Goal: Task Accomplishment & Management: Use online tool/utility

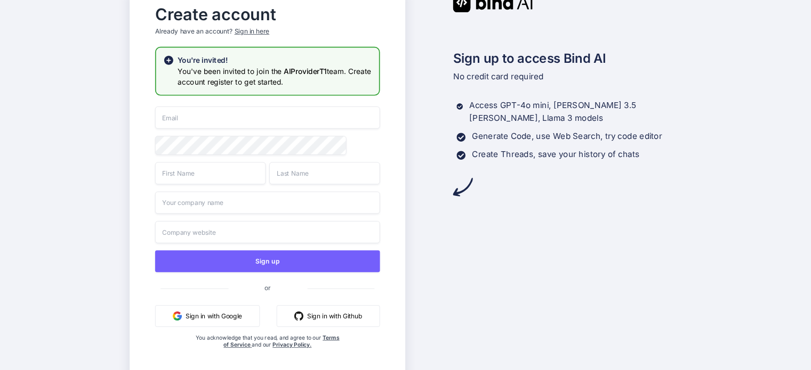
click at [214, 321] on button "Sign in with Google" at bounding box center [207, 316] width 104 height 22
click at [198, 317] on button "Sign in with Google" at bounding box center [207, 316] width 104 height 22
click at [195, 317] on button "Sign in with Google" at bounding box center [207, 316] width 104 height 22
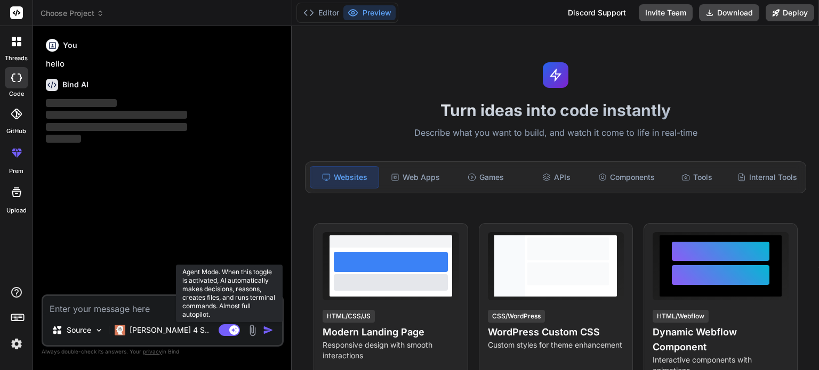
click at [230, 333] on rect at bounding box center [229, 331] width 21 height 12
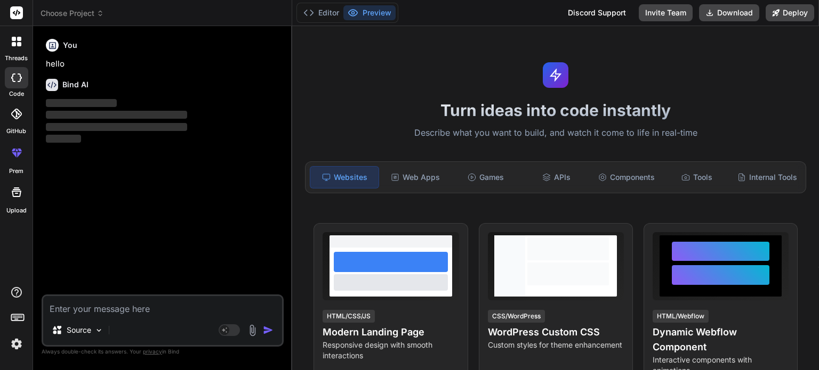
click at [72, 309] on textarea at bounding box center [162, 305] width 239 height 19
paste textarea "🔑 Updated MVP Requirements Data Input Business people fill details via Google F…"
type textarea "x"
type textarea "🔑 Updated MVP Requirements Data Input Business people fill details via Google F…"
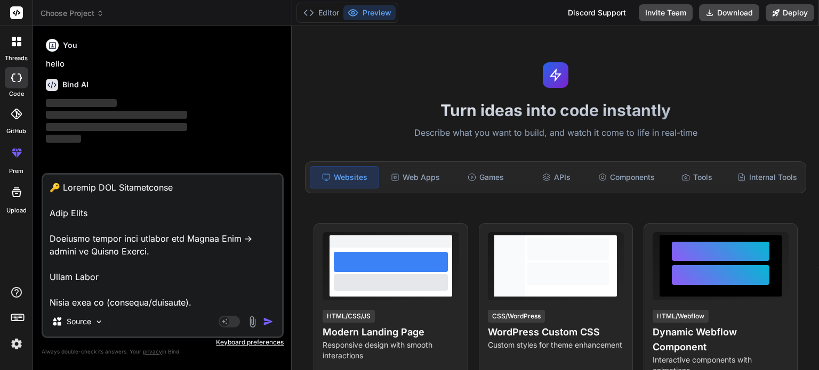
scroll to position [960, 0]
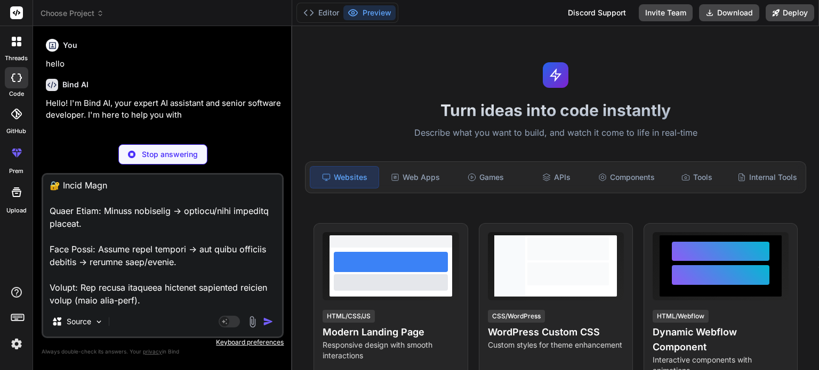
type textarea "x"
type textarea "🔑 Updated MVP Requirements Data Input Business people fill details via Google F…"
type textarea "x"
type textarea "🔑 Updated MVP Requirements Data Input Business people fill details via Google F…"
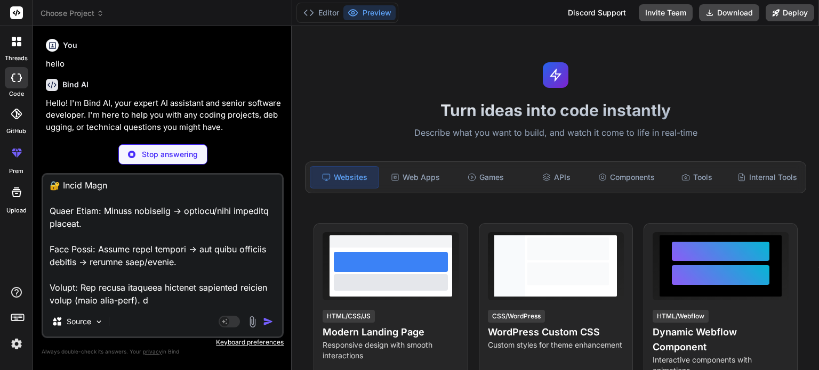
type textarea "x"
type textarea "🔑 Updated MVP Requirements Data Input Business people fill details via Google F…"
type textarea "x"
type textarea "🔑 Updated MVP Requirements Data Input Business people fill details via Google F…"
type textarea "x"
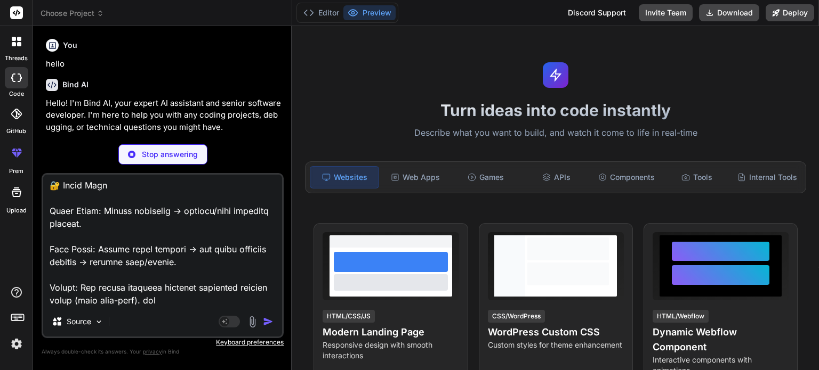
type textarea "🔑 Updated MVP Requirements Data Input Business people fill details via Google F…"
type textarea "x"
type textarea "🔑 Updated MVP Requirements Data Input Business people fill details via Google F…"
type textarea "x"
type textarea "🔑 Updated MVP Requirements Data Input Business people fill details via Google F…"
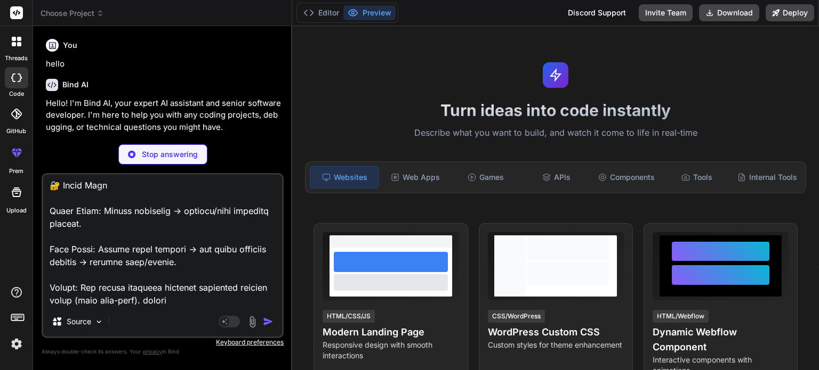
type textarea "x"
type textarea "🔑 Updated MVP Requirements Data Input Business people fill details via Google F…"
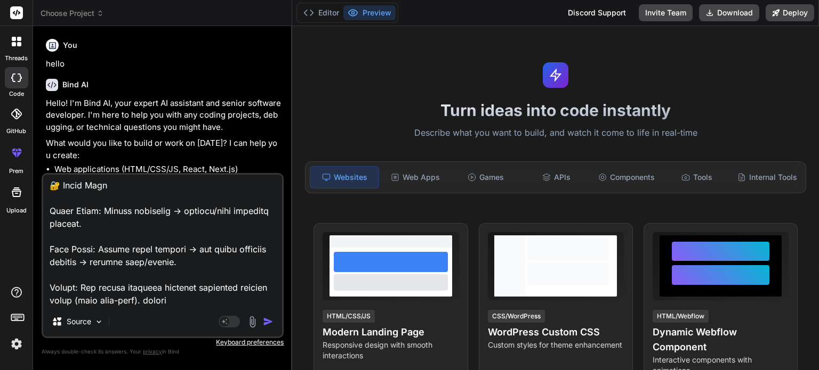
type textarea "x"
type textarea "🔑 Updated MVP Requirements Data Input Business people fill details via Google F…"
type textarea "x"
type textarea "🔑 Updated MVP Requirements Data Input Business people fill details via Google F…"
type textarea "x"
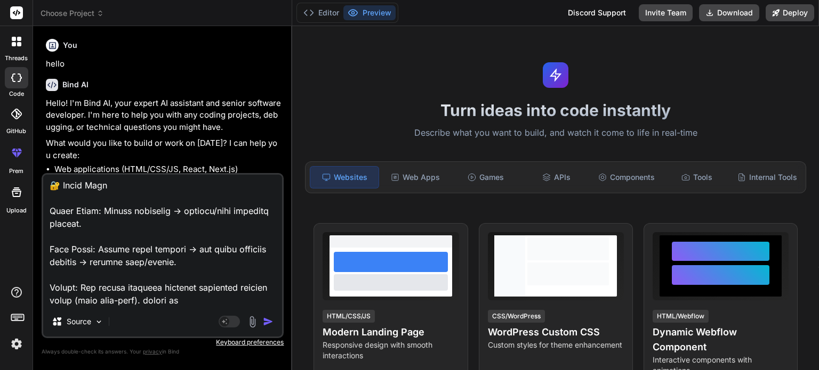
type textarea "🔑 Updated MVP Requirements Data Input Business people fill details via Google F…"
type textarea "x"
type textarea "🔑 Updated MVP Requirements Data Input Business people fill details via Google F…"
type textarea "x"
type textarea "🔑 Updated MVP Requirements Data Input Business people fill details via Google F…"
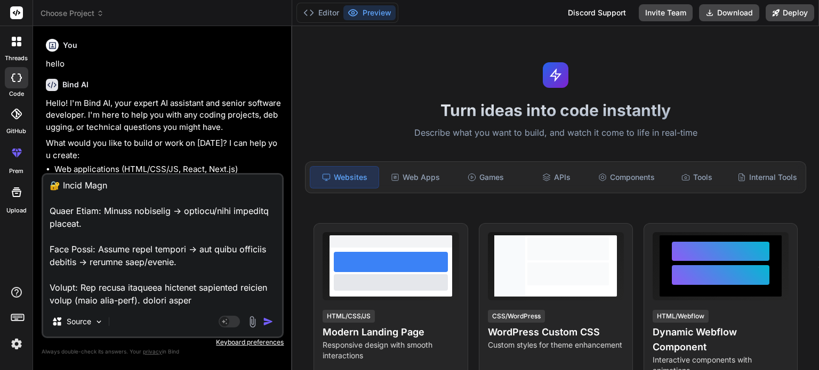
type textarea "x"
type textarea "🔑 Updated MVP Requirements Data Input Business people fill details via Google F…"
type textarea "x"
type textarea "🔑 Updated MVP Requirements Data Input Business people fill details via Google F…"
type textarea "x"
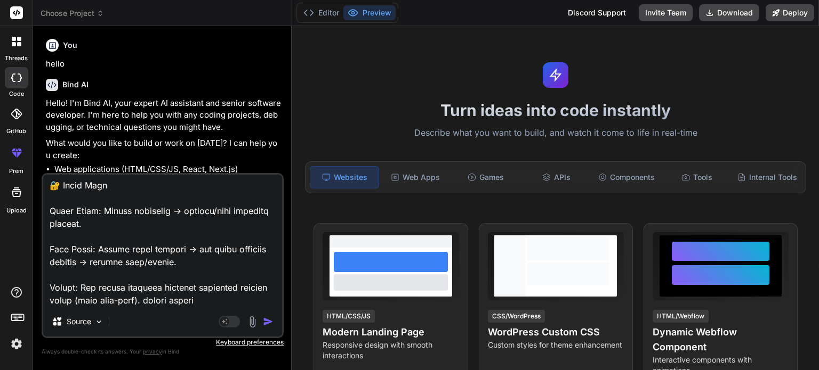
type textarea "🔑 Updated MVP Requirements Data Input Business people fill details via Google F…"
type textarea "x"
type textarea "🔑 Updated MVP Requirements Data Input Business people fill details via Google F…"
type textarea "x"
type textarea "🔑 Updated MVP Requirements Data Input Business people fill details via Google F…"
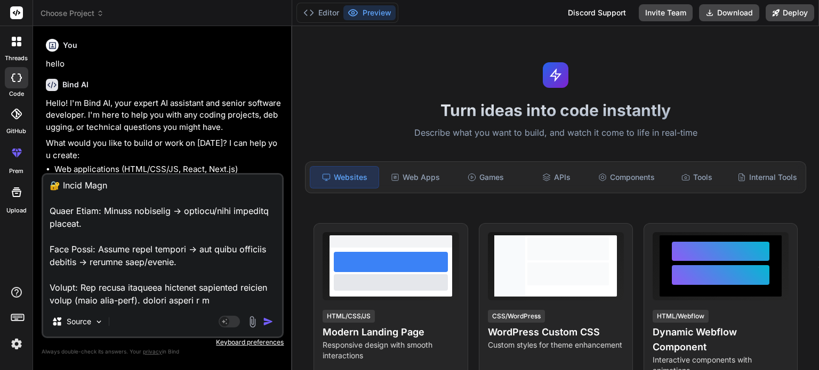
type textarea "x"
type textarea "🔑 Updated MVP Requirements Data Input Business people fill details via Google F…"
type textarea "x"
type textarea "🔑 Updated MVP Requirements Data Input Business people fill details via Google F…"
type textarea "x"
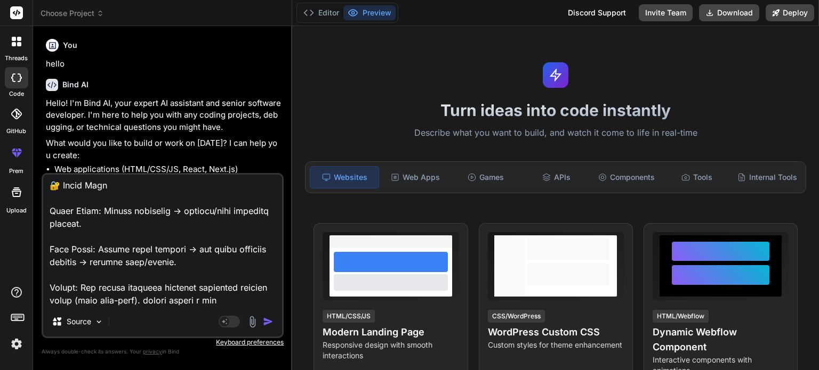
type textarea "🔑 Updated MVP Requirements Data Input Business people fill details via Google F…"
type textarea "x"
type textarea "🔑 Updated MVP Requirements Data Input Business people fill details via Google F…"
type textarea "x"
type textarea "🔑 Updated MVP Requirements Data Input Business people fill details via Google F…"
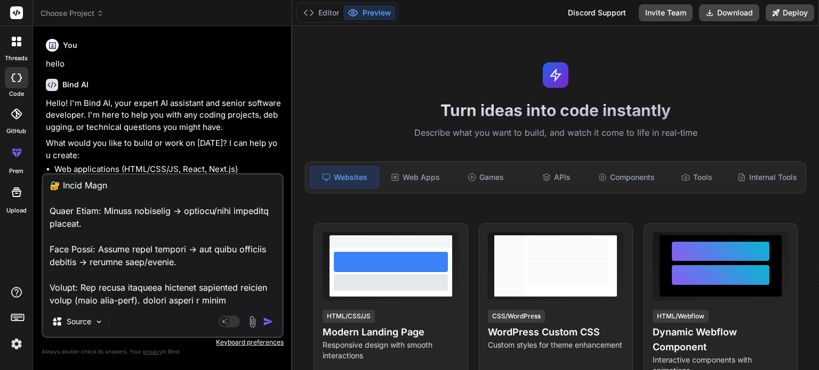
type textarea "x"
type textarea "🔑 Updated MVP Requirements Data Input Business people fill details via Google F…"
type textarea "x"
type textarea "🔑 Updated MVP Requirements Data Input Business people fill details via Google F…"
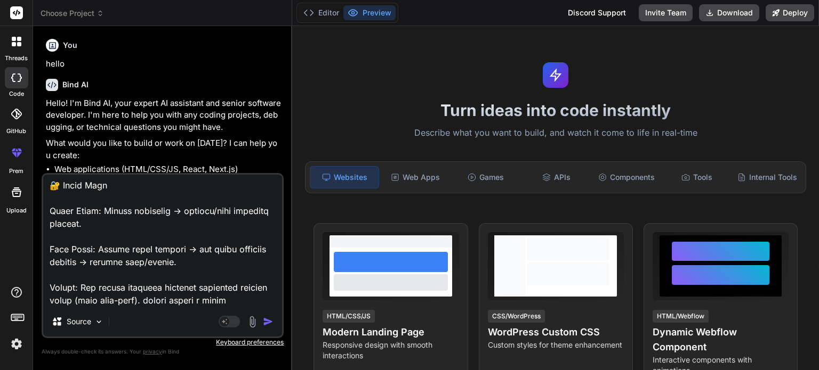
scroll to position [961, 0]
type textarea "x"
type textarea "🔑 Updated MVP Requirements Data Input Business people fill details via Google F…"
type textarea "x"
type textarea "🔑 Updated MVP Requirements Data Input Business people fill details via Google F…"
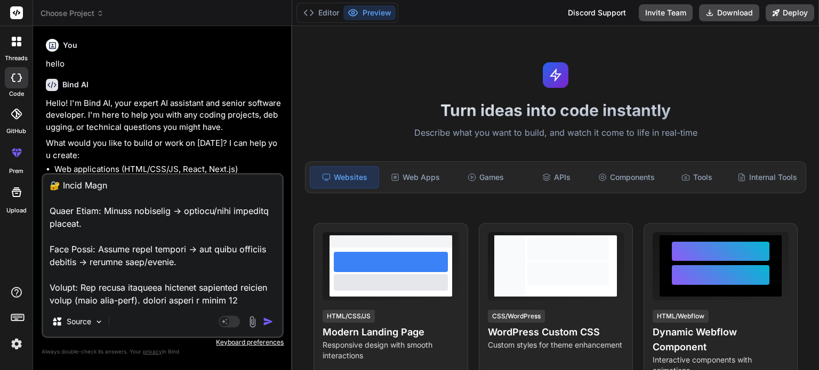
scroll to position [973, 0]
type textarea "x"
type textarea "🔑 Updated MVP Requirements Data Input Business people fill details via Google F…"
type textarea "x"
type textarea "🔑 Updated MVP Requirements Data Input Business people fill details via Google F…"
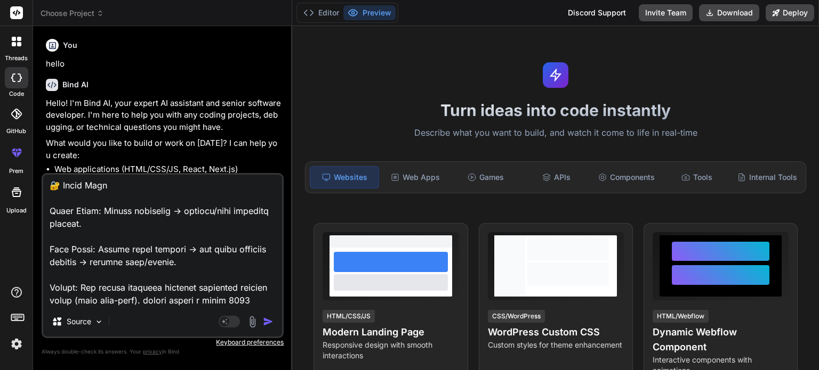
type textarea "x"
type textarea "🔑 Updated MVP Requirements Data Input Business people fill details via Google F…"
type textarea "x"
type textarea "🔑 Updated MVP Requirements Data Input Business people fill details via Google F…"
type textarea "x"
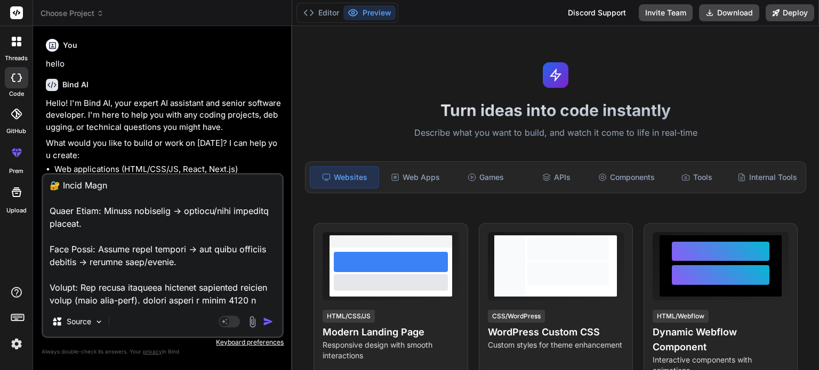
type textarea "🔑 Updated MVP Requirements Data Input Business people fill details via Google F…"
type textarea "x"
type textarea "🔑 Updated MVP Requirements Data Input Business people fill details via Google F…"
type textarea "x"
type textarea "🔑 Updated MVP Requirements Data Input Business people fill details via Google F…"
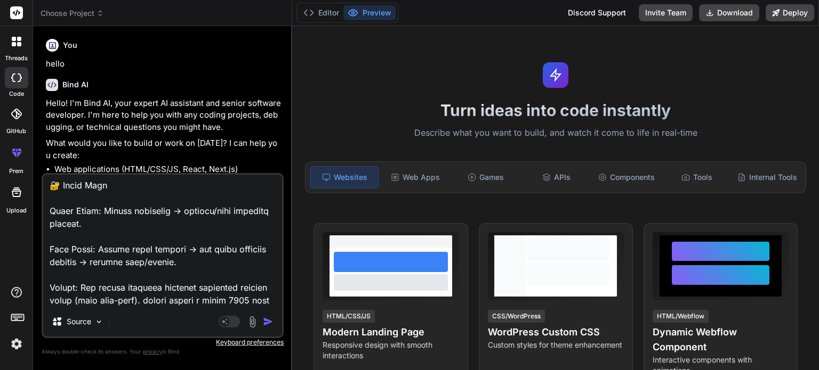
type textarea "x"
type textarea "🔑 Updated MVP Requirements Data Input Business people fill details via Google F…"
type textarea "x"
type textarea "🔑 Updated MVP Requirements Data Input Business people fill details via Google F…"
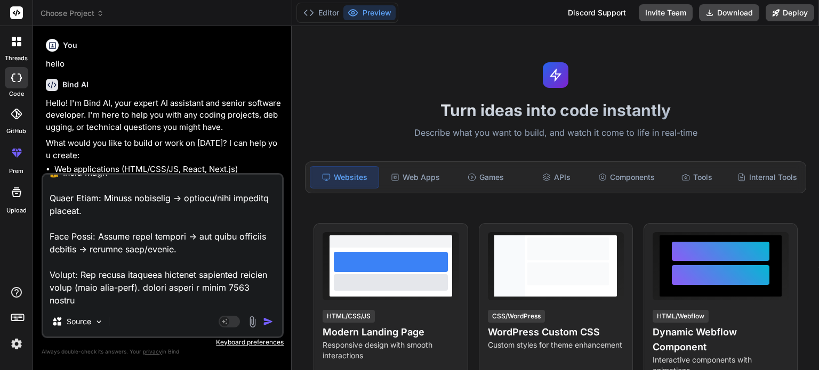
type textarea "x"
type textarea "🔑 Updated MVP Requirements Data Input Business people fill details via Google F…"
type textarea "x"
type textarea "🔑 Updated MVP Requirements Data Input Business people fill details via Google F…"
type textarea "x"
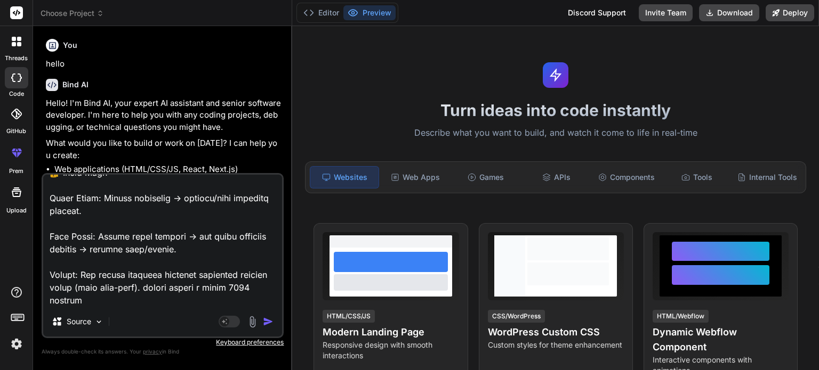
type textarea "🔑 Updated MVP Requirements Data Input Business people fill details via Google F…"
type textarea "x"
type textarea "🔑 Updated MVP Requirements Data Input Business people fill details via Google F…"
type textarea "x"
type textarea "🔑 Updated MVP Requirements Data Input Business people fill details via Google F…"
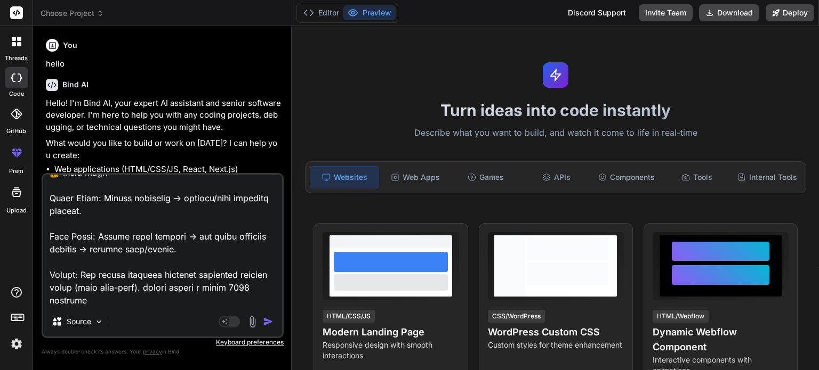
type textarea "x"
type textarea "🔑 Updated MVP Requirements Data Input Business people fill details via Google F…"
type textarea "x"
type textarea "🔑 Updated MVP Requirements Data Input Business people fill details via Google F…"
type textarea "x"
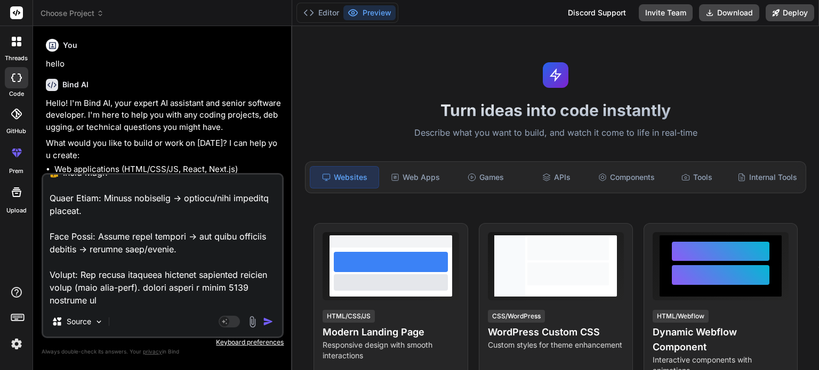
type textarea "🔑 Updated MVP Requirements Data Input Business people fill details via Google F…"
type textarea "x"
type textarea "🔑 Updated MVP Requirements Data Input Business people fill details via Google F…"
type textarea "x"
type textarea "🔑 Updated MVP Requirements Data Input Business people fill details via Google F…"
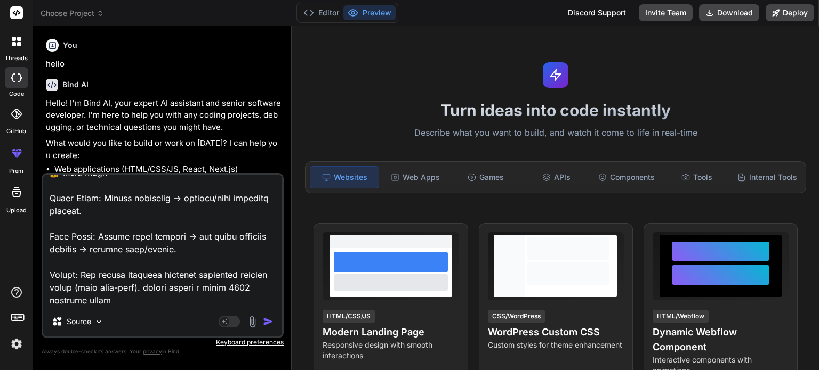
type textarea "x"
type textarea "🔑 Updated MVP Requirements Data Input Business people fill details via Google F…"
type textarea "x"
type textarea "🔑 Updated MVP Requirements Data Input Business people fill details via Google F…"
click at [84, 304] on textarea at bounding box center [162, 241] width 239 height 132
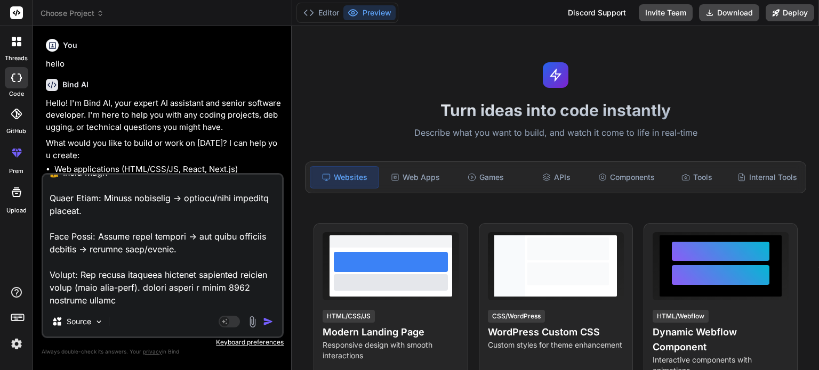
type textarea "x"
type textarea "🔑 Updated MVP Requirements Data Input Business people fill details via Google F…"
click at [151, 305] on textarea at bounding box center [162, 241] width 239 height 132
type textarea "x"
type textarea "🔑 Updated MVP Requirements Data Input Business people fill details via Google F…"
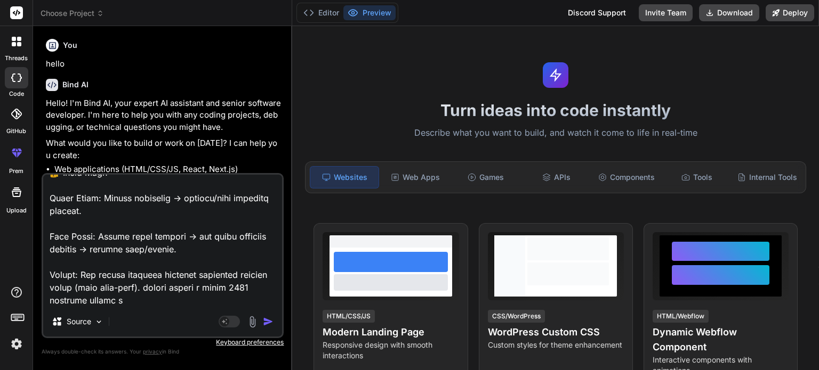
type textarea "x"
type textarea "🔑 Updated MVP Requirements Data Input Business people fill details via Google F…"
type textarea "x"
type textarea "🔑 Updated MVP Requirements Data Input Business people fill details via Google F…"
type textarea "x"
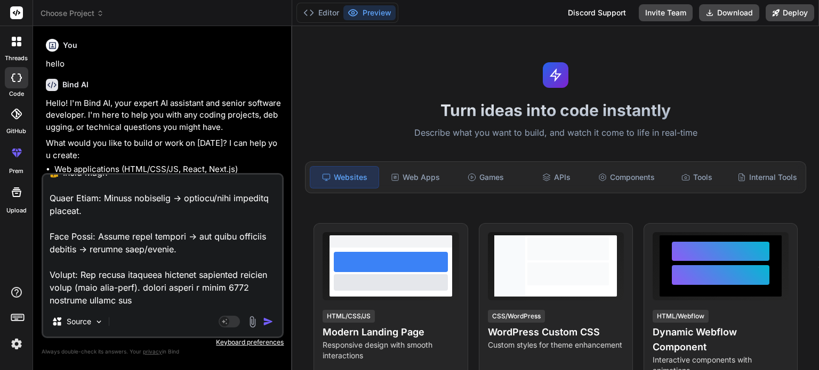
type textarea "🔑 Updated MVP Requirements Data Input Business people fill details via Google F…"
type textarea "x"
type textarea "🔑 Updated MVP Requirements Data Input Business people fill details via Google F…"
type textarea "x"
type textarea "🔑 Updated MVP Requirements Data Input Business people fill details via Google F…"
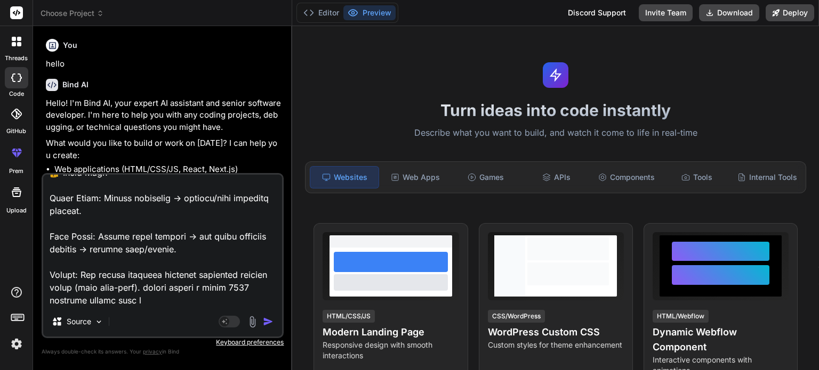
type textarea "x"
type textarea "🔑 Updated MVP Requirements Data Input Business people fill details via Google F…"
type textarea "x"
type textarea "🔑 Updated MVP Requirements Data Input Business people fill details via Google F…"
type textarea "x"
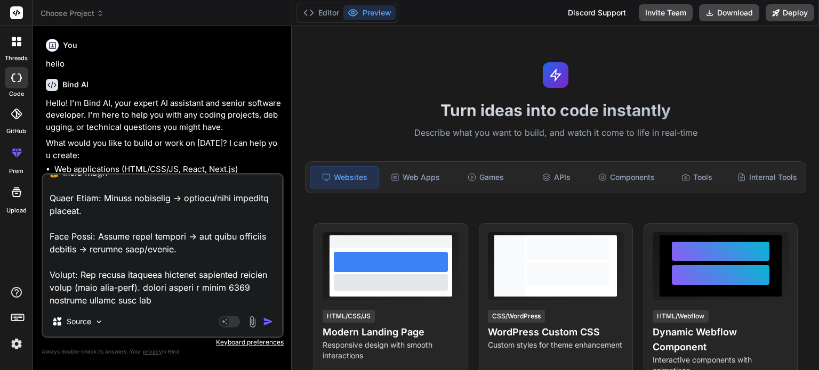
type textarea "🔑 Updated MVP Requirements Data Input Business people fill details via Google F…"
type textarea "x"
type textarea "🔑 Updated MVP Requirements Data Input Business people fill details via Google F…"
type textarea "x"
type textarea "🔑 Updated MVP Requirements Data Input Business people fill details via Google F…"
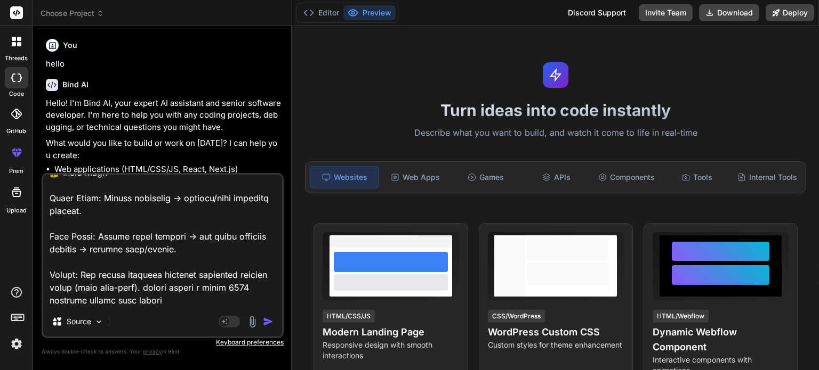
type textarea "x"
type textarea "🔑 Updated MVP Requirements Data Input Business people fill details via Google F…"
type textarea "x"
type textarea "🔑 Updated MVP Requirements Data Input Business people fill details via Google F…"
type textarea "x"
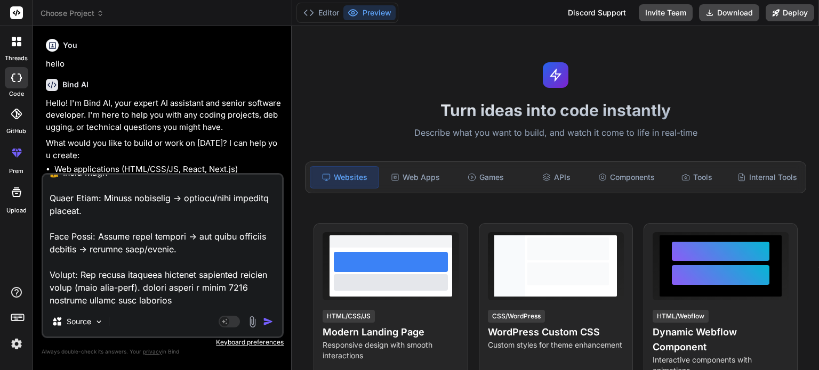
type textarea "🔑 Updated MVP Requirements Data Input Business people fill details via Google F…"
type textarea "x"
type textarea "🔑 Updated MVP Requirements Data Input Business people fill details via Google F…"
type textarea "x"
type textarea "🔑 Updated MVP Requirements Data Input Business people fill details via Google F…"
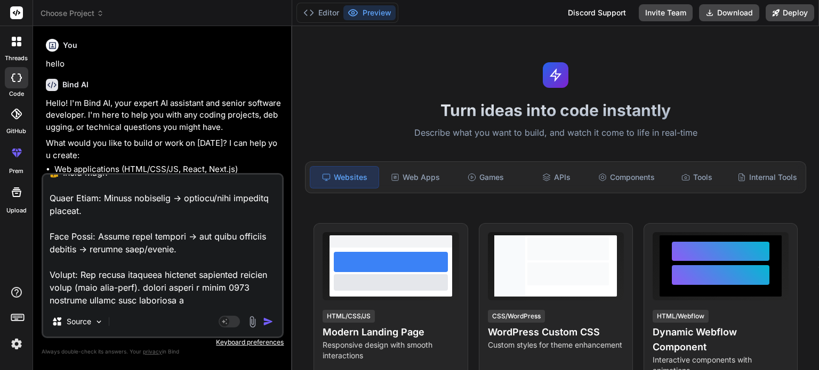
type textarea "x"
type textarea "🔑 Updated MVP Requirements Data Input Business people fill details via Google F…"
type textarea "x"
type textarea "🔑 Updated MVP Requirements Data Input Business people fill details via Google F…"
type textarea "x"
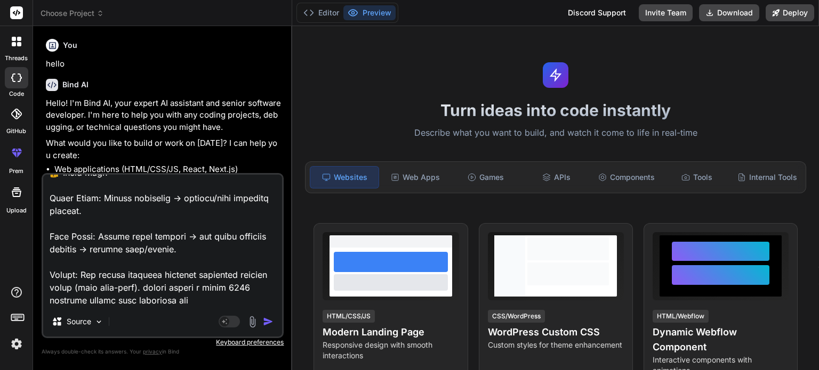
type textarea "🔑 Updated MVP Requirements Data Input Business people fill details via Google F…"
type textarea "x"
type textarea "🔑 Updated MVP Requirements Data Input Business people fill details via Google F…"
type textarea "x"
type textarea "🔑 Updated MVP Requirements Data Input Business people fill details via Google F…"
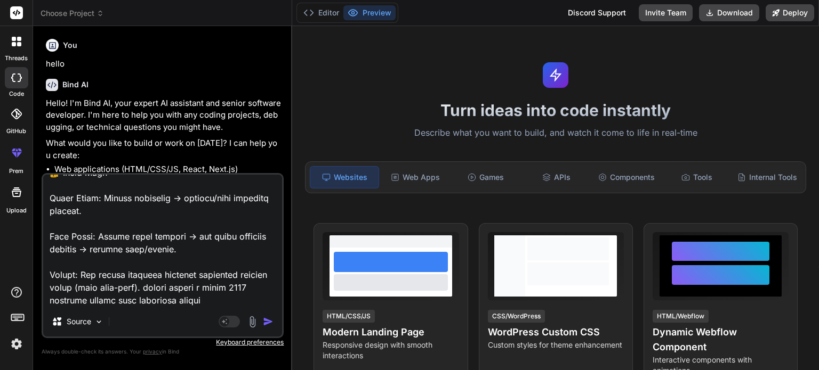
type textarea "x"
type textarea "🔑 Updated MVP Requirements Data Input Business people fill details via Google F…"
type textarea "x"
type textarea "🔑 Updated MVP Requirements Data Input Business people fill details via Google F…"
type textarea "x"
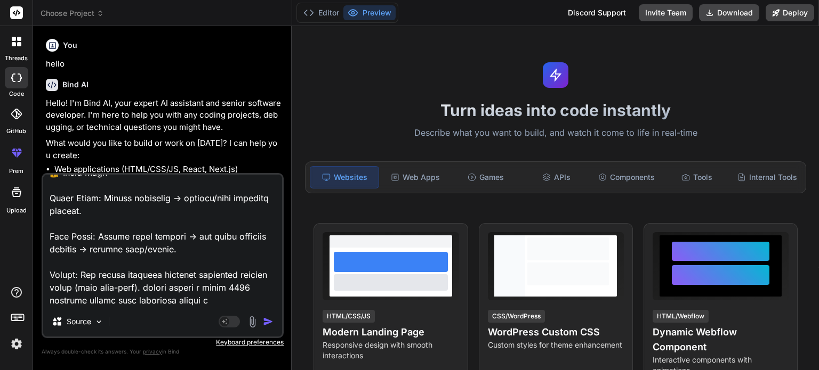
type textarea "🔑 Updated MVP Requirements Data Input Business people fill details via Google F…"
type textarea "x"
type textarea "🔑 Updated MVP Requirements Data Input Business people fill details via Google F…"
type textarea "x"
type textarea "🔑 Updated MVP Requirements Data Input Business people fill details via Google F…"
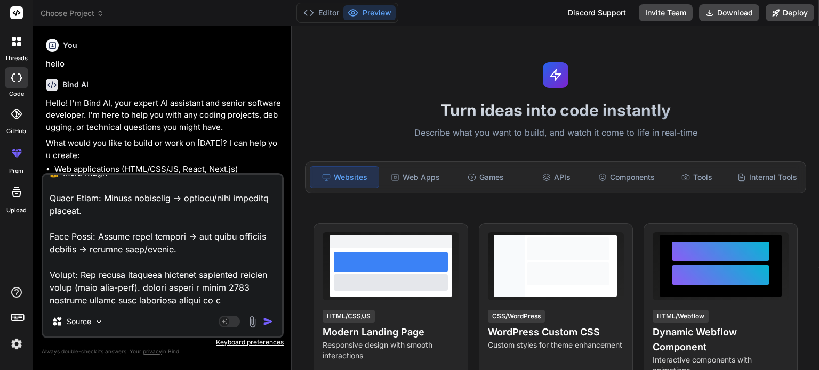
type textarea "x"
type textarea "🔑 Updated MVP Requirements Data Input Business people fill details via Google F…"
type textarea "x"
type textarea "🔑 Updated MVP Requirements Data Input Business people fill details via Google F…"
type textarea "x"
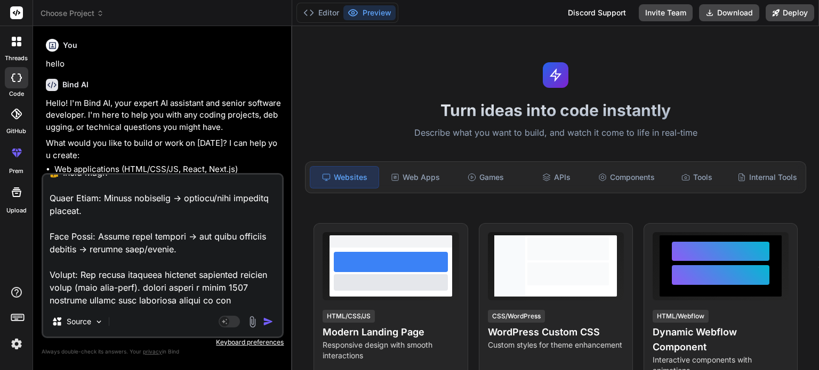
type textarea "🔑 Updated MVP Requirements Data Input Business people fill details via Google F…"
type textarea "x"
type textarea "🔑 Updated MVP Requirements Data Input Business people fill details via Google F…"
type textarea "x"
type textarea "🔑 Updated MVP Requirements Data Input Business people fill details via Google F…"
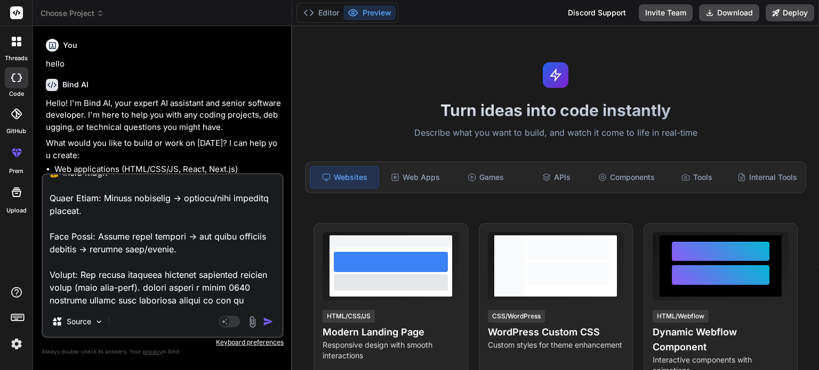
type textarea "x"
type textarea "🔑 Updated MVP Requirements Data Input Business people fill details via Google F…"
type textarea "x"
type textarea "🔑 Updated MVP Requirements Data Input Business people fill details via Google F…"
type textarea "x"
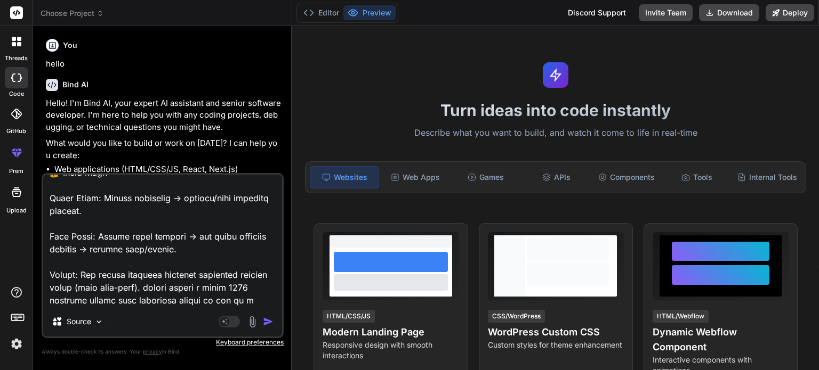
type textarea "🔑 Updated MVP Requirements Data Input Business people fill details via Google F…"
type textarea "x"
type textarea "🔑 Updated MVP Requirements Data Input Business people fill details via Google F…"
type textarea "x"
type textarea "🔑 Updated MVP Requirements Data Input Business people fill details via Google F…"
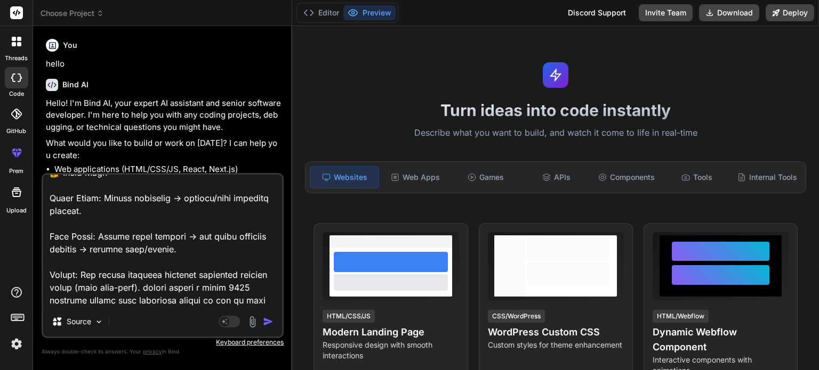
type textarea "x"
type textarea "🔑 Updated MVP Requirements Data Input Business people fill details via Google F…"
type textarea "x"
type textarea "🔑 Updated MVP Requirements Data Input Business people fill details via Google F…"
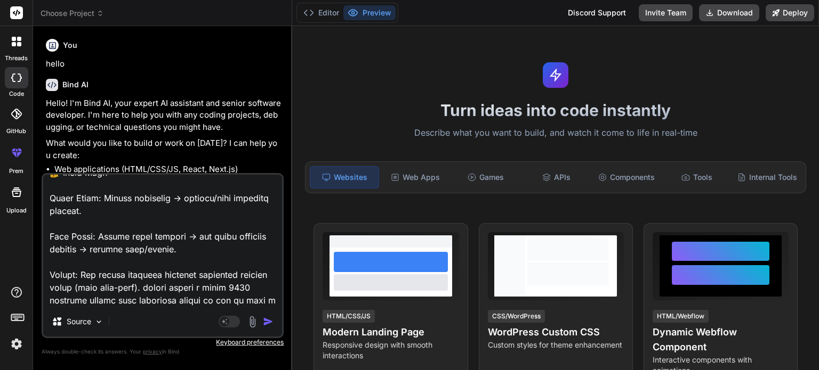
type textarea "x"
type textarea "🔑 Updated MVP Requirements Data Input Business people fill details via Google F…"
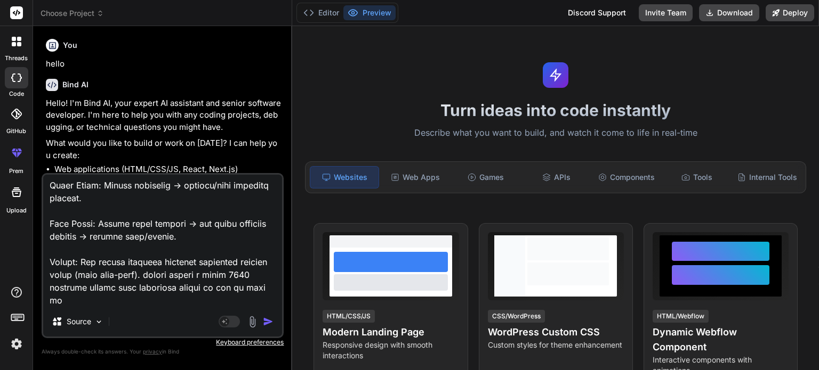
type textarea "x"
type textarea "🔑 Updated MVP Requirements Data Input Business people fill details via Google F…"
type textarea "x"
type textarea "🔑 Updated MVP Requirements Data Input Business people fill details via Google F…"
type textarea "x"
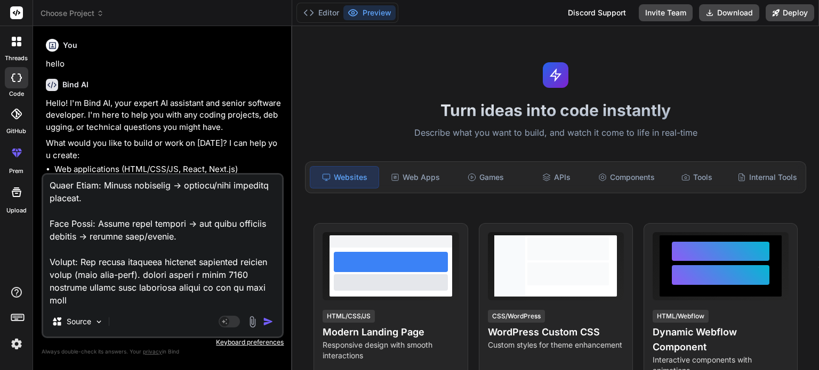
type textarea "🔑 Updated MVP Requirements Data Input Business people fill details via Google F…"
type textarea "x"
type textarea "🔑 Updated MVP Requirements Data Input Business people fill details via Google F…"
type textarea "x"
type textarea "🔑 Updated MVP Requirements Data Input Business people fill details via Google F…"
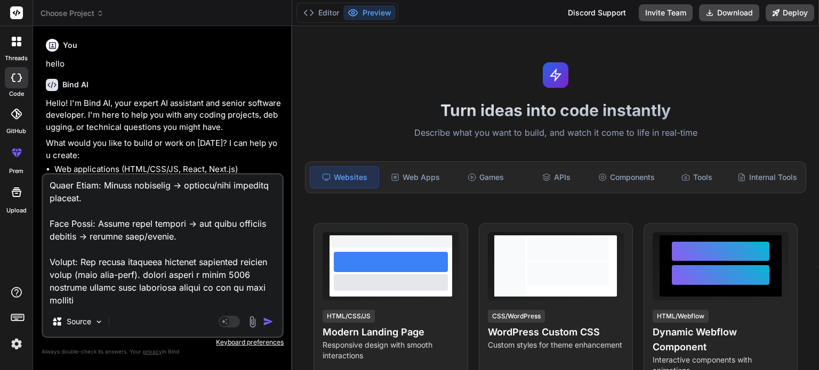
click at [269, 322] on img "button" at bounding box center [268, 322] width 11 height 11
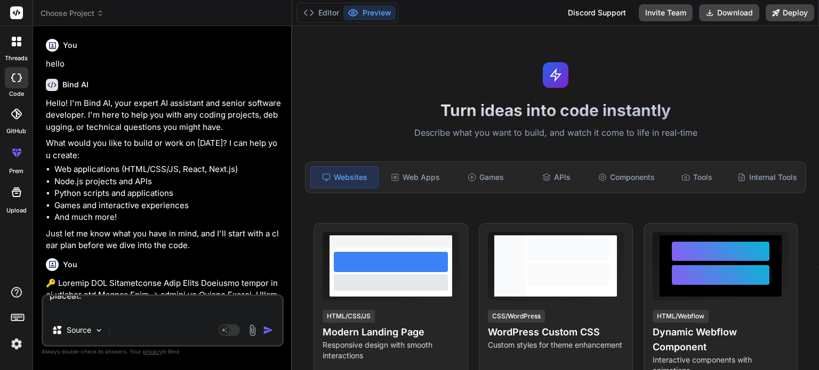
type textarea "x"
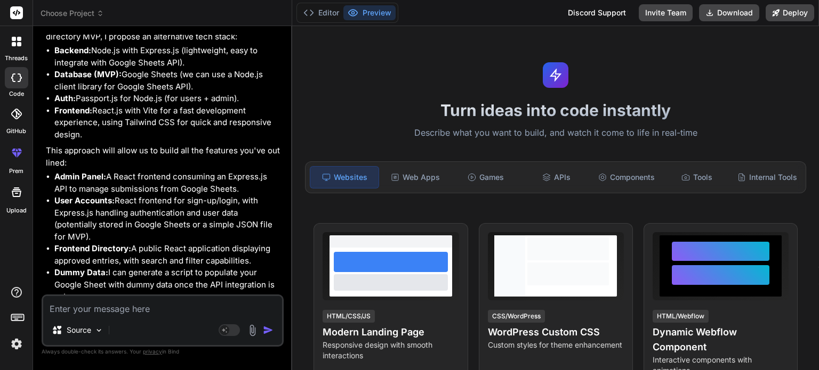
scroll to position [799, 0]
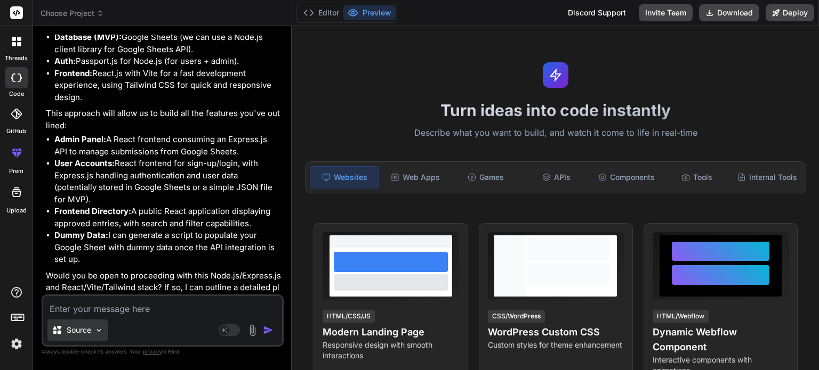
click at [91, 322] on div "Source" at bounding box center [77, 330] width 60 height 21
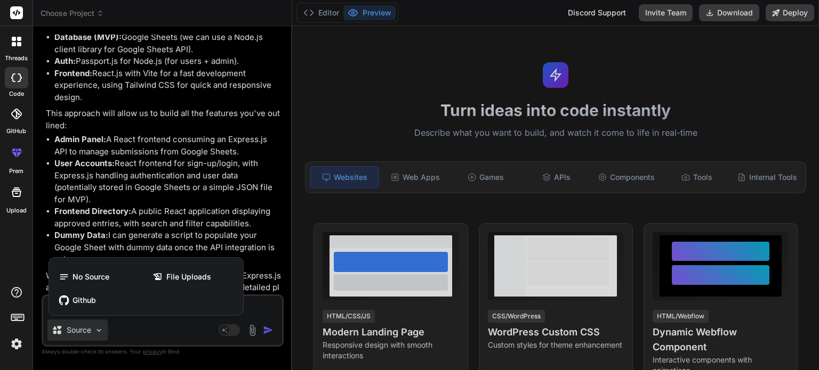
click at [128, 328] on div at bounding box center [409, 185] width 819 height 370
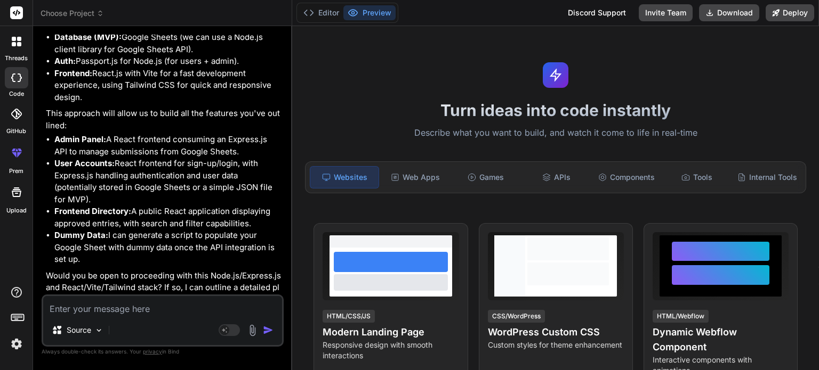
click at [126, 309] on textarea at bounding box center [162, 305] width 239 height 19
type textarea "x"
type textarea "y"
type textarea "x"
type textarea "ye"
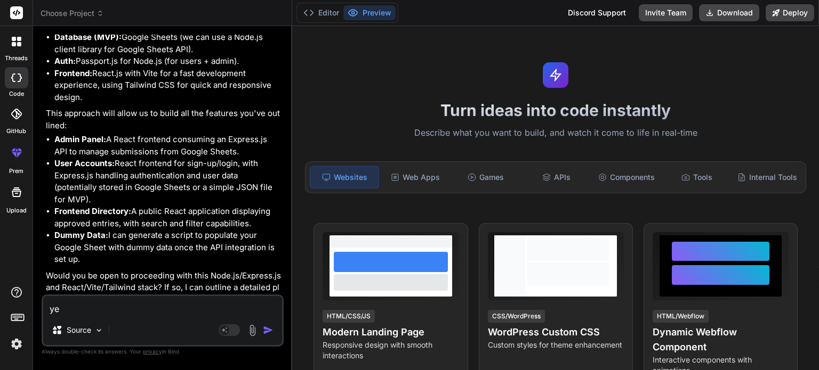
type textarea "x"
type textarea "yes"
type textarea "x"
type textarea "yes"
type textarea "x"
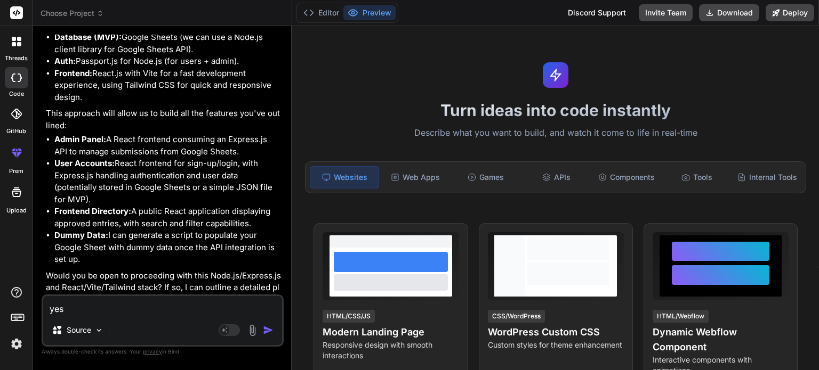
type textarea "yes p"
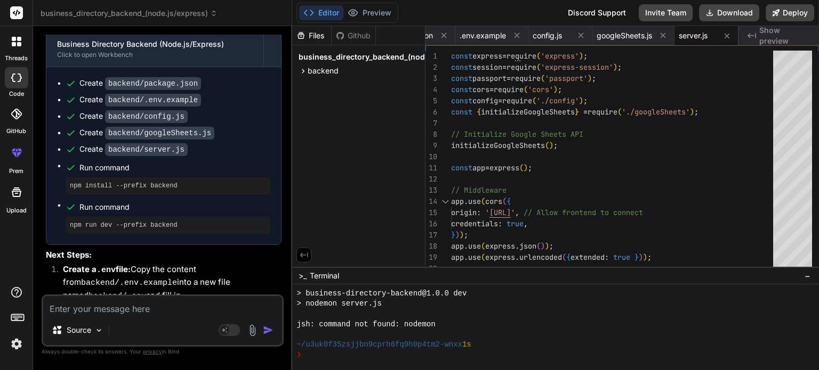
scroll to position [2772, 0]
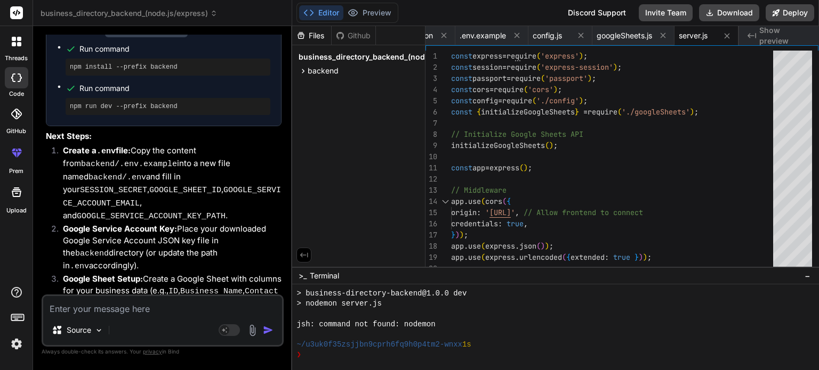
click at [103, 314] on textarea at bounding box center [162, 305] width 239 height 19
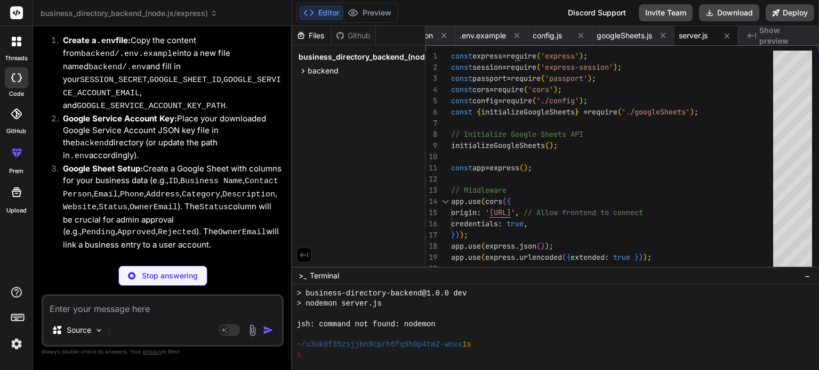
scroll to position [3019, 0]
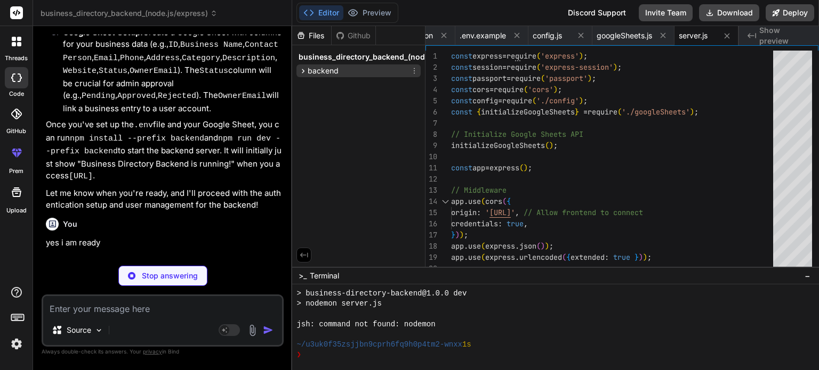
click at [303, 70] on icon at bounding box center [303, 71] width 3 height 4
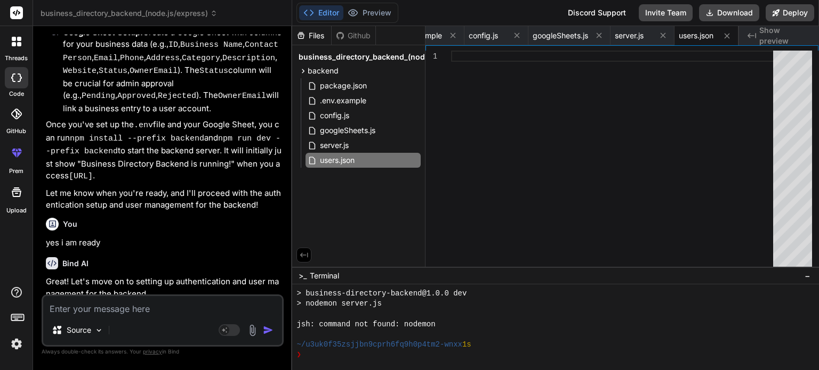
scroll to position [3020, 0]
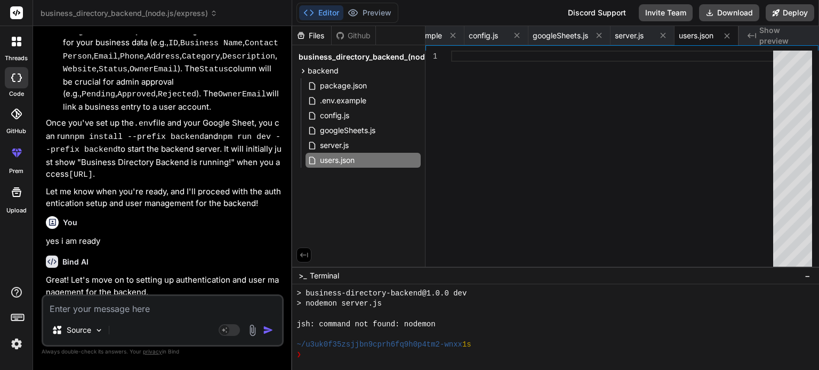
click at [332, 12] on button "Editor" at bounding box center [321, 12] width 44 height 15
click at [320, 39] on div "Files" at bounding box center [311, 35] width 39 height 11
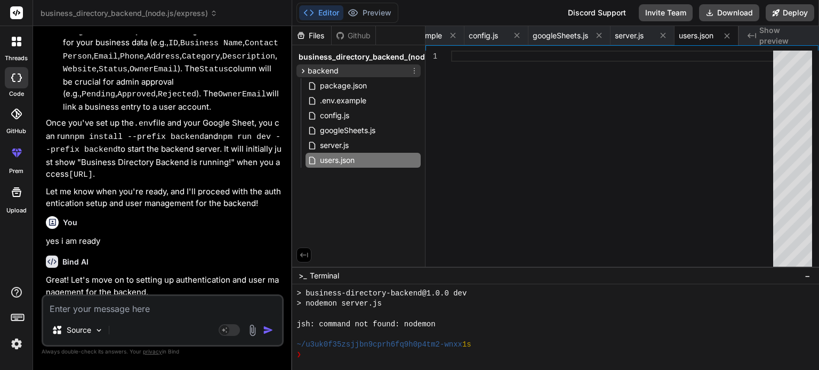
click at [303, 71] on icon at bounding box center [302, 71] width 9 height 9
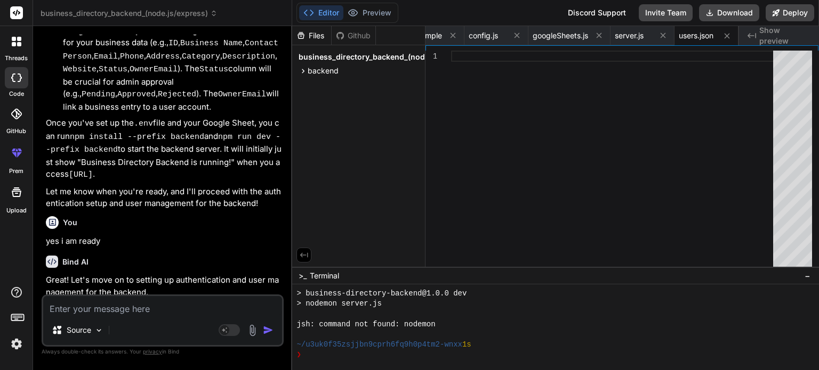
click at [91, 305] on textarea at bounding box center [162, 305] width 239 height 19
click at [91, 308] on textarea at bounding box center [162, 305] width 239 height 19
paste textarea "business-directory-mvp/ │── app.py # Flask app (routes) │── templates/ │ ├── in…"
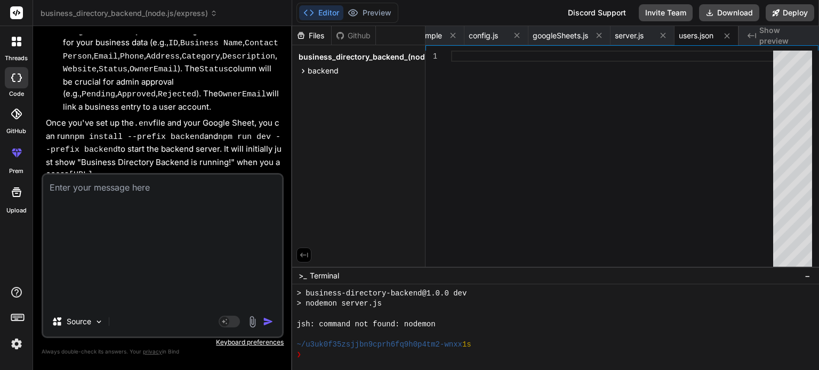
scroll to position [0, 0]
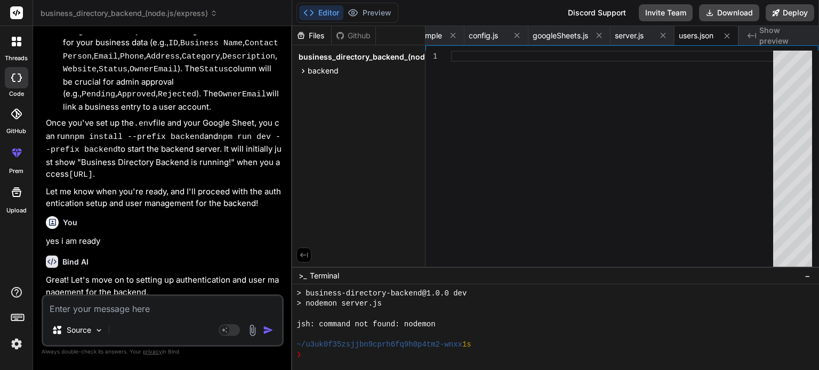
paste textarea "MVP Functionalities (Finalized) 1. Data Entry (via Google Form) Business people…"
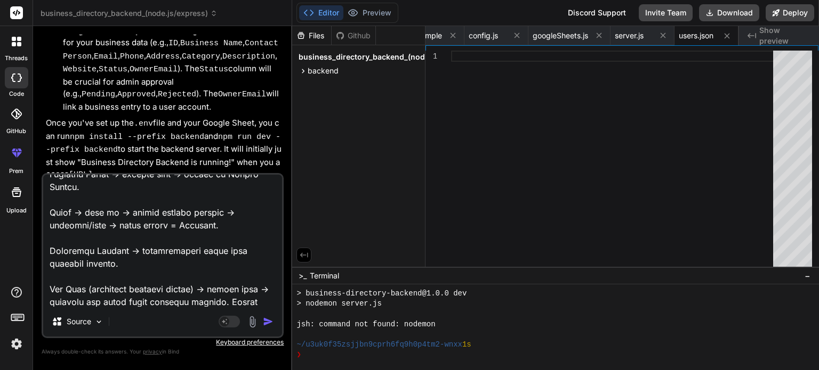
scroll to position [794, 0]
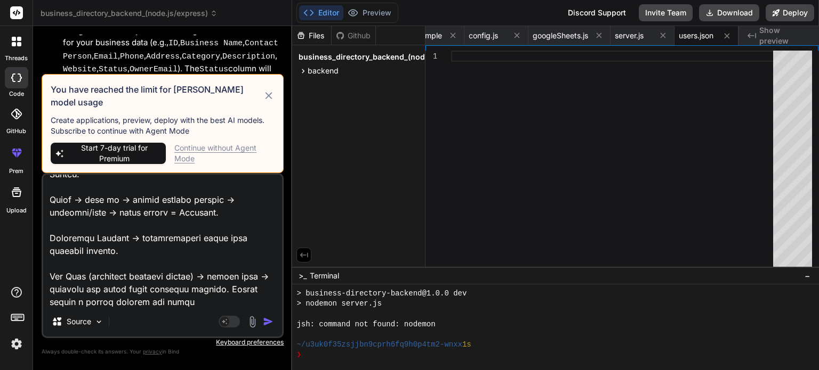
click at [225, 147] on div "Continue without Agent Mode" at bounding box center [224, 153] width 100 height 21
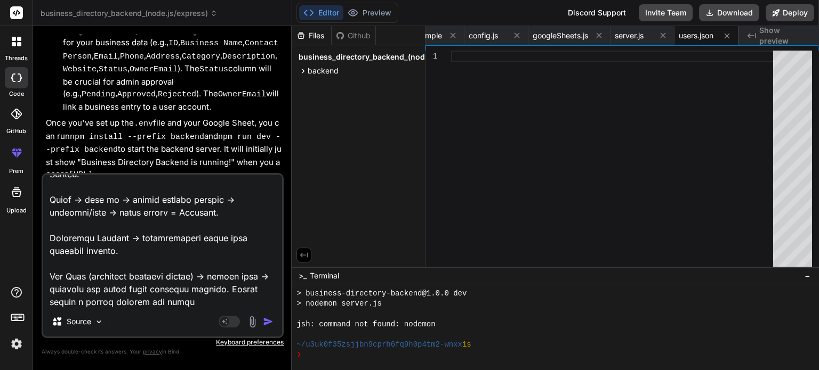
click at [266, 321] on img "button" at bounding box center [268, 322] width 11 height 11
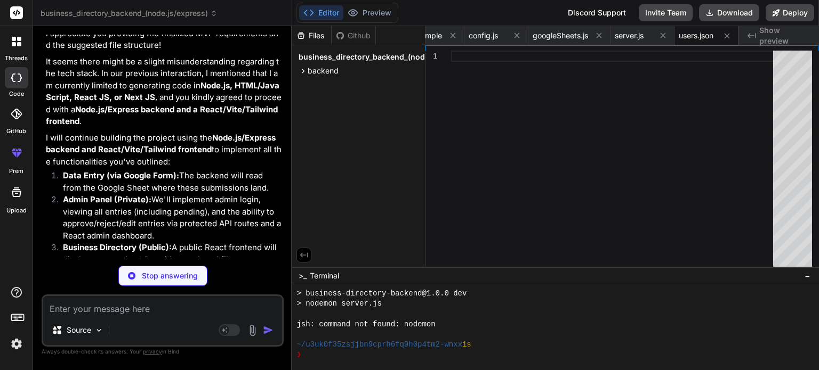
scroll to position [3856, 0]
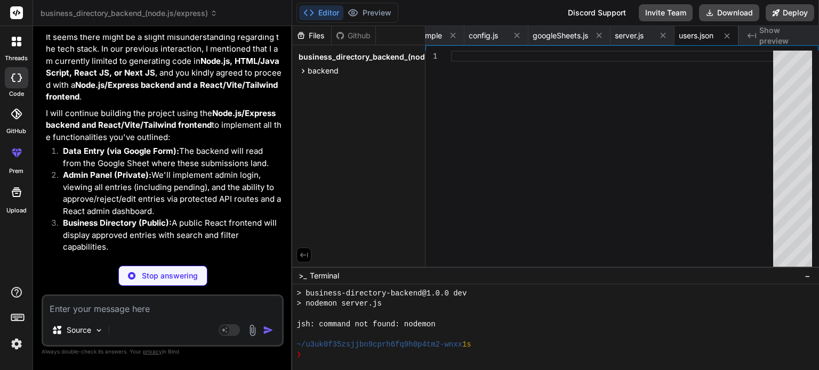
click at [452, 98] on div at bounding box center [615, 162] width 328 height 222
click at [472, 134] on div at bounding box center [615, 162] width 328 height 222
click at [480, 36] on span "config.js" at bounding box center [482, 35] width 29 height 11
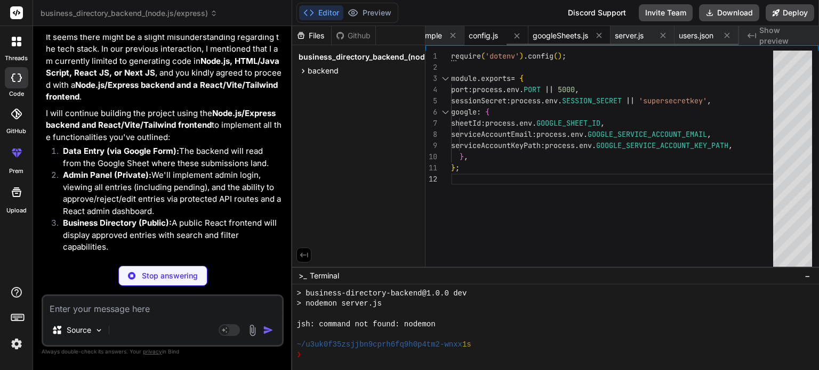
click at [556, 32] on span "googleSheets.js" at bounding box center [559, 35] width 55 height 11
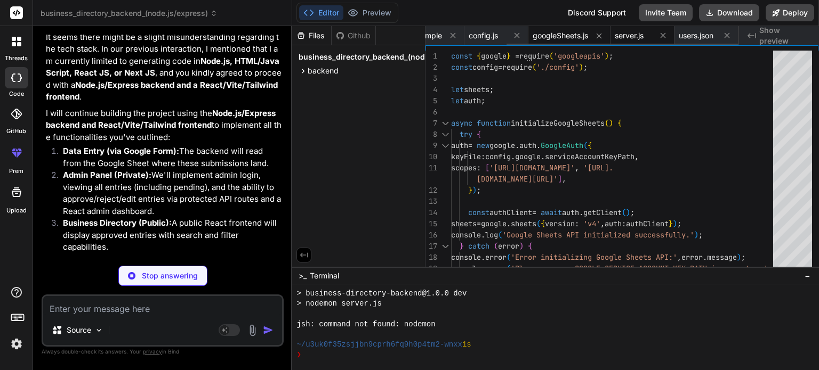
click at [627, 36] on span "server.js" at bounding box center [628, 35] width 29 height 11
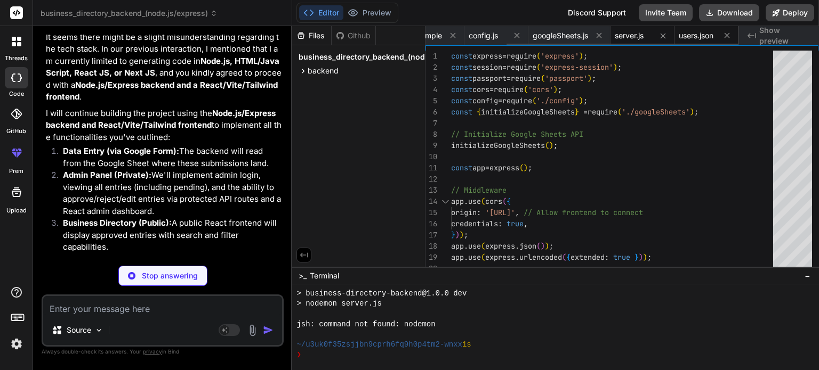
click at [691, 37] on span "users.json" at bounding box center [695, 35] width 35 height 11
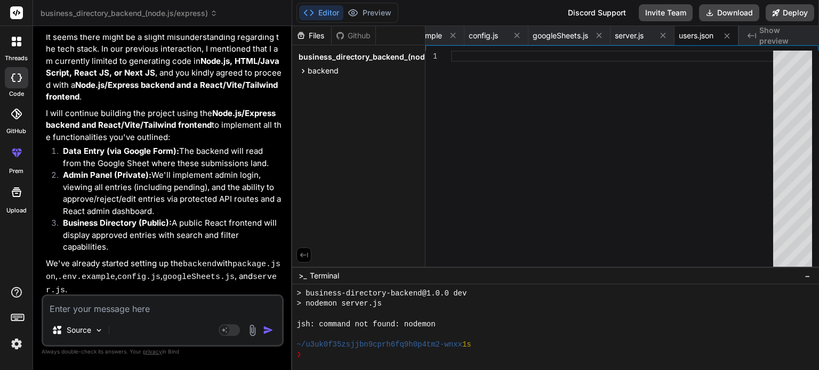
click at [75, 305] on textarea at bounding box center [162, 305] width 239 height 19
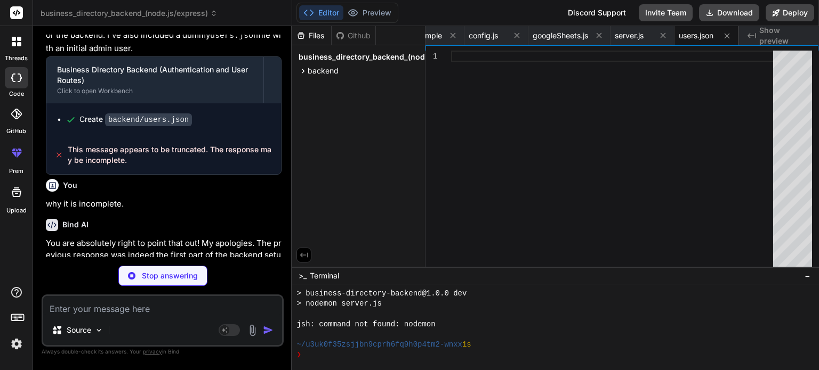
scroll to position [4168, 0]
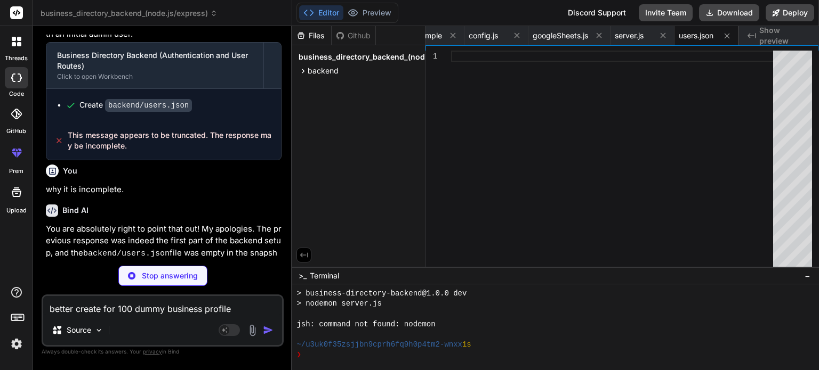
click at [120, 311] on textarea "better create for 100 dummy business profile" at bounding box center [162, 305] width 239 height 19
click at [220, 306] on textarea "better create 100 dummy business profile" at bounding box center [162, 305] width 239 height 19
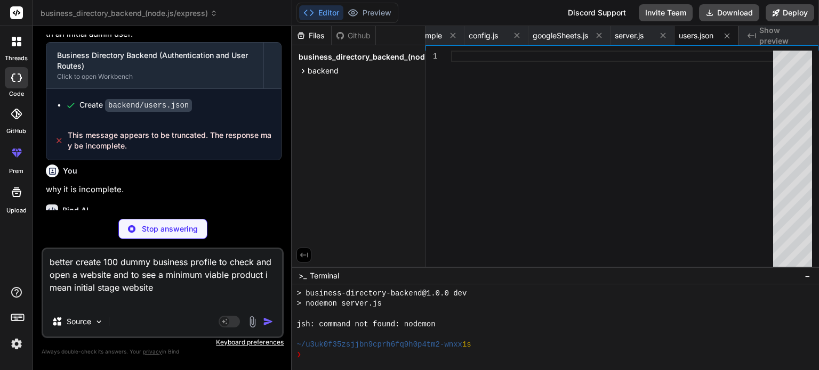
click at [173, 234] on p "Stop answering" at bounding box center [170, 229] width 56 height 11
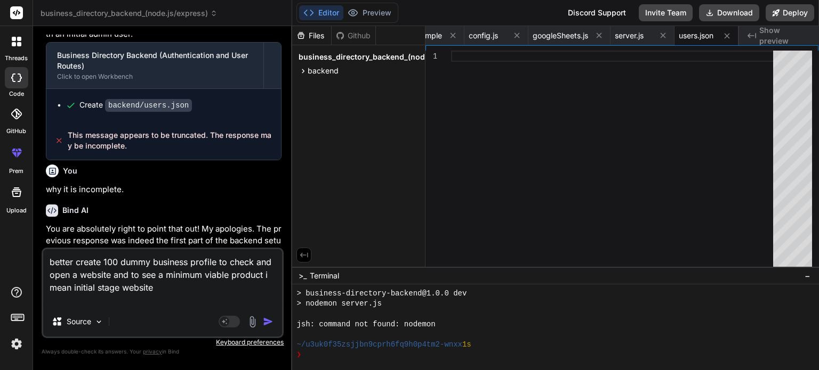
scroll to position [4205, 0]
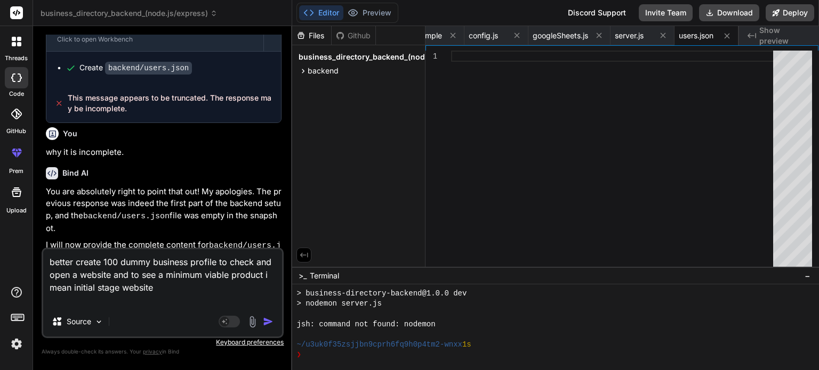
click at [268, 322] on img "button" at bounding box center [268, 322] width 11 height 11
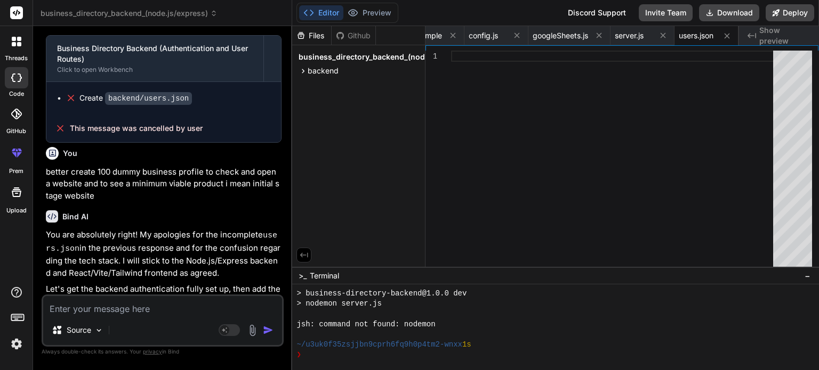
scroll to position [4493, 0]
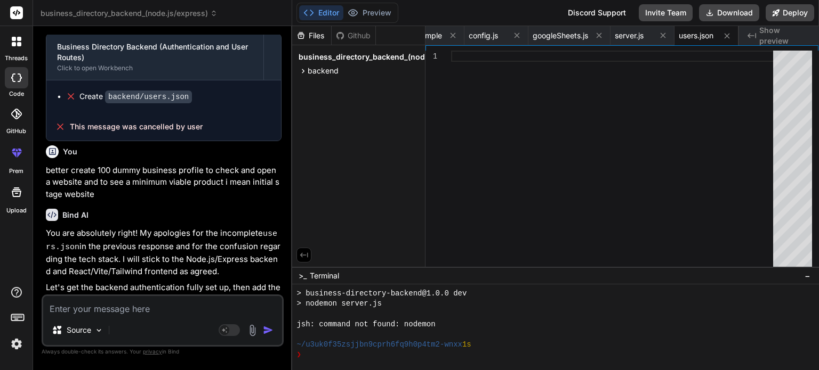
drag, startPoint x: 129, startPoint y: 281, endPoint x: 68, endPoint y: 271, distance: 61.5
copy span "This message appears to be truncated. The response may be incomplete."
click at [79, 311] on textarea at bounding box center [162, 305] width 239 height 19
paste textarea "This message appears to be truncated. The response may be incomplete."
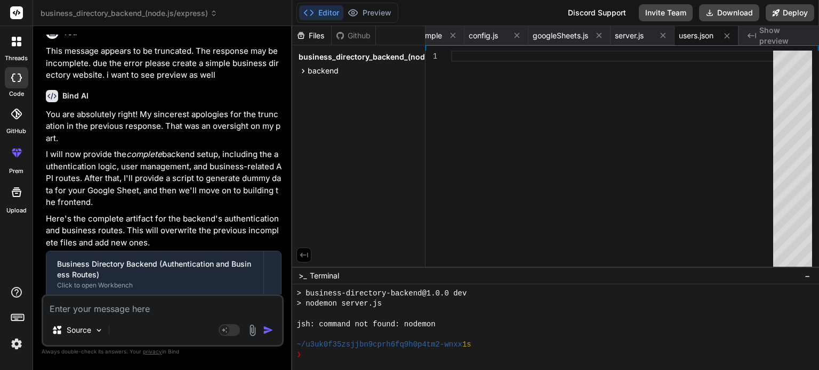
scroll to position [4951, 0]
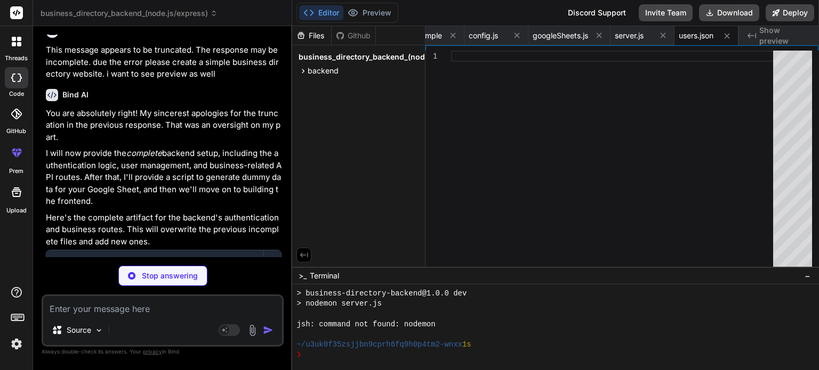
drag, startPoint x: 127, startPoint y: 173, endPoint x: 128, endPoint y: 213, distance: 39.5
click at [64, 329] on div "This message appears to be truncated. The response may be incomplete." at bounding box center [163, 348] width 234 height 38
drag, startPoint x: 76, startPoint y: 216, endPoint x: 43, endPoint y: 215, distance: 33.6
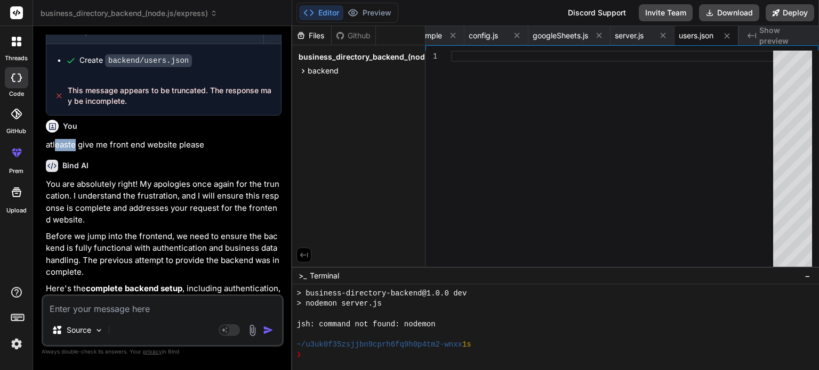
scroll to position [5205, 0]
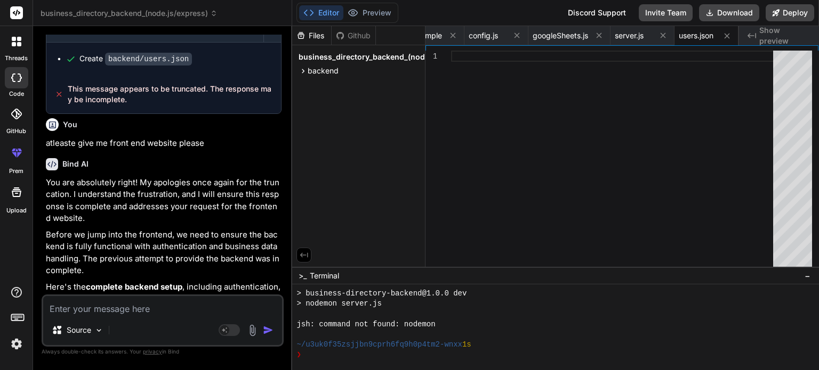
click at [112, 313] on textarea at bounding box center [162, 305] width 239 height 19
drag, startPoint x: 129, startPoint y: 279, endPoint x: 54, endPoint y: 260, distance: 77.0
click at [258, 281] on p "Here's the complete backend setup , including authentication, user management, …" at bounding box center [164, 305] width 236 height 48
click at [781, 20] on button "Deploy" at bounding box center [789, 12] width 48 height 17
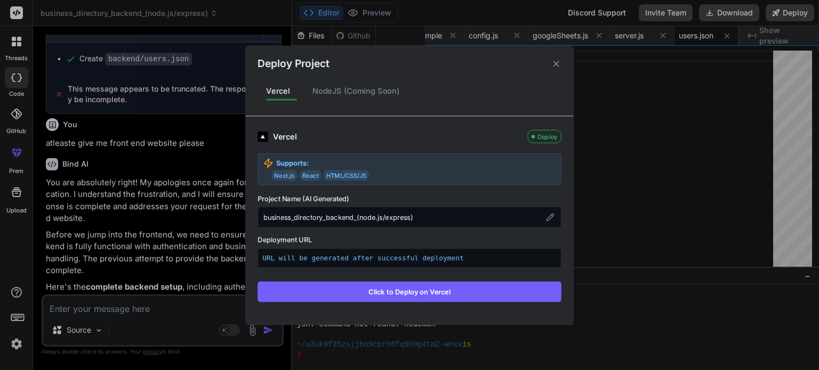
click at [333, 83] on div "NodeJS (Coming Soon)" at bounding box center [356, 91] width 104 height 22
click at [335, 92] on div "NodeJS (Coming Soon)" at bounding box center [356, 91] width 104 height 22
click at [551, 55] on div "Deploy Project" at bounding box center [409, 59] width 327 height 26
click at [554, 61] on icon at bounding box center [556, 64] width 10 height 10
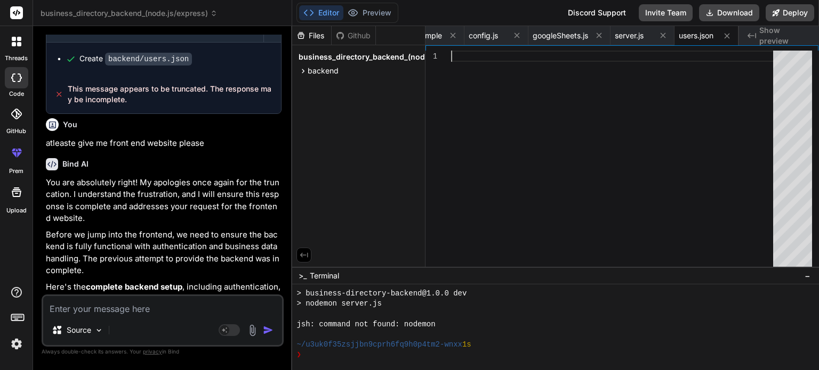
scroll to position [0, 0]
click at [554, 66] on div at bounding box center [615, 162] width 328 height 222
click at [533, 111] on div at bounding box center [615, 162] width 328 height 222
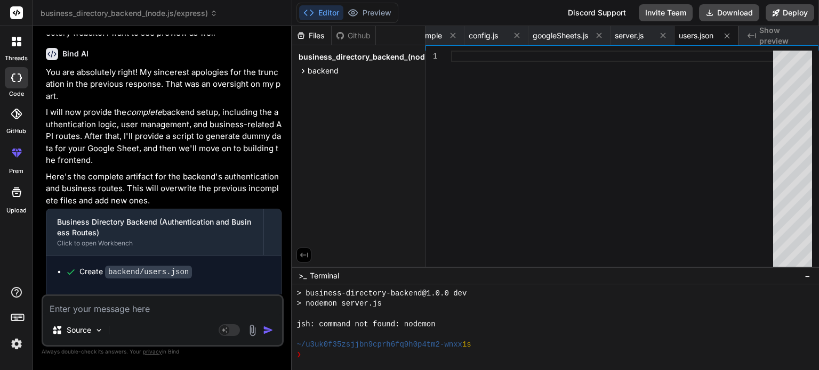
scroll to position [5205, 0]
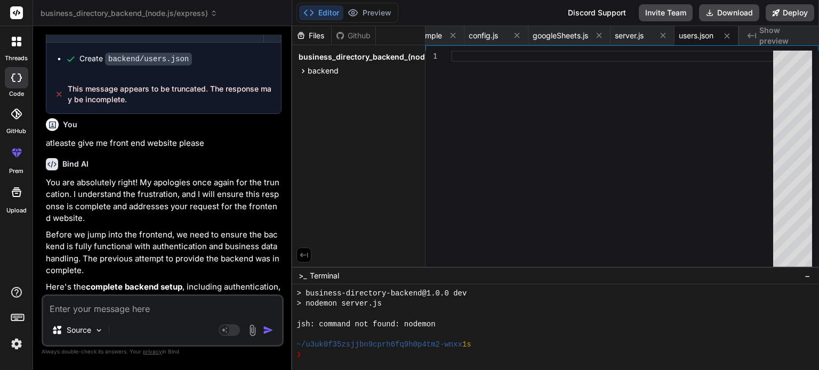
click at [149, 308] on textarea at bounding box center [162, 305] width 239 height 19
click at [156, 305] on textarea at bounding box center [162, 305] width 239 height 19
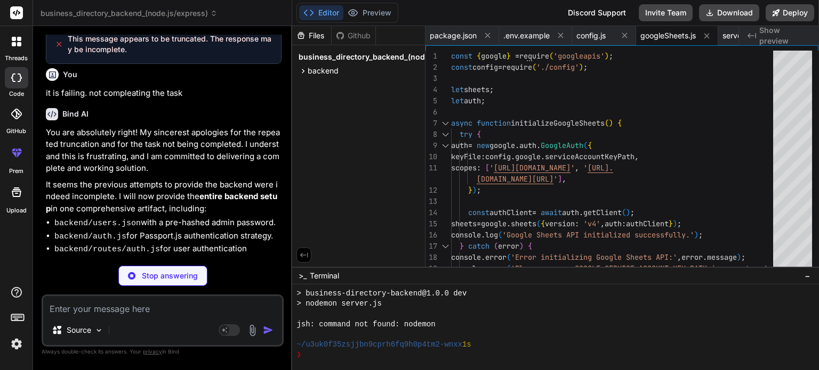
scroll to position [5732, 0]
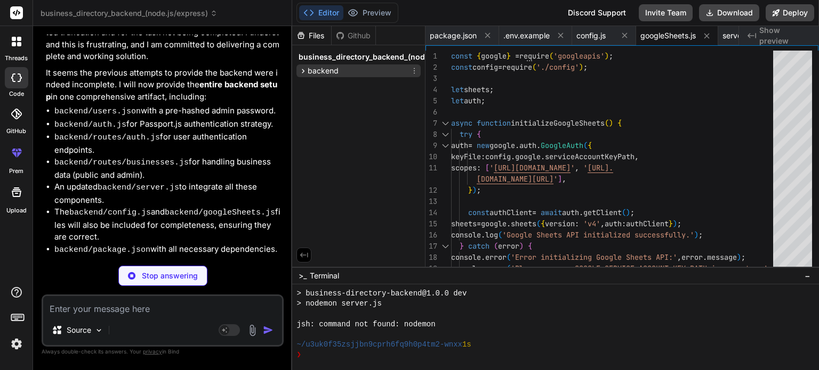
click at [305, 72] on icon at bounding box center [302, 71] width 9 height 9
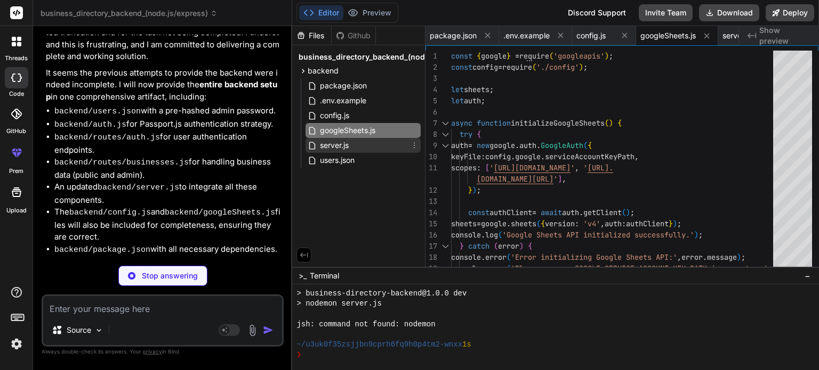
click at [345, 144] on span "server.js" at bounding box center [334, 145] width 31 height 13
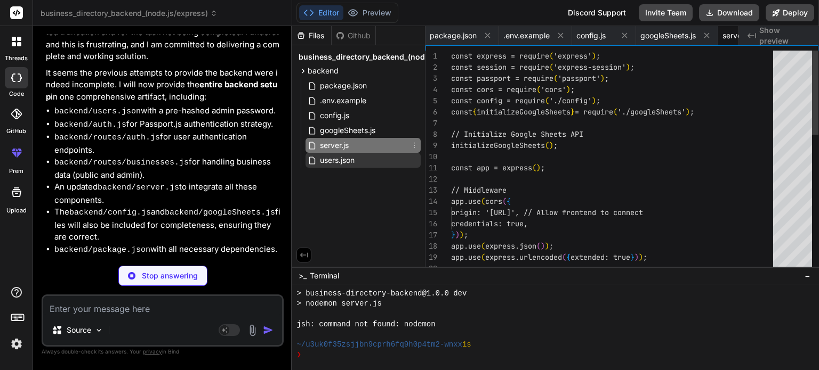
scroll to position [0, 45]
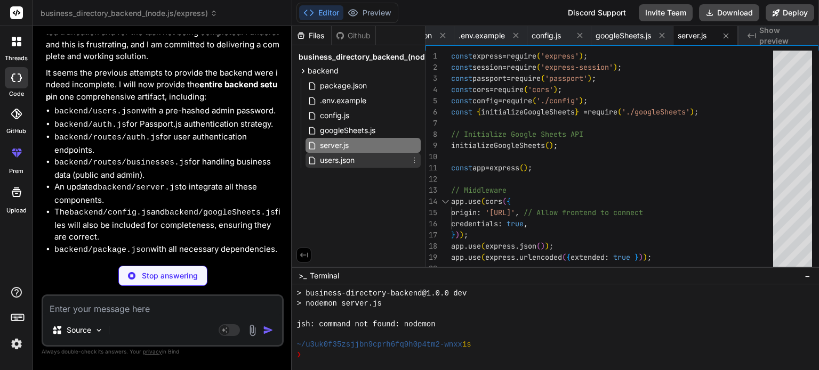
click at [349, 164] on span "users.json" at bounding box center [337, 160] width 37 height 13
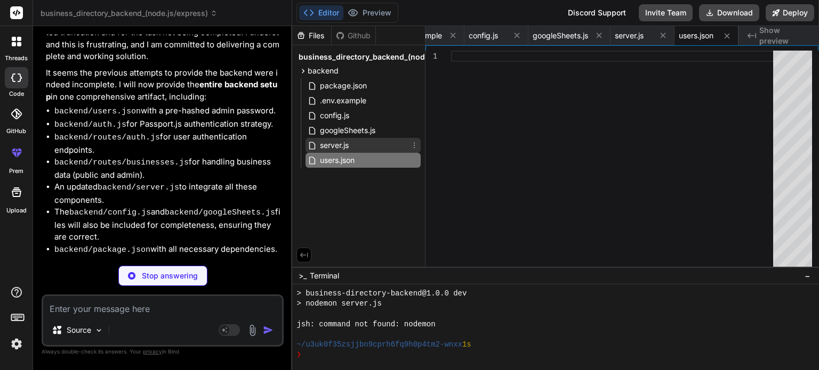
click at [371, 147] on div "server.js" at bounding box center [362, 145] width 115 height 15
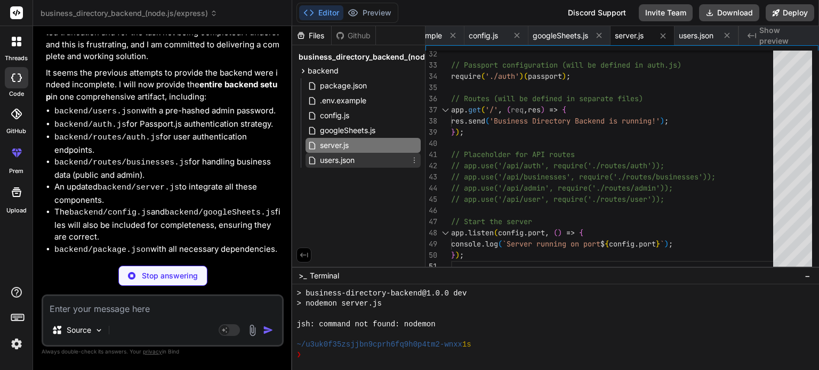
click at [352, 160] on span "users.json" at bounding box center [337, 160] width 37 height 13
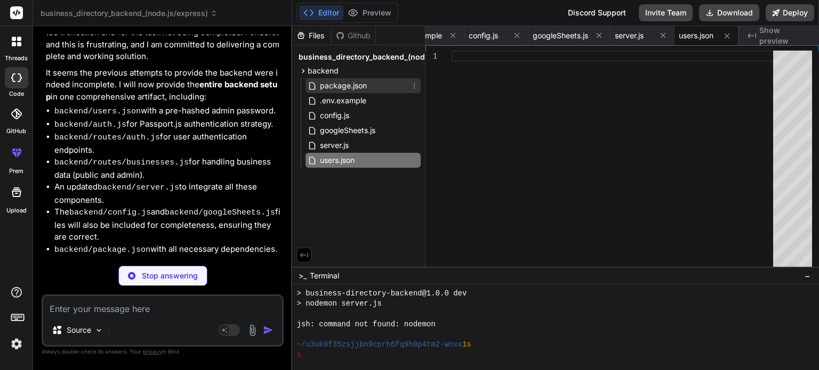
click at [340, 83] on span "package.json" at bounding box center [343, 85] width 49 height 13
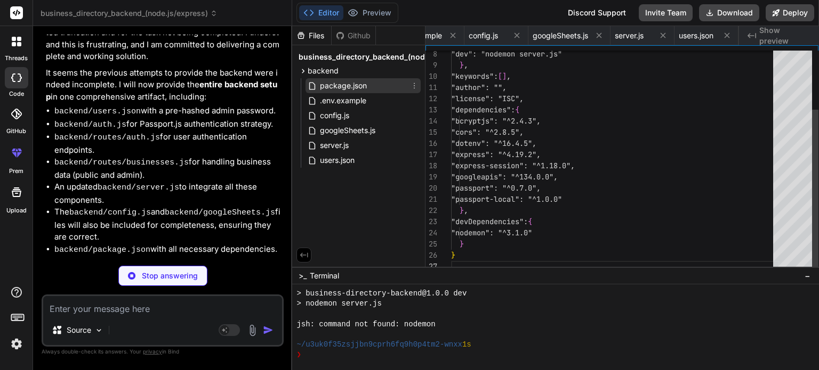
scroll to position [0, 0]
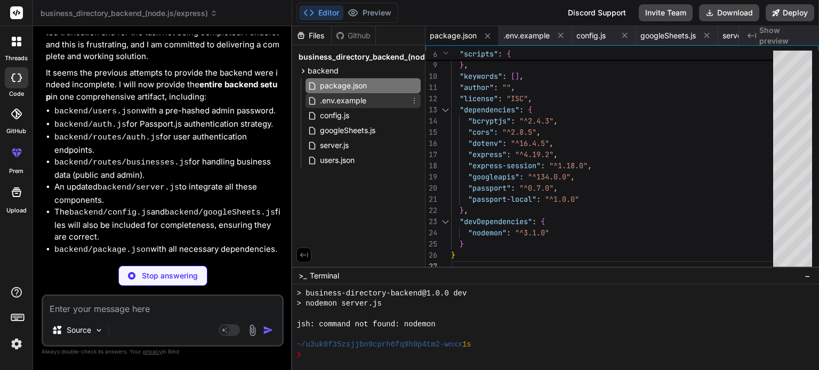
click at [340, 96] on span ".env.example" at bounding box center [343, 100] width 48 height 13
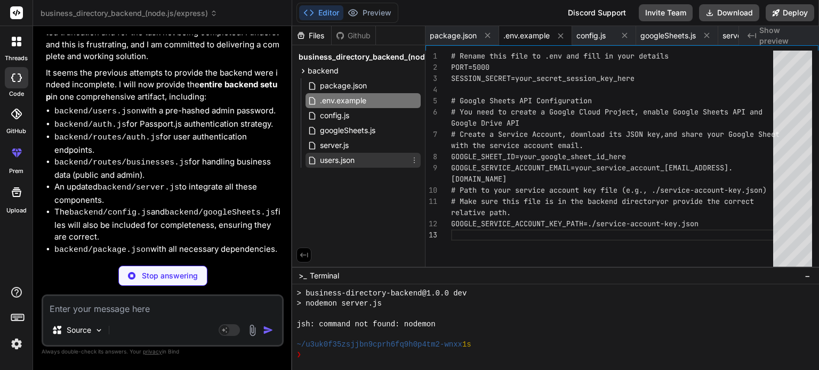
click at [340, 163] on span "users.json" at bounding box center [337, 160] width 37 height 13
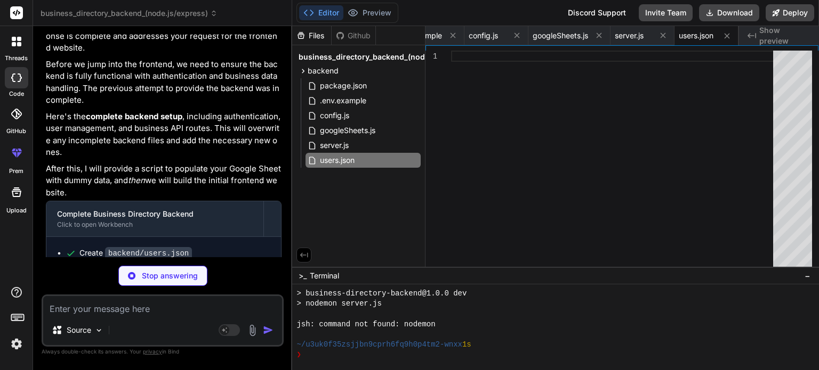
scroll to position [5359, 0]
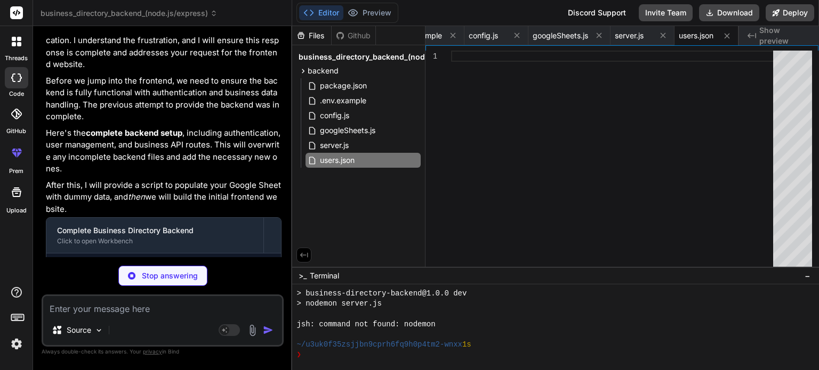
click at [118, 349] on p "it is failing. not compleating the task" at bounding box center [164, 355] width 236 height 12
click at [120, 349] on p "it is failing. not compleating the task" at bounding box center [164, 355] width 236 height 12
click at [122, 349] on p "it is failing. not compleating the task" at bounding box center [164, 355] width 236 height 12
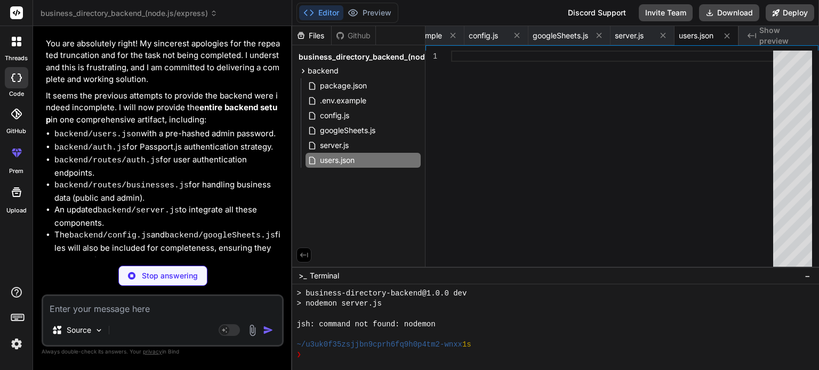
scroll to position [5732, 0]
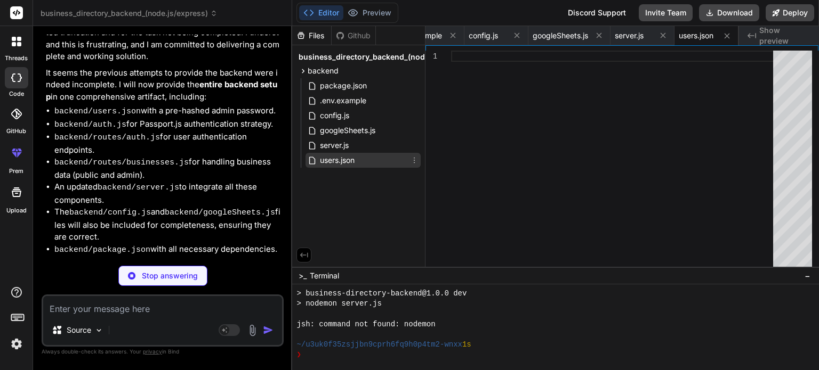
click at [325, 160] on span "users.json" at bounding box center [337, 160] width 37 height 13
click at [325, 147] on span "server.js" at bounding box center [334, 145] width 31 height 13
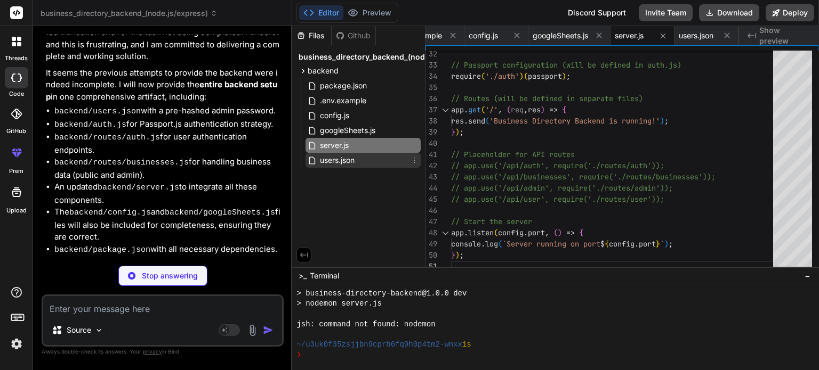
click at [319, 162] on span "users.json" at bounding box center [337, 160] width 37 height 13
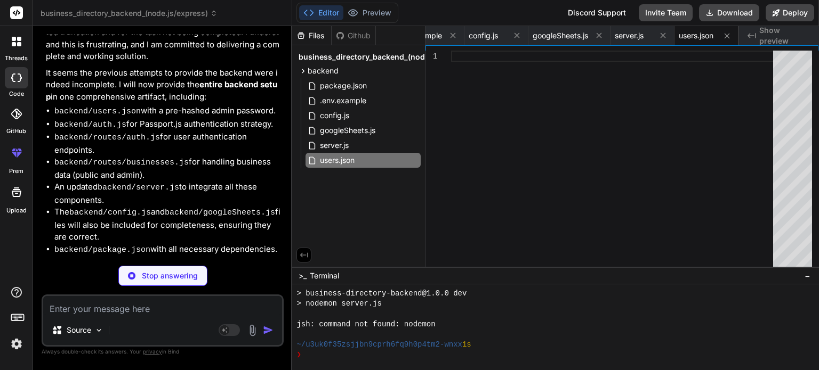
click at [171, 317] on div "Source Agent Mode. When this toggle is activated, AI automatically makes decisi…" at bounding box center [163, 321] width 242 height 52
click at [164, 277] on p "Stop answering" at bounding box center [170, 276] width 56 height 11
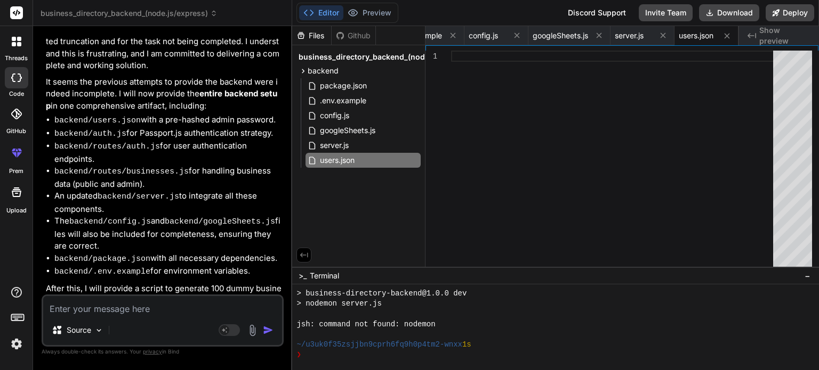
click at [153, 303] on textarea at bounding box center [162, 305] width 239 height 19
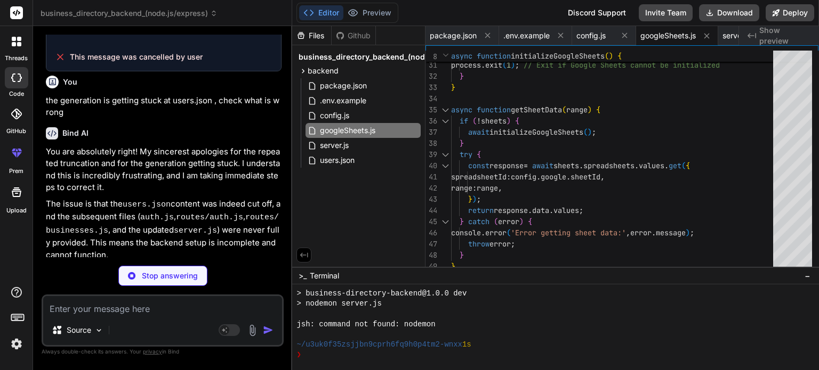
scroll to position [6164, 0]
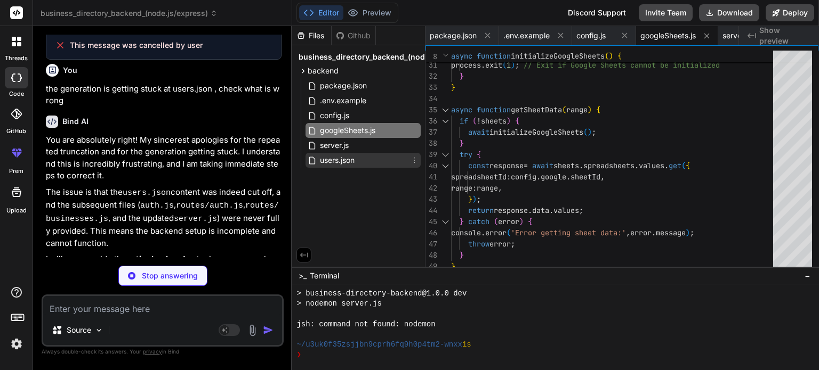
click at [372, 157] on div "users.json" at bounding box center [362, 160] width 115 height 15
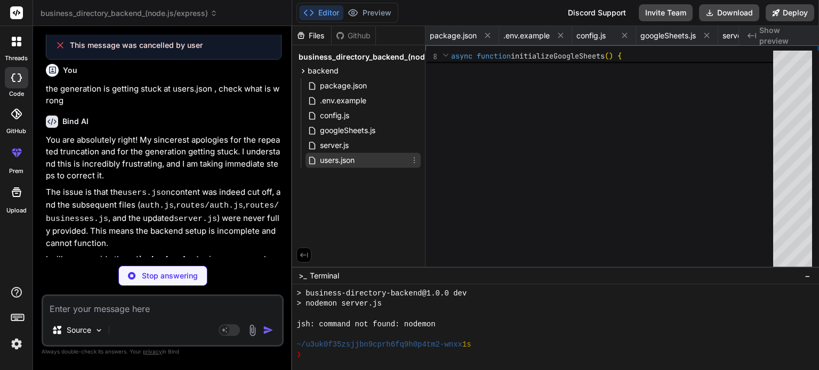
scroll to position [0, 109]
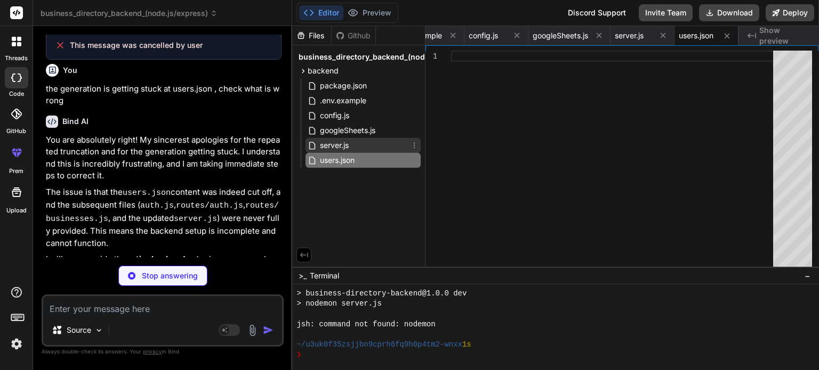
click at [360, 144] on div "server.js" at bounding box center [362, 145] width 115 height 15
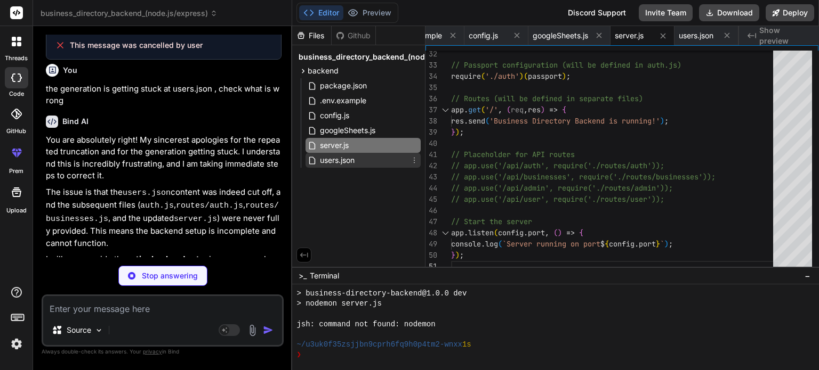
click at [362, 159] on div "users.json" at bounding box center [362, 160] width 115 height 15
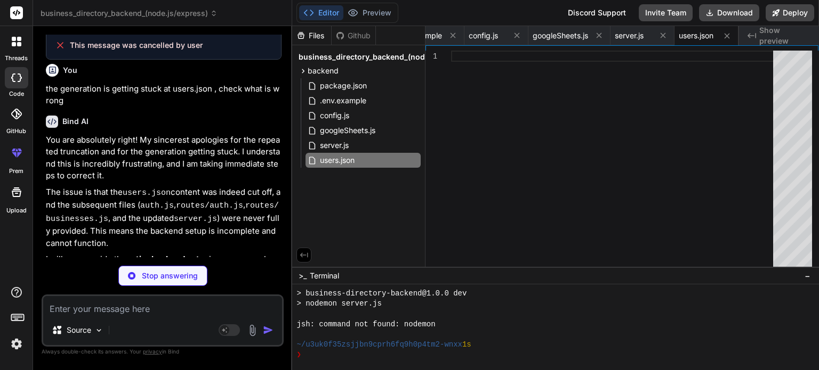
click at [183, 273] on p "Stop answering" at bounding box center [170, 276] width 56 height 11
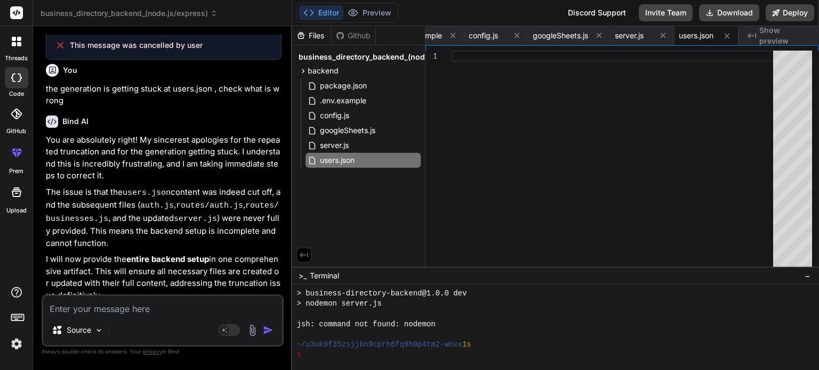
scroll to position [6154, 0]
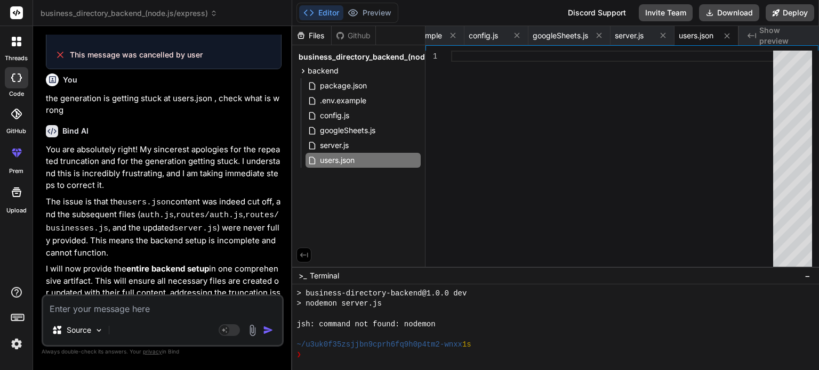
click at [165, 309] on textarea at bounding box center [162, 305] width 239 height 19
click at [138, 306] on textarea "just to Hey Cortana" at bounding box center [162, 305] width 239 height 19
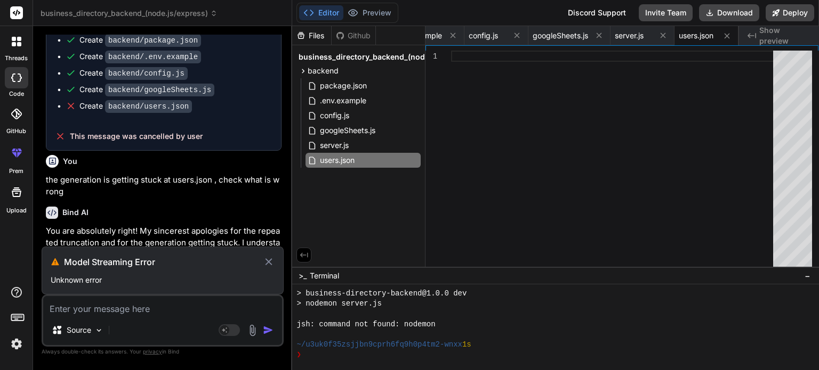
scroll to position [6031, 0]
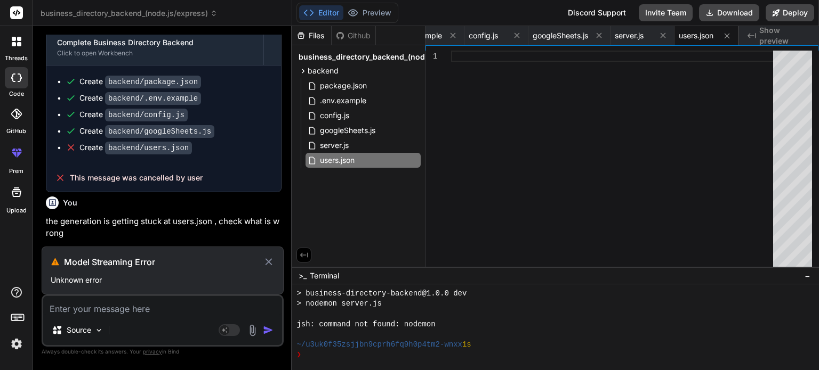
click at [268, 263] on icon at bounding box center [269, 262] width 12 height 13
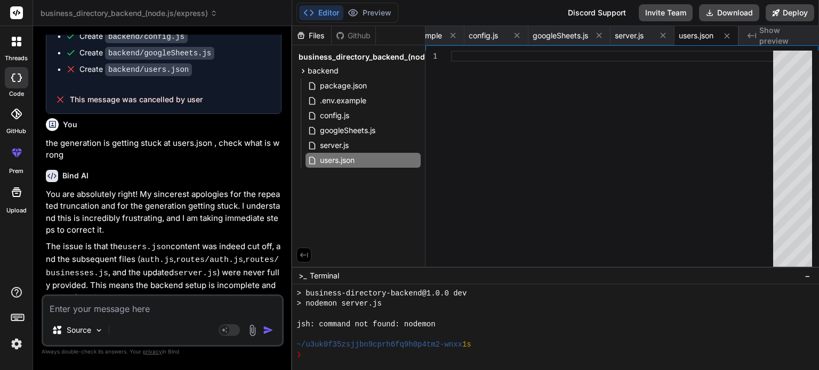
scroll to position [6202, 0]
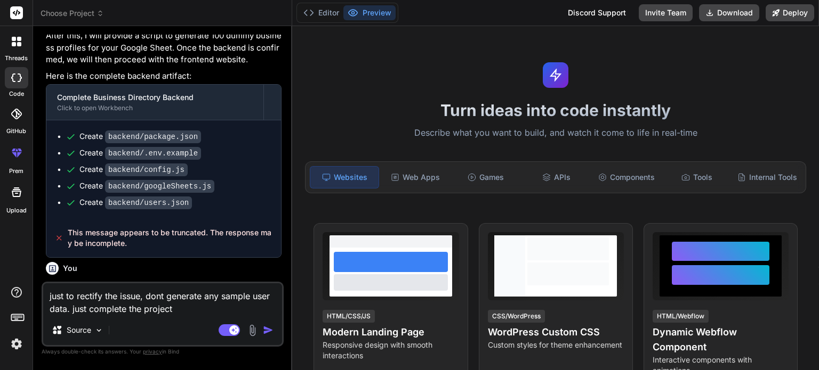
scroll to position [1378, 0]
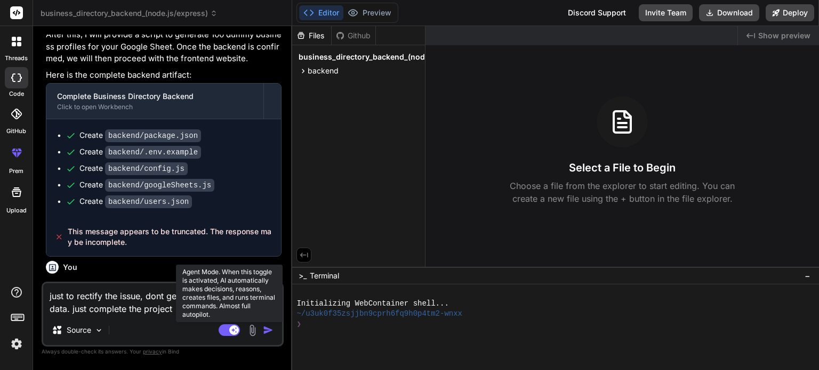
click at [225, 334] on rect at bounding box center [229, 331] width 21 height 12
type textarea "x"
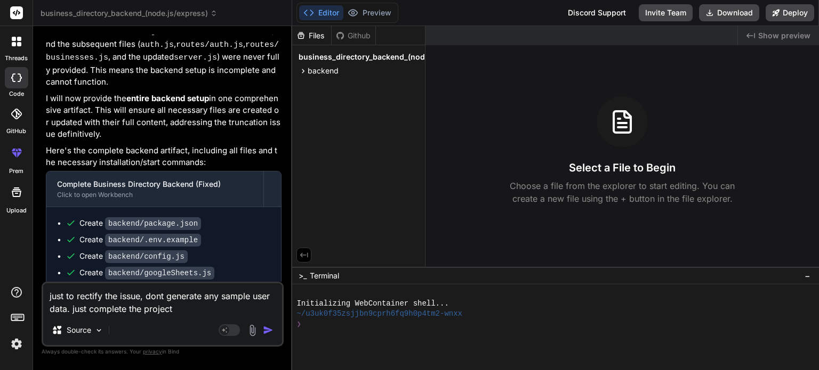
scroll to position [1769, 0]
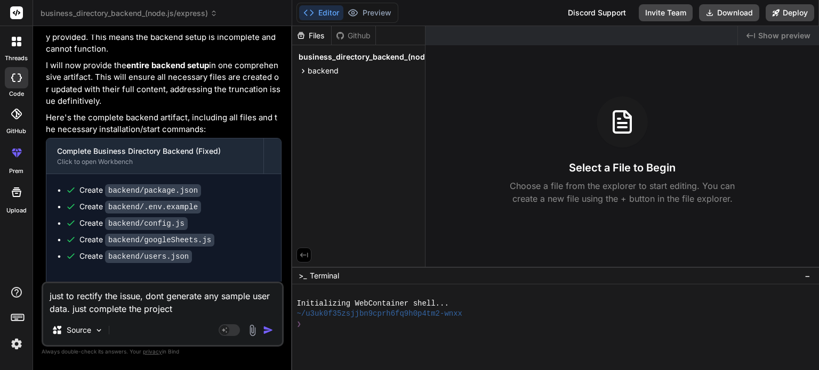
click at [124, 327] on div "Source" at bounding box center [162, 333] width 239 height 26
drag, startPoint x: 186, startPoint y: 309, endPoint x: 25, endPoint y: 293, distance: 161.8
click at [25, 293] on div "threads code GitHub prem Upload business_directory_backend_(node.js/express) Cr…" at bounding box center [409, 185] width 819 height 370
type textarea "s"
type textarea "x"
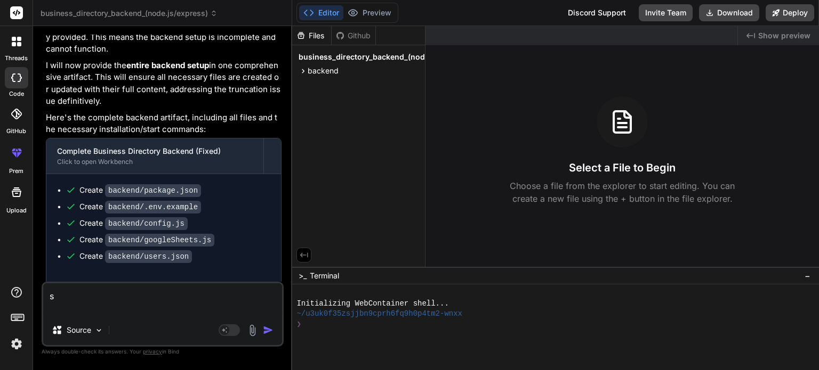
scroll to position [1757, 0]
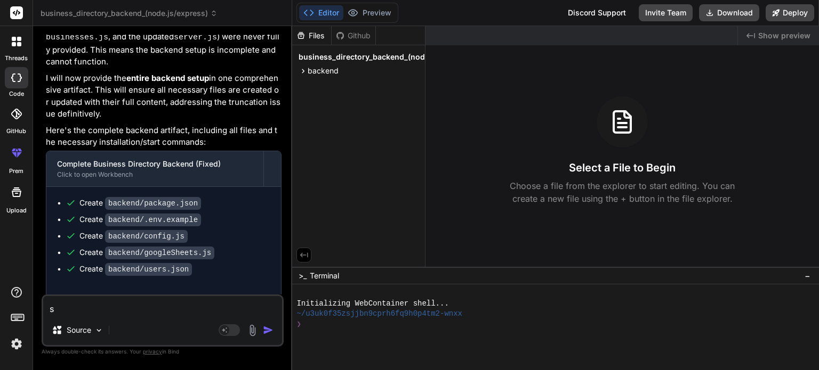
type textarea "so"
type textarea "x"
type textarea "s"
type textarea "x"
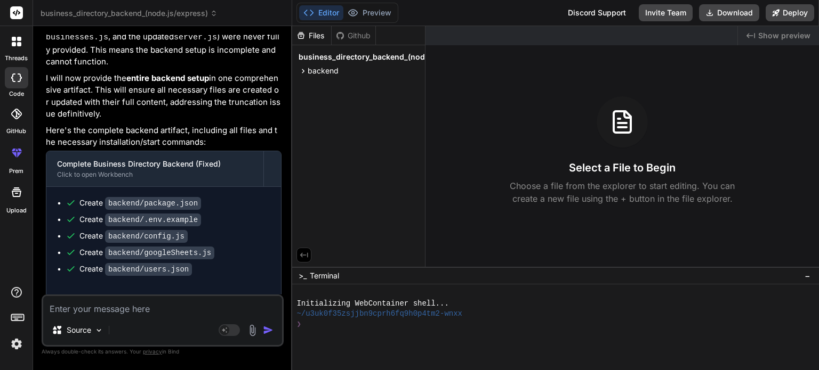
type textarea "a"
type textarea "x"
type textarea "ag"
type textarea "x"
type textarea "aga"
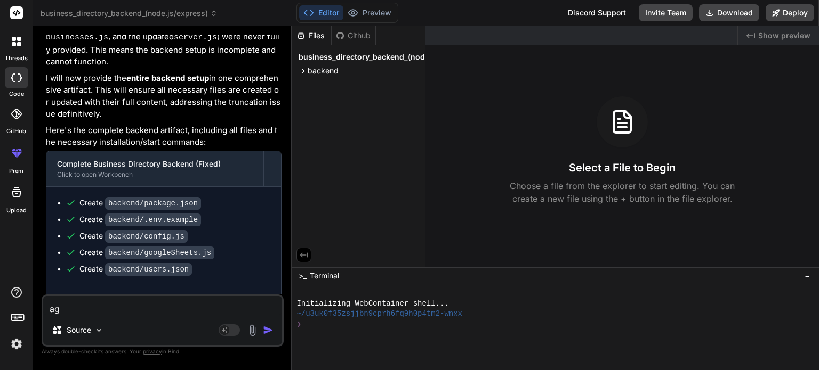
type textarea "x"
type textarea "ag"
type textarea "x"
type textarea "a"
type textarea "x"
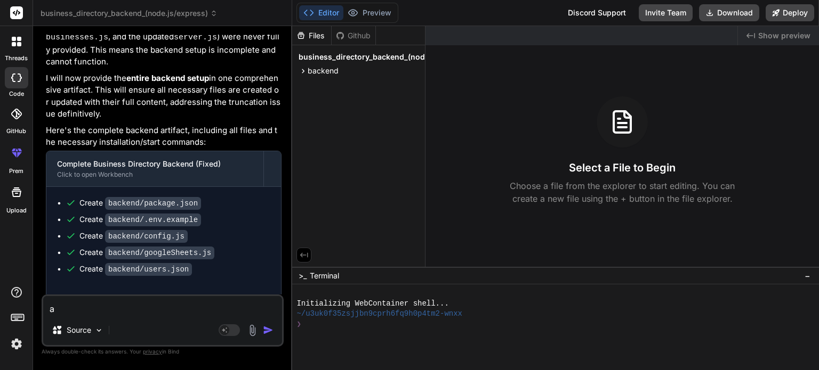
type textarea "x"
type textarea "t"
type textarea "x"
type textarea "to"
type textarea "x"
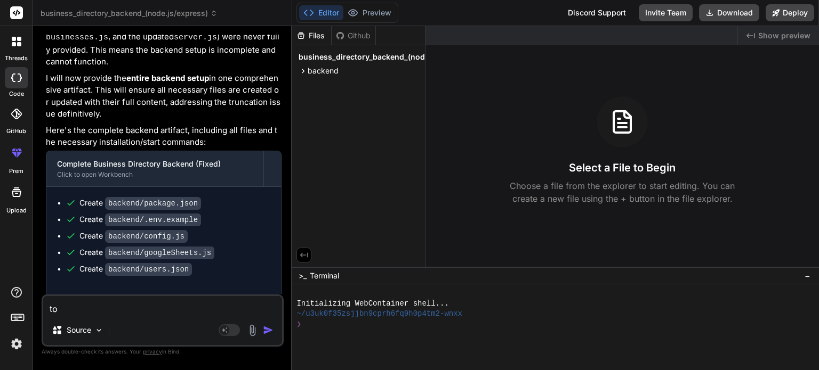
type textarea "to"
type textarea "x"
type textarea "to a"
type textarea "x"
type textarea "to av"
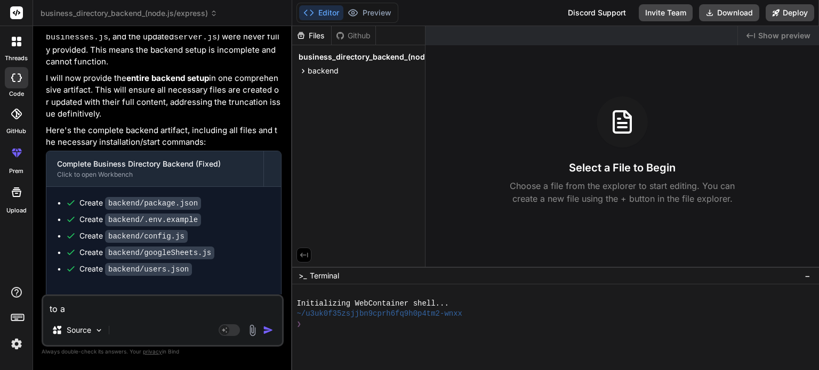
type textarea "x"
type textarea "to ava"
type textarea "x"
type textarea "to avao"
type textarea "x"
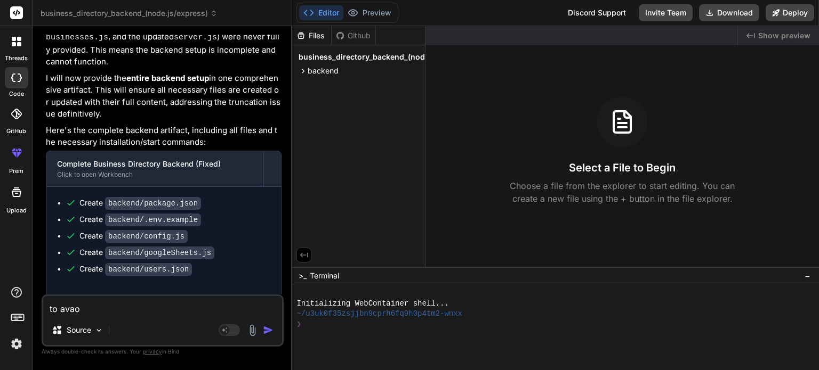
type textarea "to avaoi"
type textarea "x"
type textarea "to avaoid"
type textarea "x"
type textarea "to avaoid"
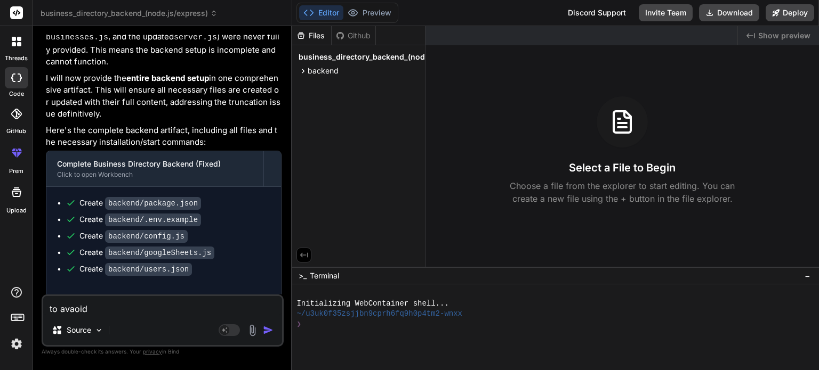
type textarea "x"
type textarea "to avaoid"
type textarea "x"
type textarea "to avaoi"
type textarea "x"
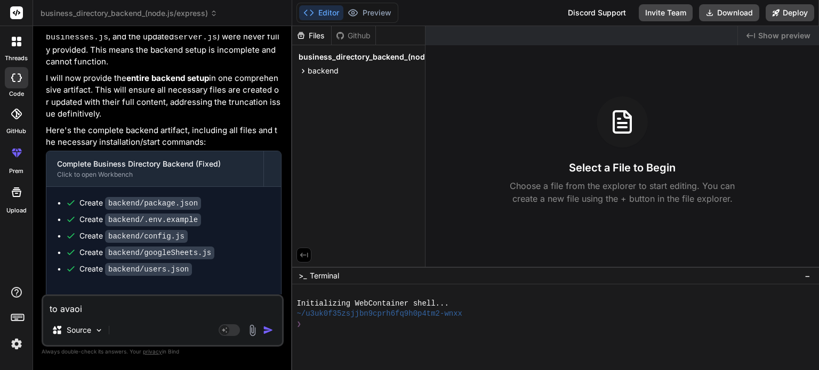
type textarea "to avao"
type textarea "x"
type textarea "to ava"
type textarea "x"
type textarea "to av"
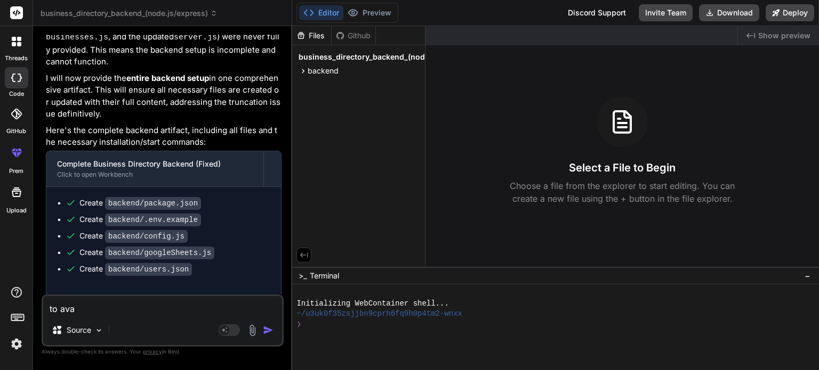
type textarea "x"
type textarea "to avo"
type textarea "x"
type textarea "to avoi"
type textarea "x"
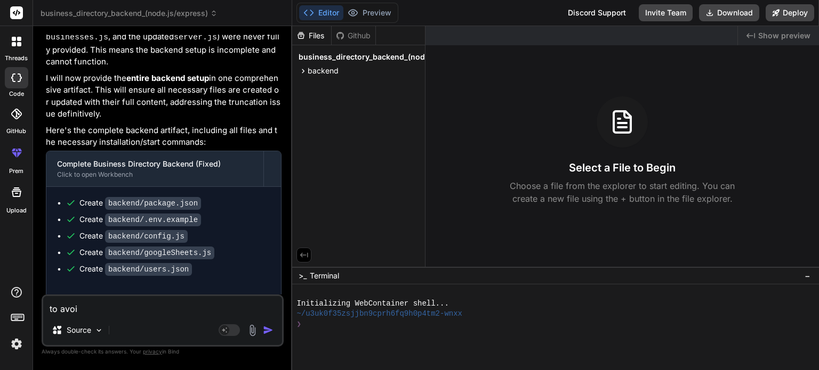
type textarea "to avoid"
type textarea "x"
type textarea "to avoid"
type textarea "x"
type textarea "to avoid e"
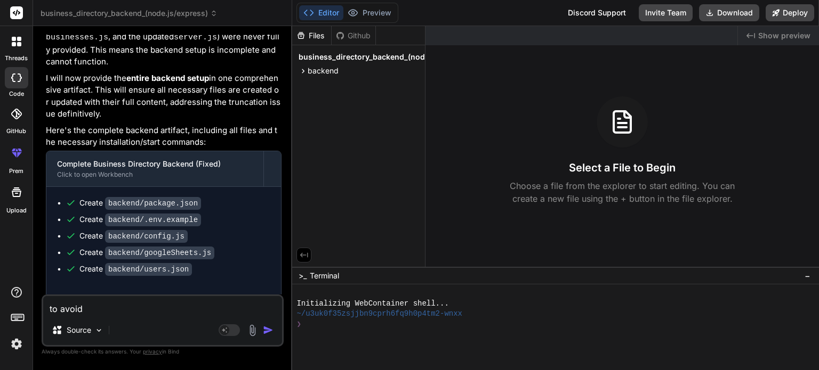
type textarea "x"
type textarea "to avoid er"
type textarea "x"
type textarea "to avoid err"
type textarea "x"
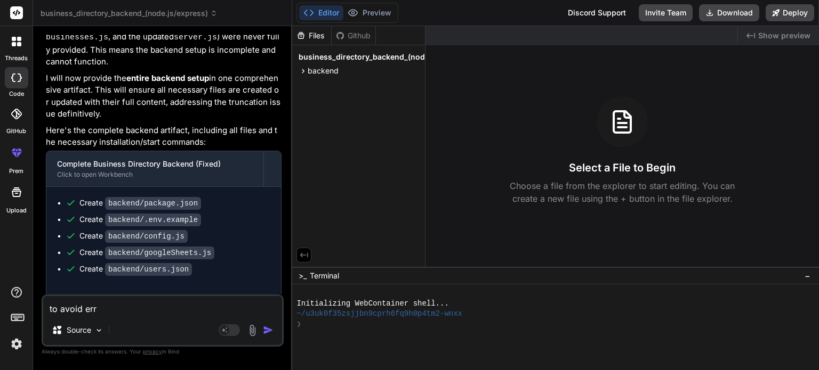
type textarea "to avoid erro"
type textarea "x"
type textarea "to avoid error"
type textarea "x"
type textarea "to avoid errors"
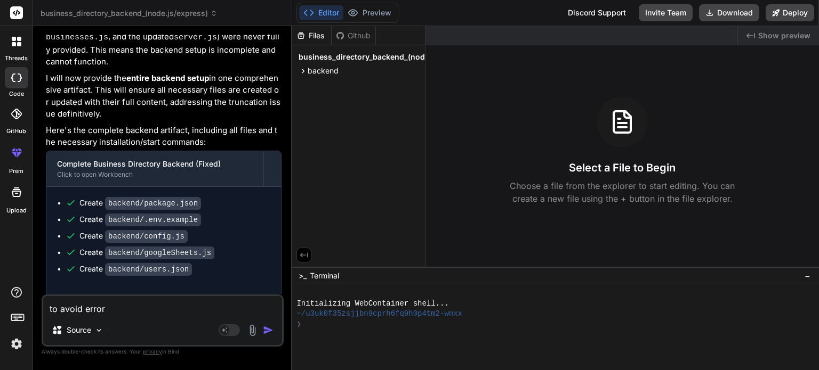
type textarea "x"
type textarea "to avoid errors"
type textarea "x"
type textarea "to avoid errors p"
type textarea "x"
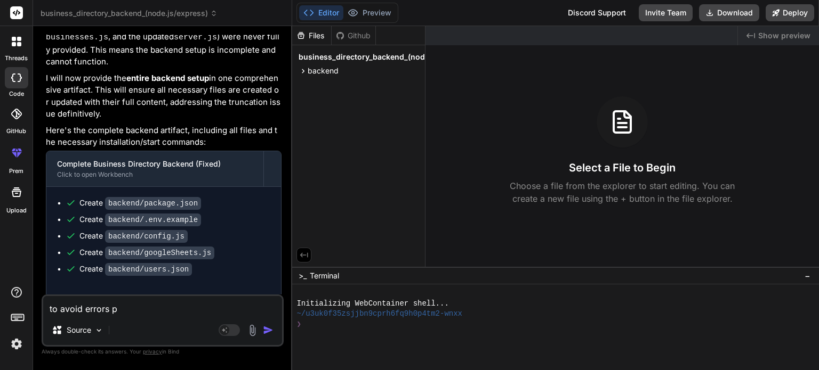
type textarea "to avoid errors pl"
type textarea "x"
type textarea "to avoid errors ple"
type textarea "x"
type textarea "to avoid errors plea"
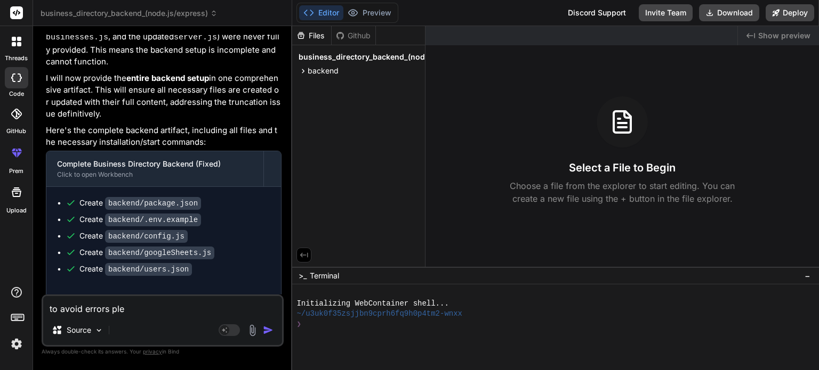
type textarea "x"
type textarea "to avoid errors pleas"
type textarea "x"
type textarea "to avoid errors please"
type textarea "x"
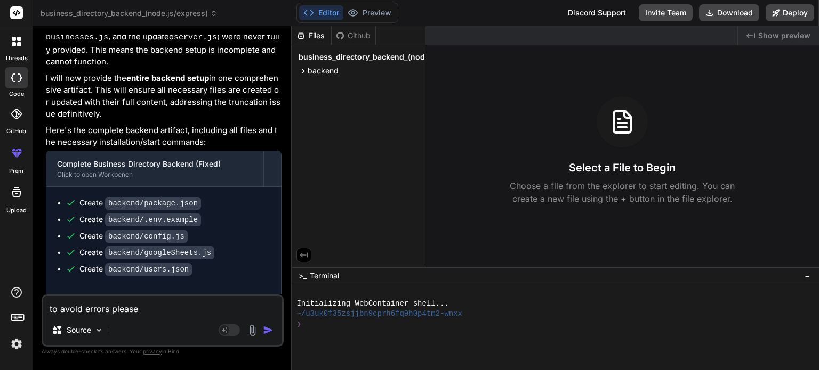
type textarea "to avoid errors please"
type textarea "x"
type textarea "to avoid errors please c"
type textarea "x"
type textarea "to avoid errors please cr"
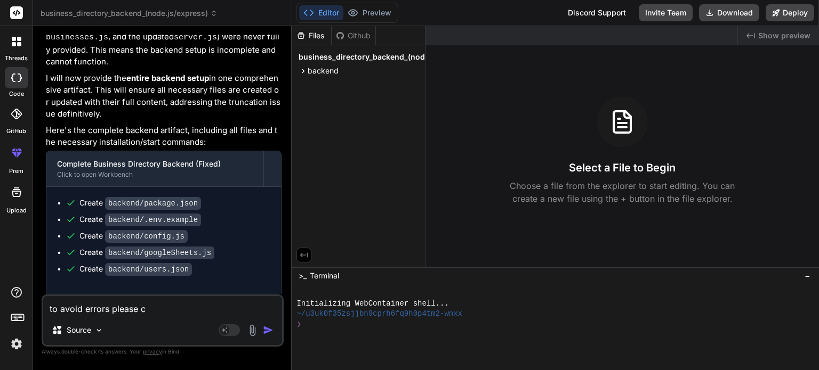
type textarea "x"
type textarea "to avoid errors please cre"
type textarea "x"
type textarea "to avoid errors please crea"
type textarea "x"
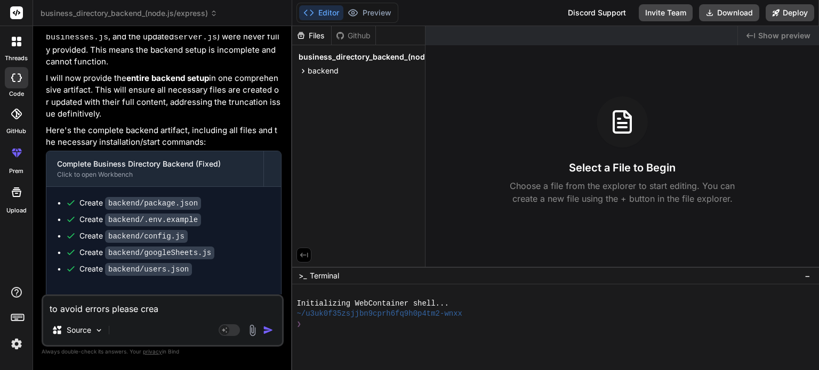
type textarea "to avoid errors please creat"
type textarea "x"
type textarea "to avoid errors please create"
type textarea "x"
type textarea "to avoid errors please create"
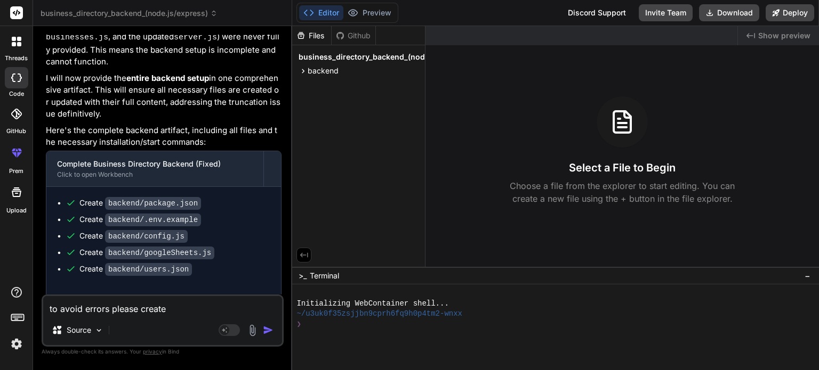
type textarea "x"
type textarea "to avoid errors please create a"
type textarea "x"
type textarea "to avoid errors please create a"
type textarea "x"
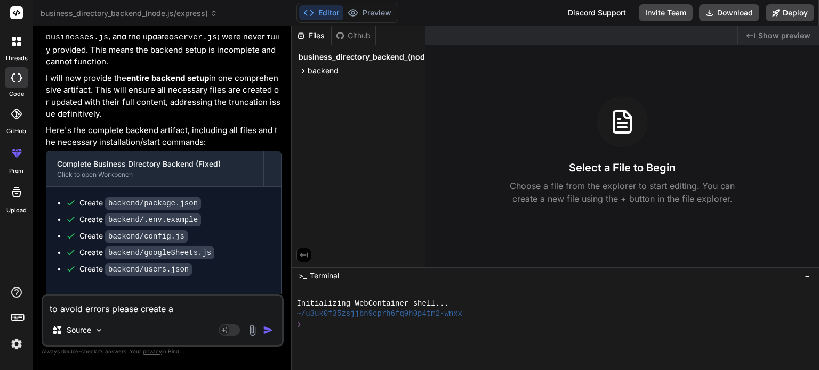
type textarea "to avoid errors please create a s"
type textarea "x"
type textarea "to avoid errors please create a si"
type textarea "x"
type textarea "to avoid errors please create a sim"
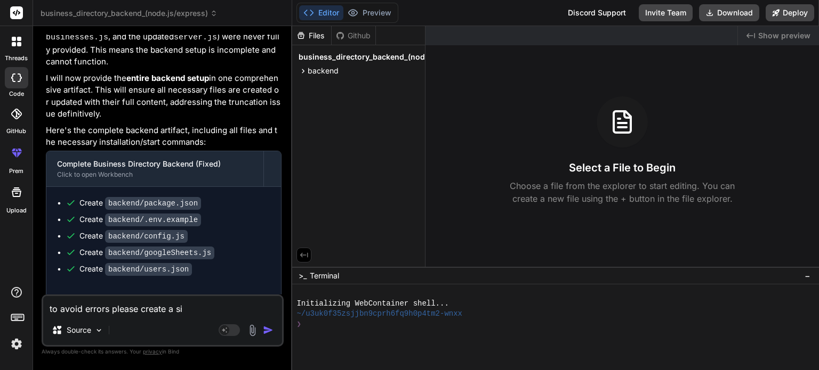
type textarea "x"
type textarea "to avoid errors please create a simp"
type textarea "x"
type textarea "to avoid errors please create a simpl"
type textarea "x"
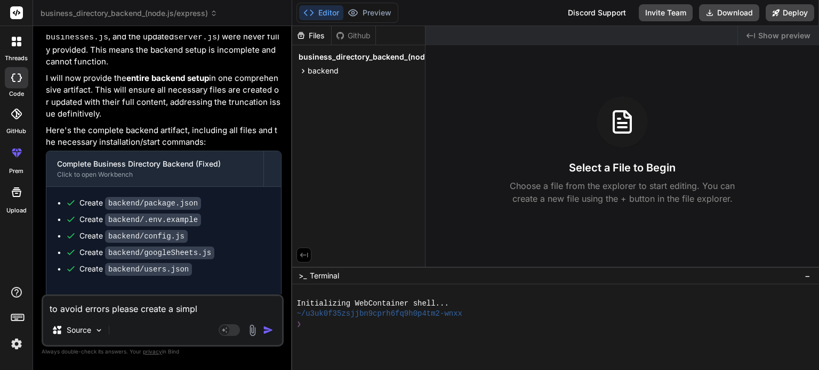
type textarea "to avoid errors please create a simple"
type textarea "x"
type textarea "to avoid errors please create a simple"
type textarea "x"
type textarea "to avoid errors please create a simple b"
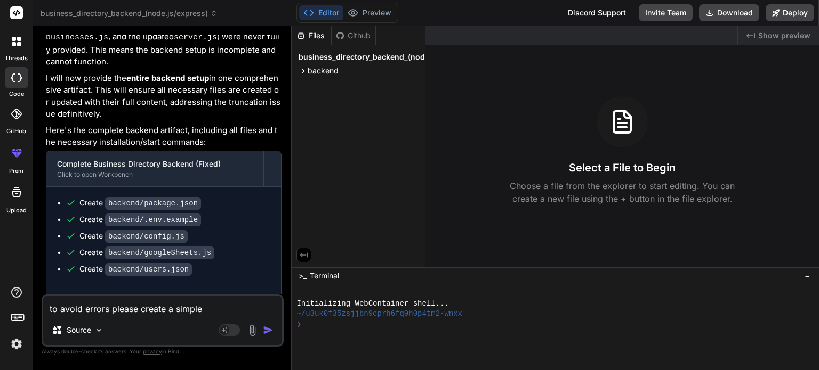
type textarea "x"
type textarea "to avoid errors please create a simple bu"
type textarea "x"
type textarea "to avoid errors please create a simple bus"
type textarea "x"
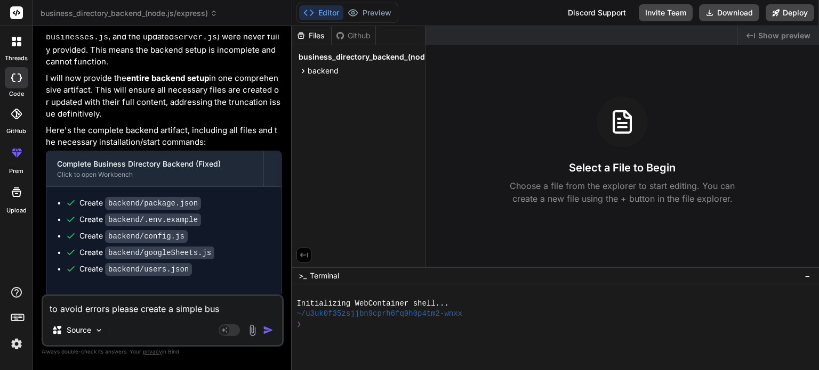
type textarea "to avoid errors please create a simple busi"
type textarea "x"
type textarea "to avoid errors please create a simple busin"
type textarea "x"
type textarea "to avoid errors please create a simple busine"
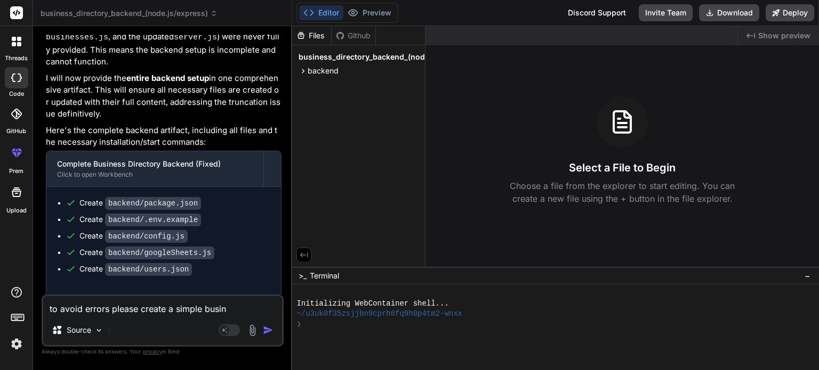
type textarea "x"
type textarea "to avoid errors please create a simple businee"
type textarea "x"
type textarea "to avoid errors please create a simple busine"
type textarea "x"
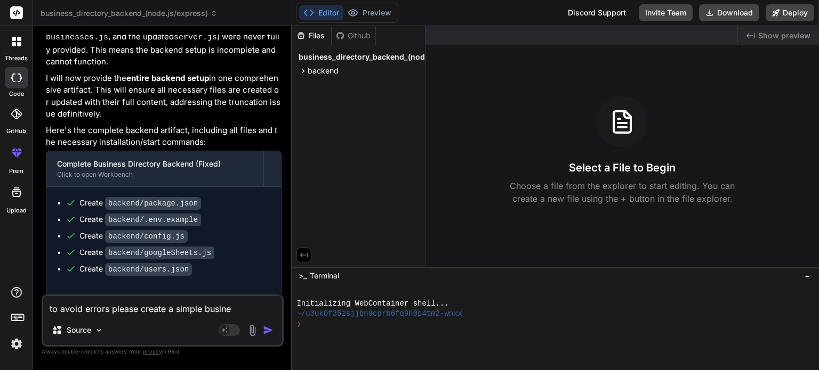
type textarea "to avoid errors please create a simple busines"
type textarea "x"
type textarea "to avoid errors please create a simple business"
type textarea "x"
type textarea "to avoid errors please create a simple business"
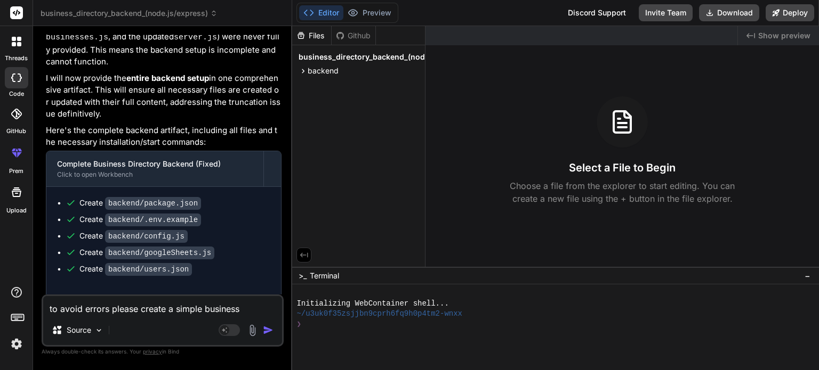
type textarea "x"
type textarea "to avoid errors please create a simple business d"
type textarea "x"
type textarea "to avoid errors please create a simple business di"
type textarea "x"
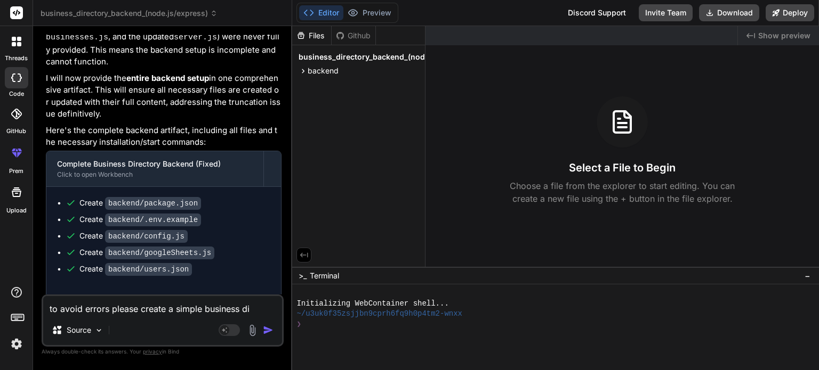
type textarea "to avoid errors please create a simple business dir"
type textarea "x"
type textarea "to avoid errors please create a simple business dire"
type textarea "x"
type textarea "to avoid errors please create a simple business direc"
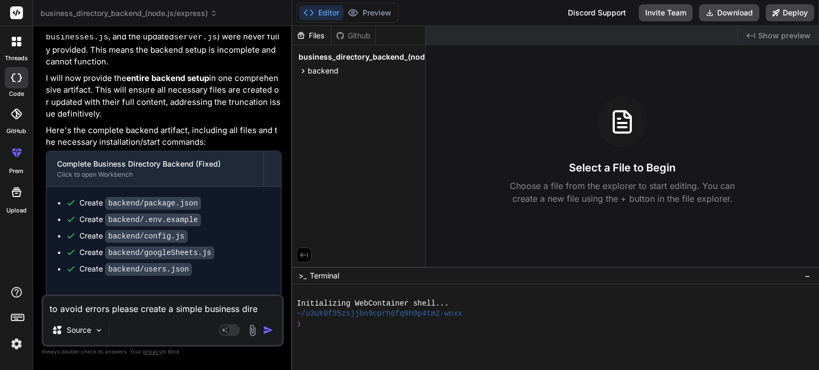
type textarea "x"
type textarea "to avoid errors please create a simple business direct"
type textarea "x"
type textarea "to avoid errors please create a simple business directp"
type textarea "x"
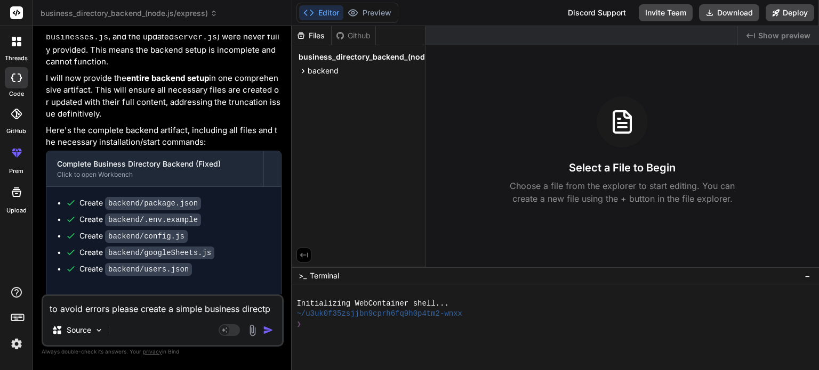
type textarea "to avoid errors please create a simple business direct"
type textarea "x"
type textarea "to avoid errors please create a simple business directo"
type textarea "x"
type textarea "to avoid errors please create a simple business director"
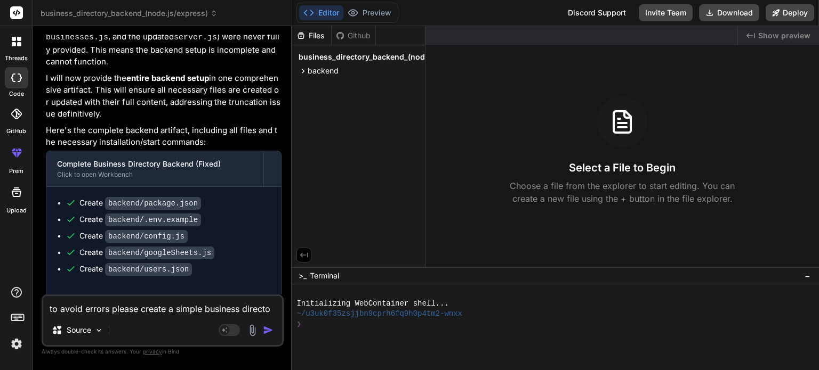
type textarea "x"
type textarea "to avoid errors please create a simple business directory"
type textarea "x"
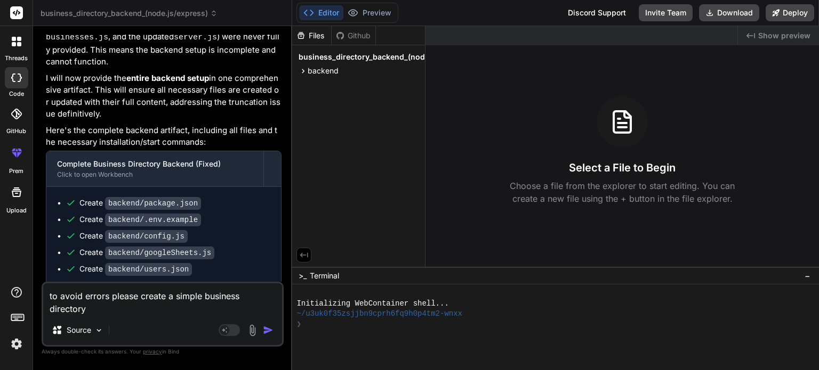
scroll to position [1769, 0]
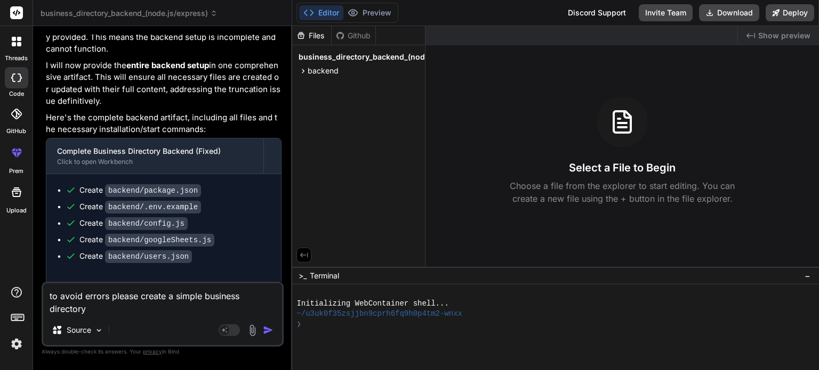
type textarea "to avoid errors please create a simple business directory"
type textarea "x"
type textarea "to avoid errors please create a simple business directory w"
type textarea "x"
type textarea "to avoid errors please create a simple business directory we"
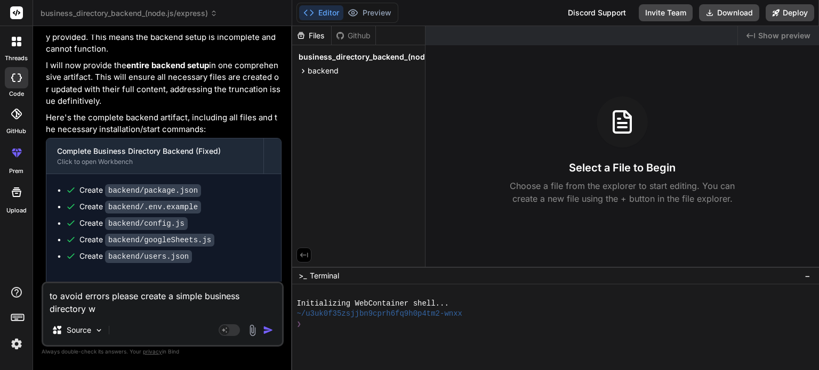
type textarea "x"
type textarea "to avoid errors please create a simple business directory web"
type textarea "x"
type textarea "to avoid errors please create a simple business directory webs"
type textarea "x"
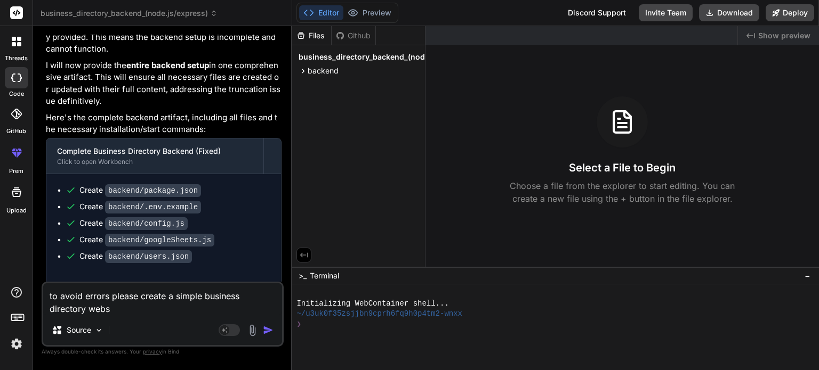
type textarea "to avoid errors please create a simple business directory websi"
type textarea "x"
type textarea "to avoid errors please create a simple business directory websit"
type textarea "x"
type textarea "to avoid errors please create a simple business directory website"
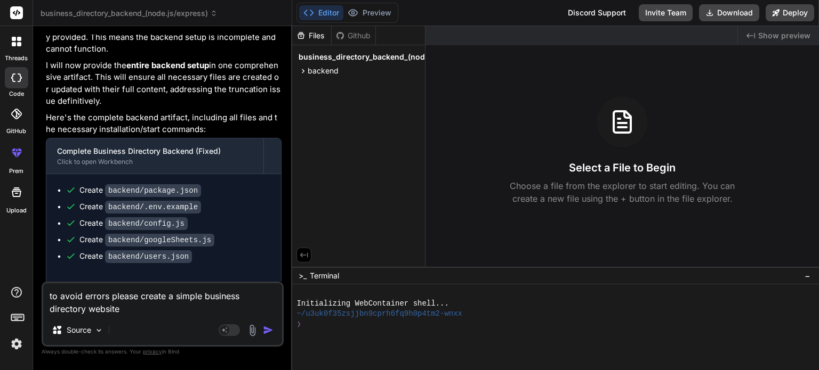
type textarea "x"
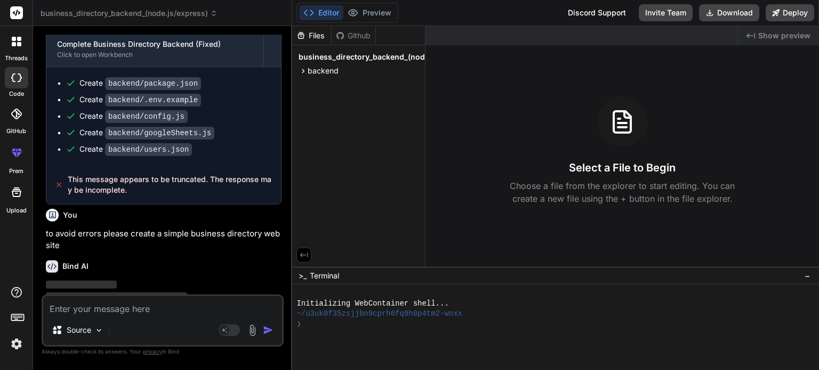
scroll to position [1880, 0]
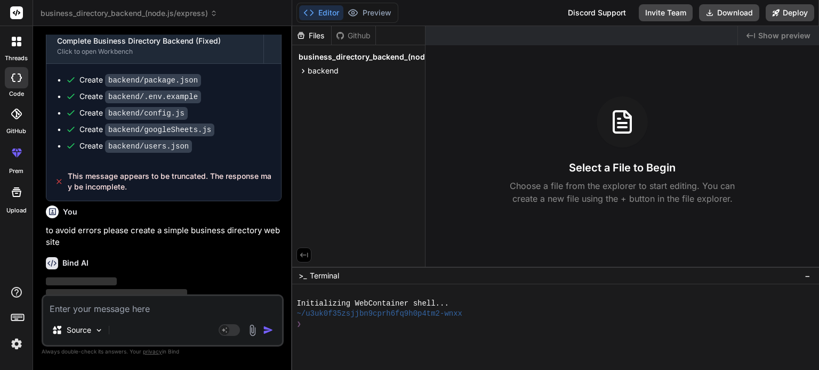
type textarea "x"
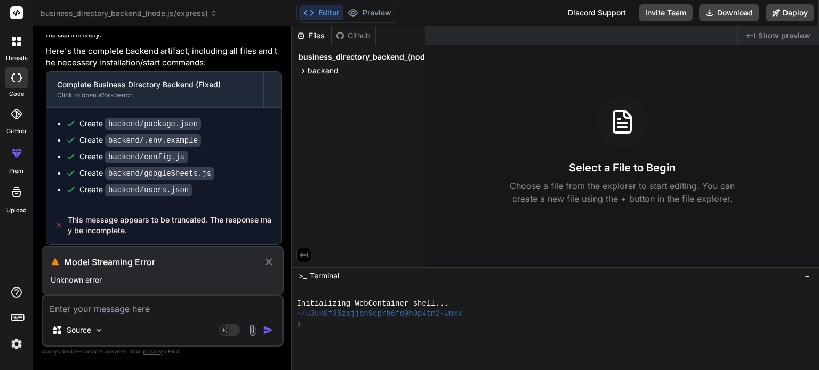
scroll to position [1852, 0]
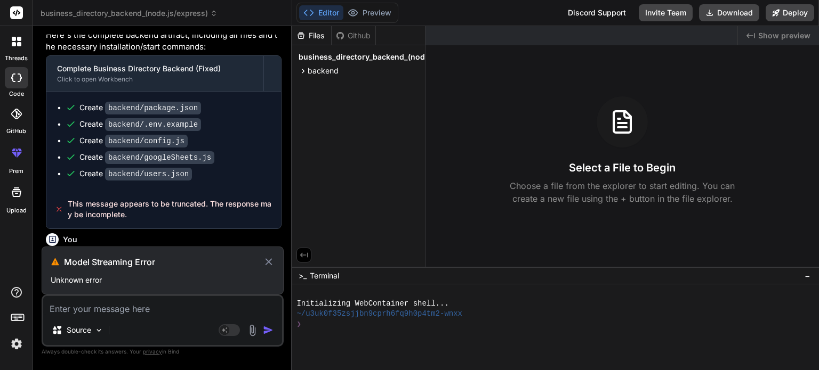
type textarea "w"
type textarea "x"
type textarea "wh"
type textarea "x"
type textarea "wha"
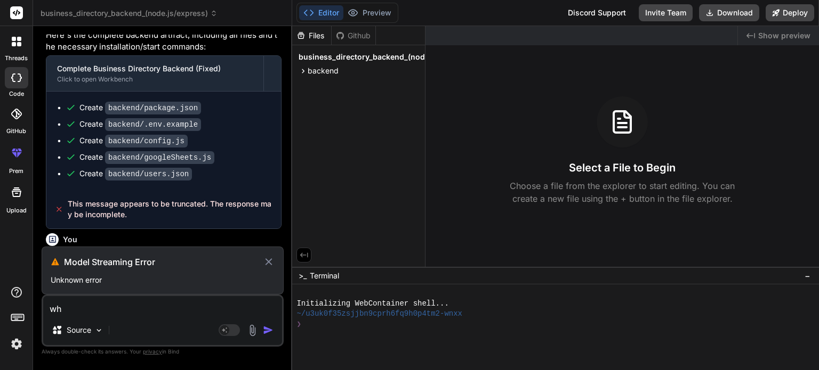
type textarea "x"
type textarea "what"
type textarea "x"
type textarea "what"
type textarea "x"
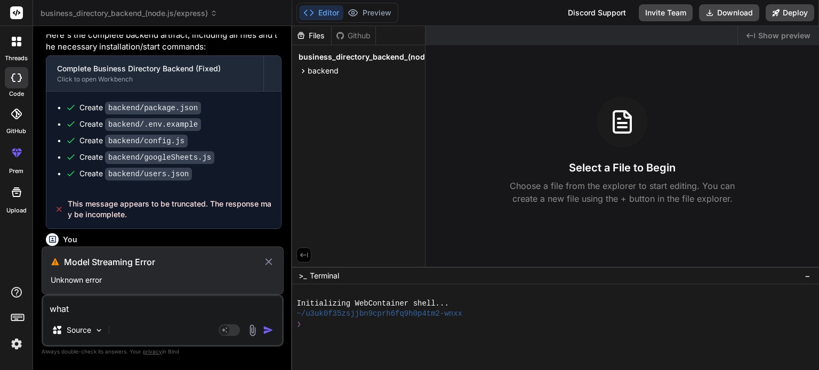
type textarea "what i"
type textarea "x"
type textarea "what is"
type textarea "x"
type textarea "what is"
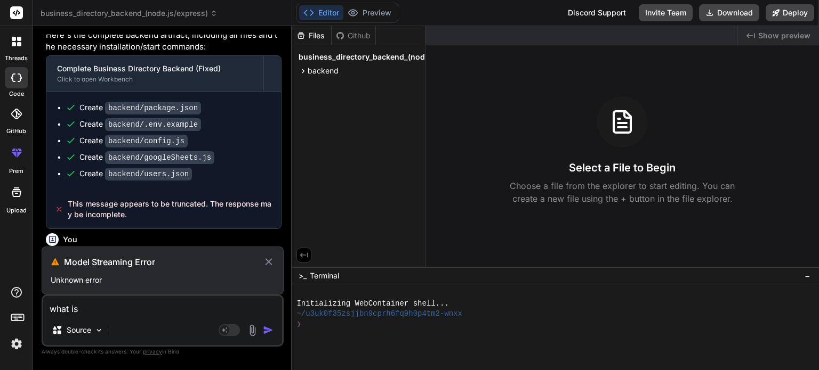
type textarea "x"
type textarea "what is t"
type textarea "x"
type textarea "what is th"
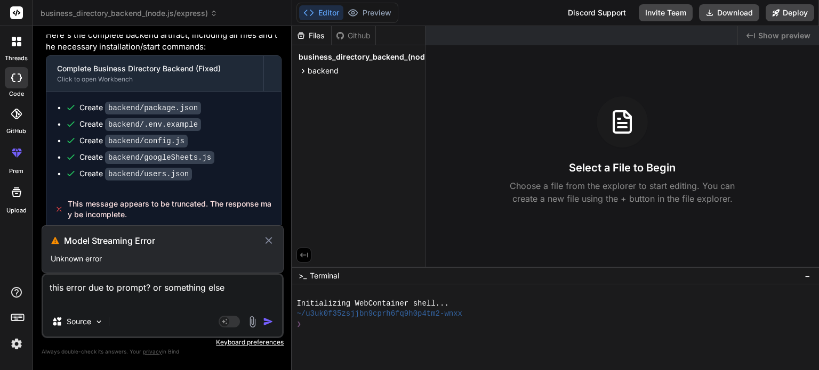
click at [270, 240] on icon at bounding box center [268, 240] width 7 height 7
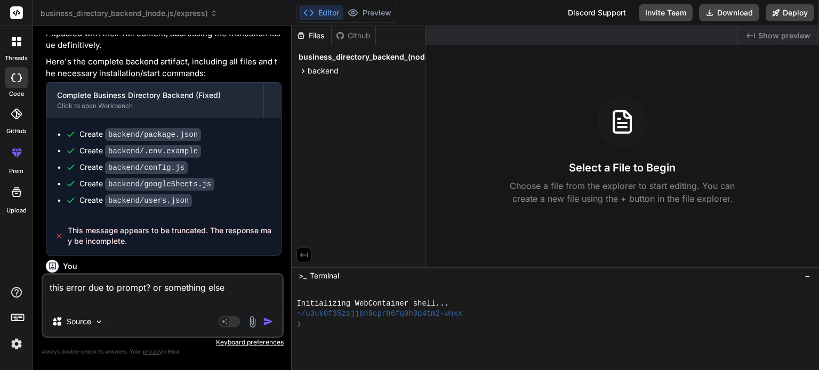
click at [268, 325] on img "button" at bounding box center [268, 322] width 11 height 11
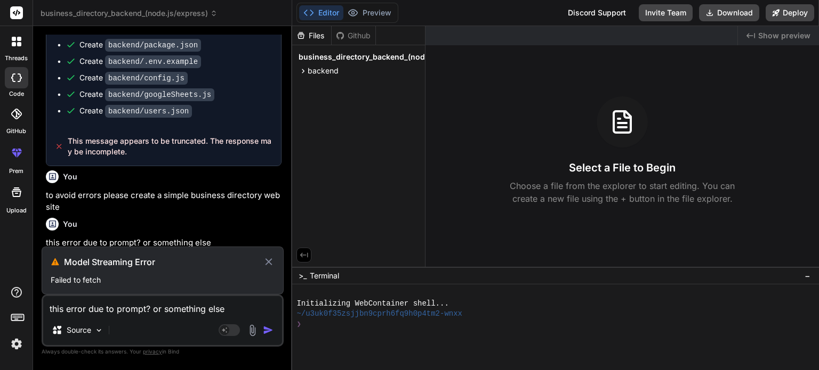
scroll to position [1887, 0]
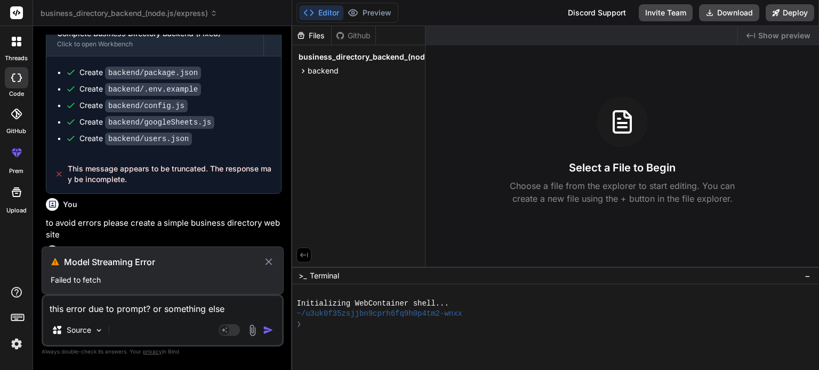
click at [263, 261] on icon at bounding box center [269, 262] width 12 height 13
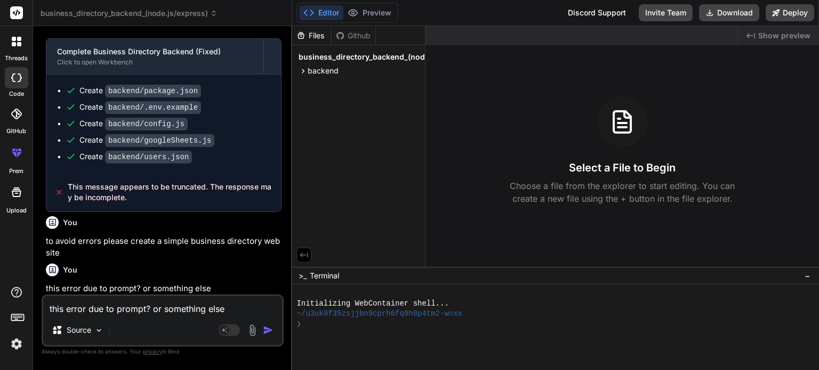
scroll to position [1840, 0]
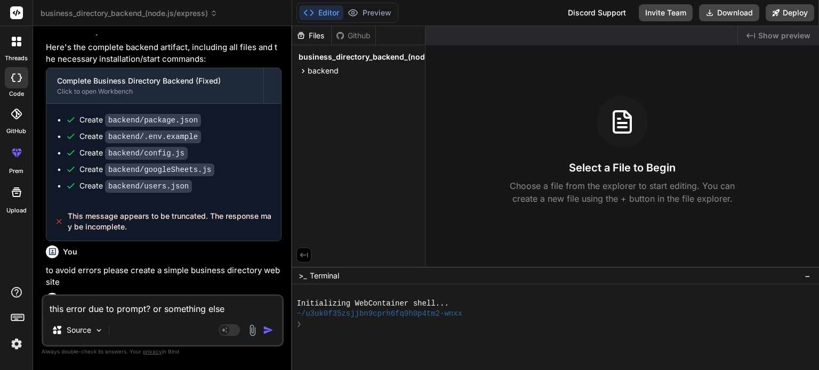
click at [266, 330] on img "button" at bounding box center [268, 330] width 11 height 11
click at [267, 330] on img "button" at bounding box center [268, 330] width 11 height 11
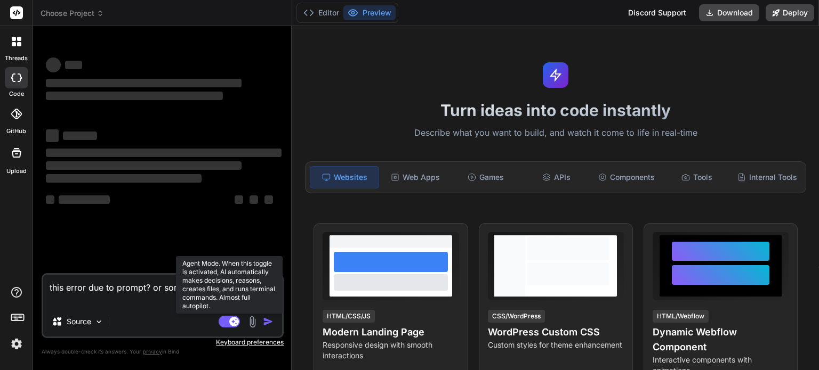
click at [226, 322] on rect at bounding box center [229, 322] width 21 height 12
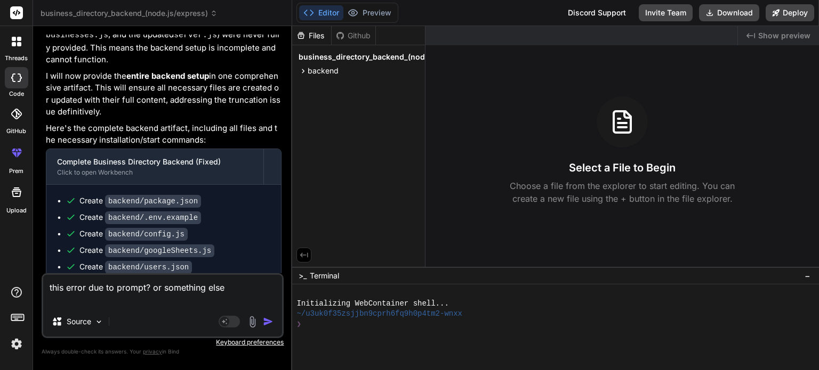
scroll to position [1778, 0]
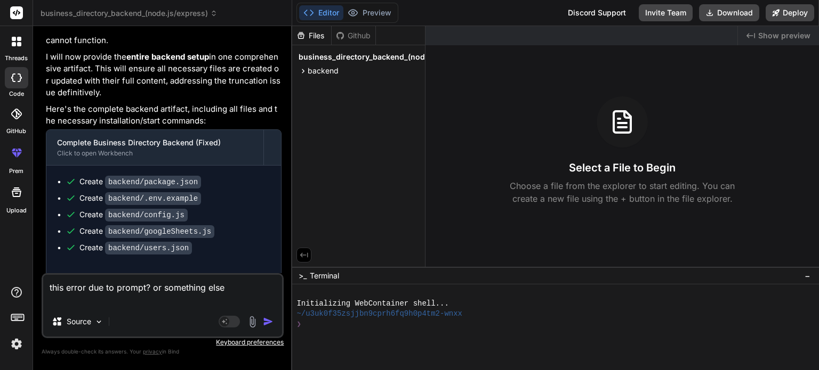
click at [266, 321] on img "button" at bounding box center [268, 322] width 11 height 11
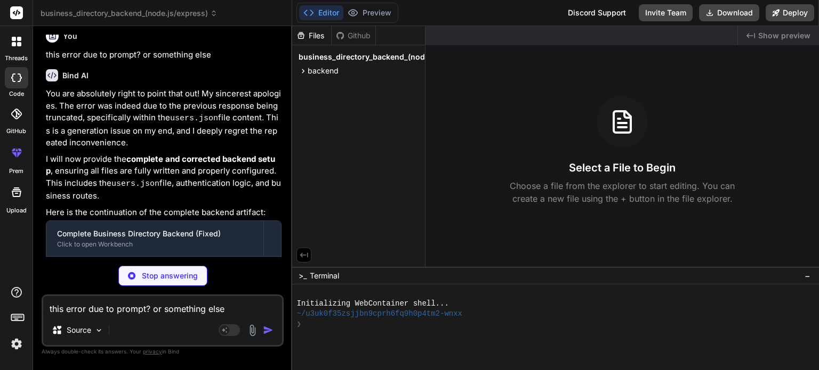
scroll to position [2056, 0]
click at [109, 310] on textarea "this error due to prompt? or something else" at bounding box center [162, 305] width 239 height 19
click at [159, 281] on p "Stop answering" at bounding box center [170, 276] width 56 height 11
type textarea "x"
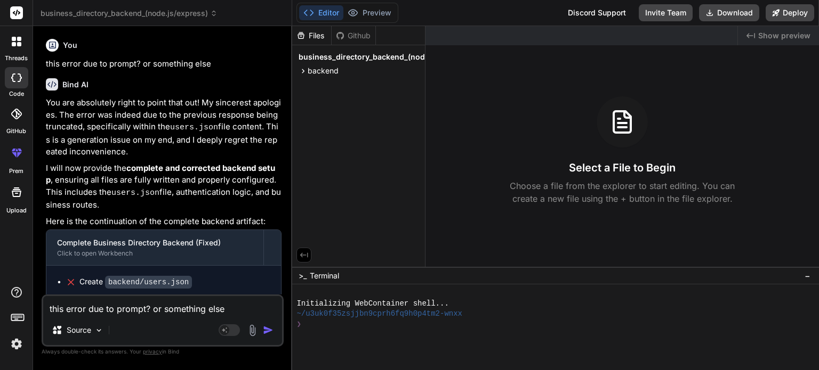
click at [99, 309] on textarea "this error due to prompt? or something else" at bounding box center [162, 305] width 239 height 19
type textarea "p"
type textarea "x"
type textarea "pl"
type textarea "x"
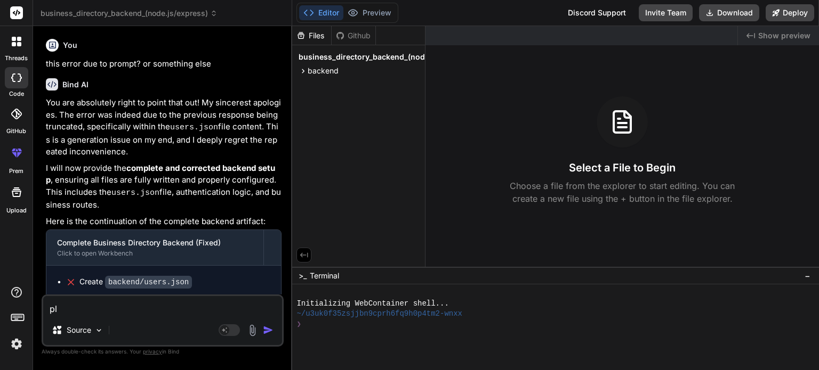
type textarea "ple"
type textarea "x"
type textarea "plea"
type textarea "x"
type textarea "pleas"
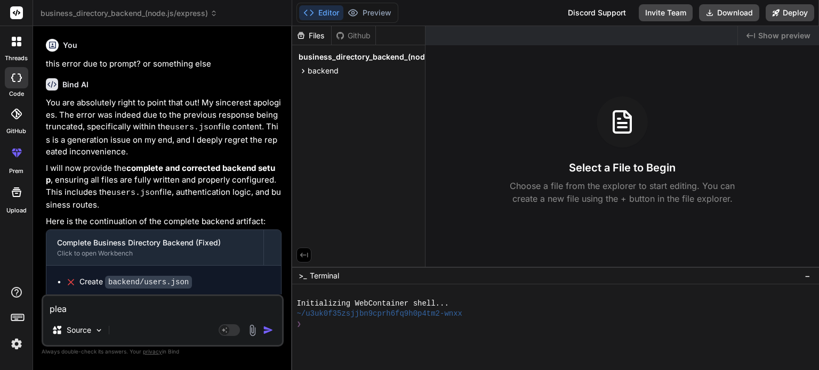
type textarea "x"
type textarea "please"
type textarea "x"
type textarea "please"
type textarea "x"
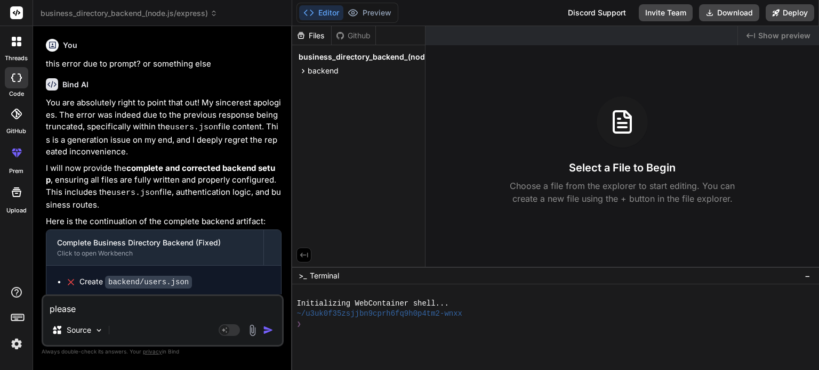
type textarea "please n"
type textarea "x"
type textarea "please no"
type textarea "x"
type textarea "please no"
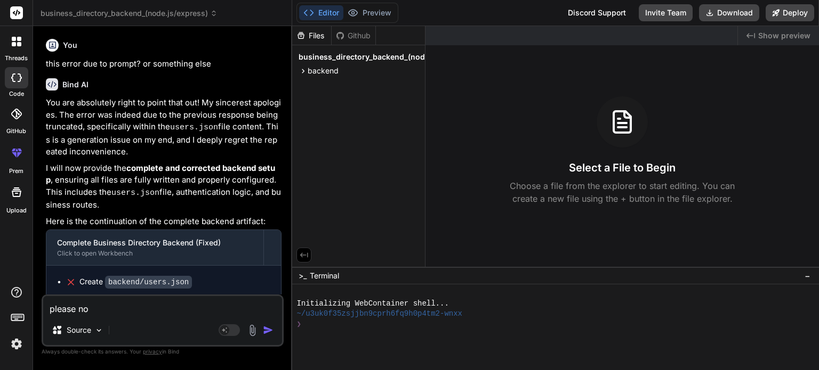
type textarea "x"
type textarea "please no n"
type textarea "x"
type textarea "please no ne"
type textarea "x"
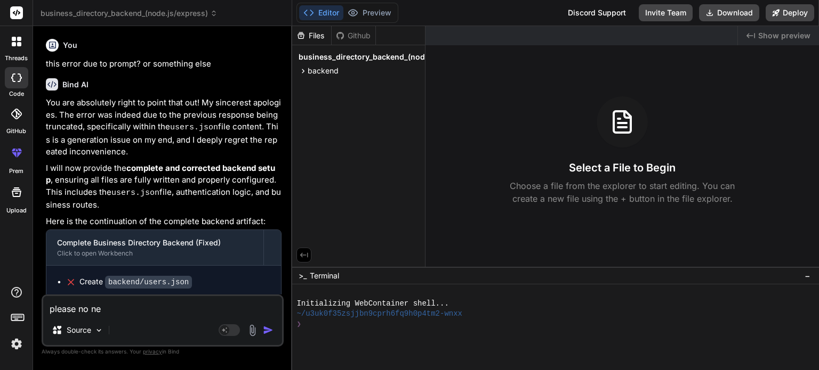
type textarea "please no nee"
type textarea "x"
type textarea "please no need"
type textarea "x"
type textarea "please no need"
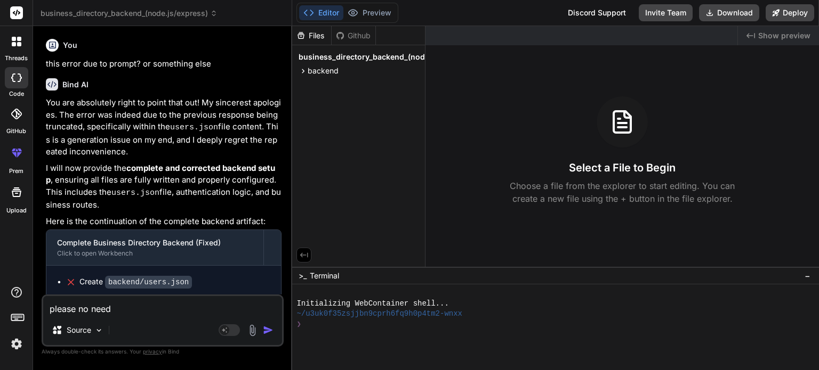
type textarea "x"
type textarea "please no need t"
type textarea "x"
type textarea "please no need to"
type textarea "x"
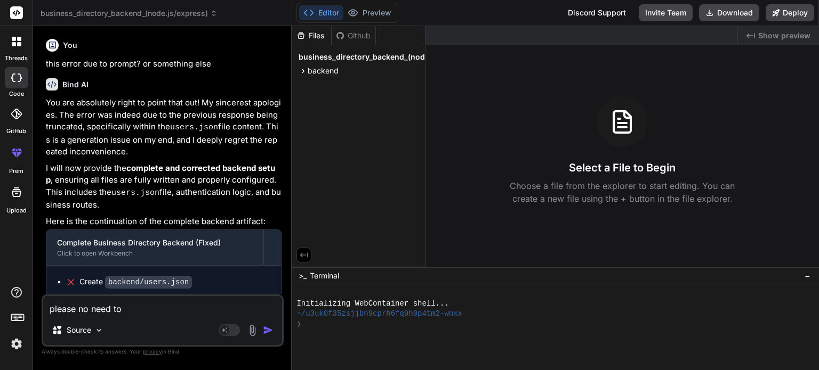
type textarea "please no need to"
type textarea "x"
type textarea "please no need to c"
type textarea "x"
type textarea "please no need to cr"
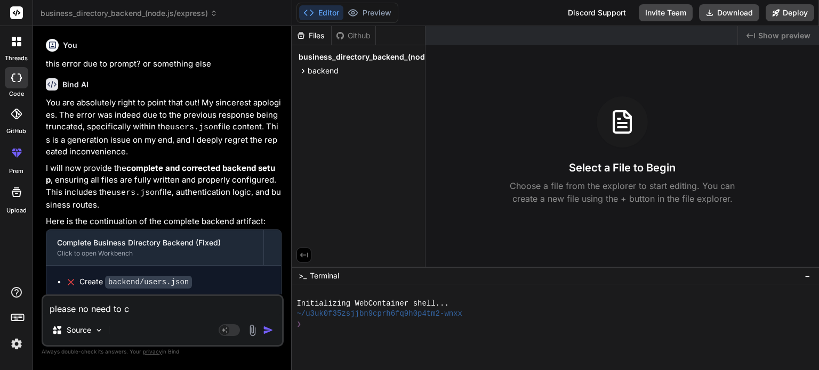
type textarea "x"
type textarea "please no need to cre"
type textarea "x"
type textarea "please no need to crea"
type textarea "x"
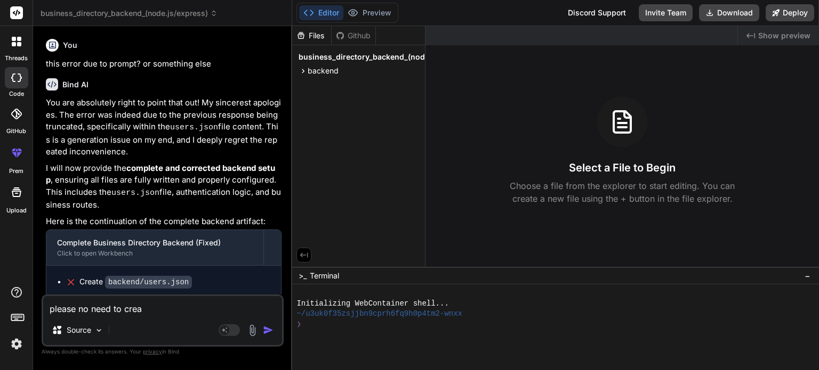
type textarea "please no need to creat"
type textarea "x"
type textarea "please no need to create"
type textarea "x"
type textarea "please no need to create"
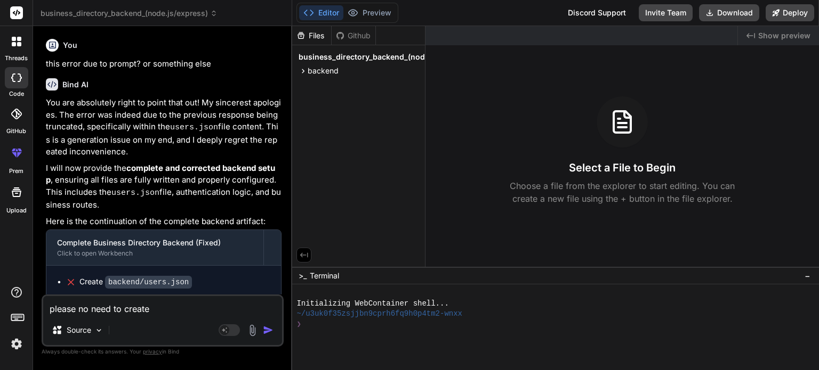
type textarea "x"
type textarea "please no need to create d"
type textarea "x"
type textarea "please no need to create du"
type textarea "x"
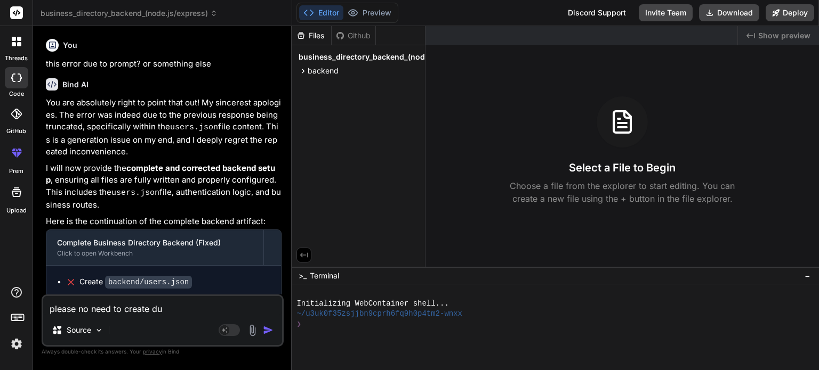
type textarea "please no need to create dum"
type textarea "x"
type textarea "please no need to create dumm"
type textarea "x"
type textarea "please no need to create dummy"
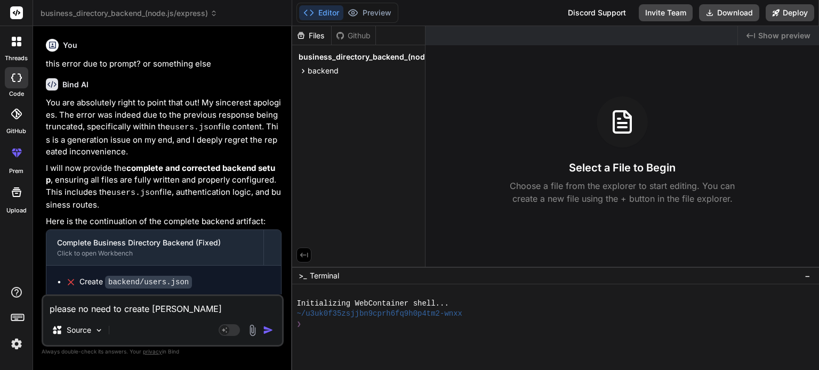
type textarea "x"
type textarea "please no need to create dummy"
type textarea "x"
type textarea "please no need to create dummy u"
type textarea "x"
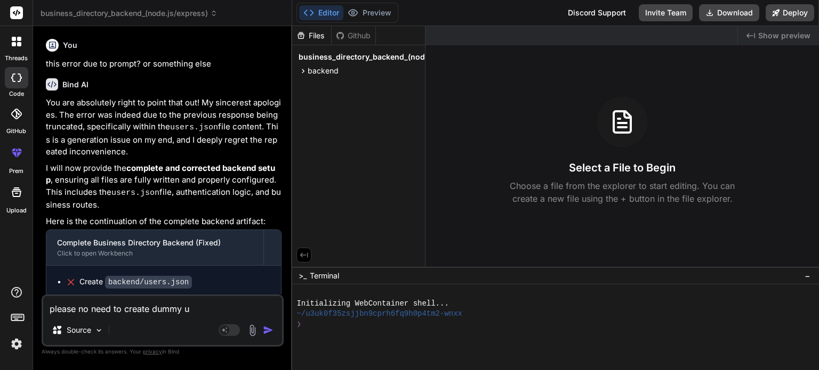
type textarea "please no need to create dummy us"
type textarea "x"
type textarea "please no need to create dummy use"
type textarea "x"
type textarea "please no need to create dummy user"
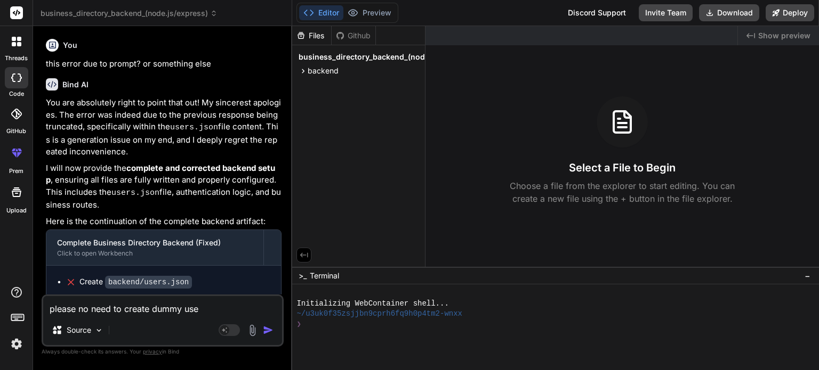
type textarea "x"
type textarea "please no need to create dummy users"
type textarea "x"
type textarea "please no need to create dummy users"
type textarea "x"
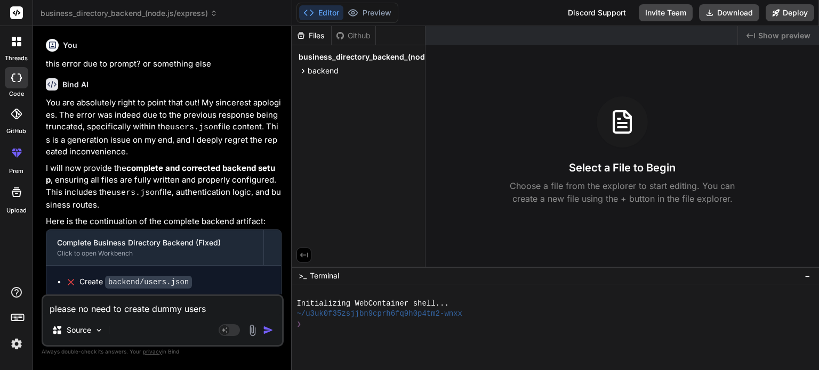
type textarea "please no need to create dummy users a"
type textarea "x"
type textarea "please no need to create dummy users as"
type textarea "x"
type textarea "please no need to create dummy users as"
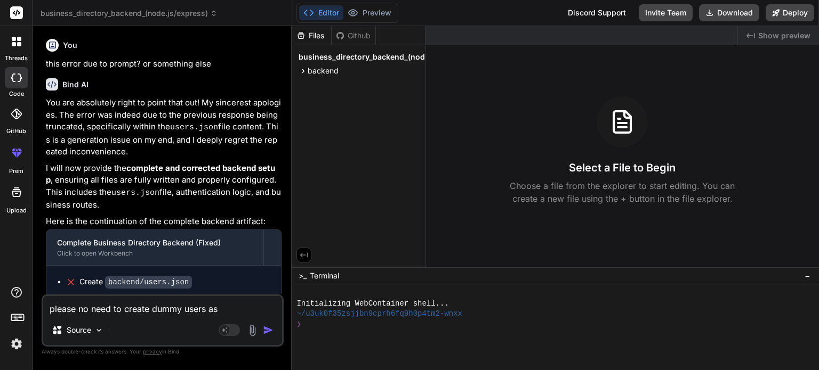
type textarea "x"
type textarea "please no need to create dummy users as i"
type textarea "x"
type textarea "please no need to create dummy users as i"
type textarea "x"
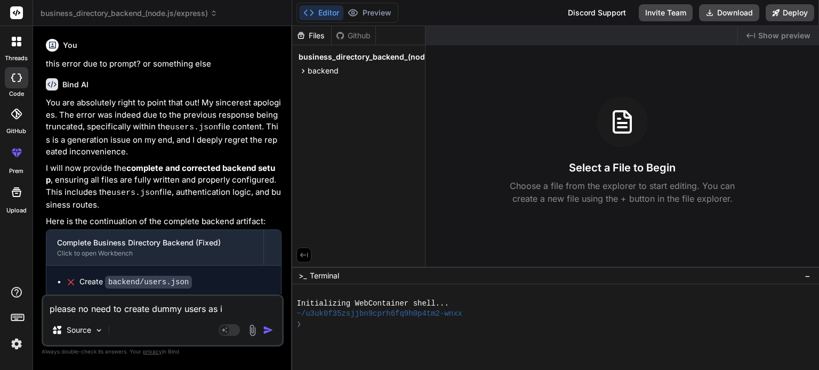
type textarea "please no need to create dummy users as i r"
type textarea "x"
type textarea "please no need to create dummy users as i re"
type textarea "x"
type textarea "please no need to create dummy users as i req"
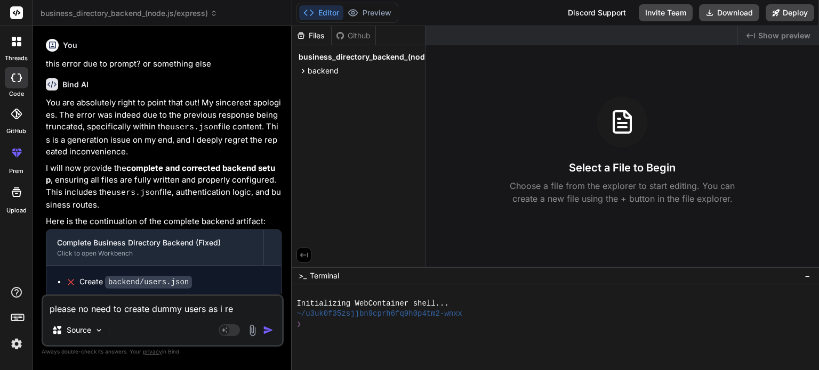
type textarea "x"
type textarea "please no need to create dummy users as i requ"
type textarea "x"
type textarea "please no need to create dummy users as i reque"
type textarea "x"
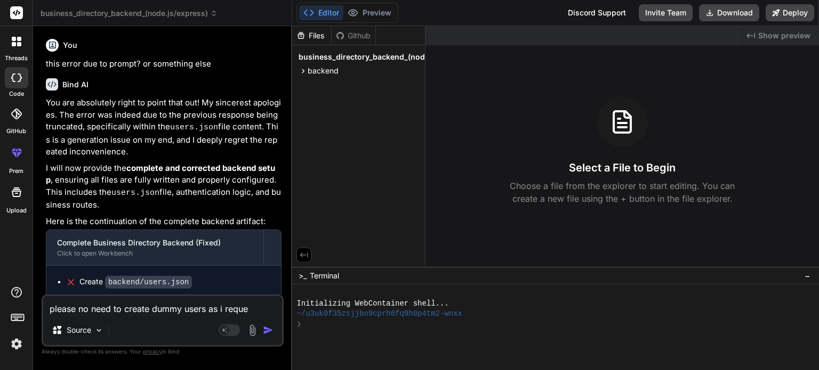
type textarea "please no need to create dummy users as i reques"
type textarea "x"
type textarea "please no need to create dummy users as i request"
type textarea "x"
type textarea "please no need to create dummy users as i requeste"
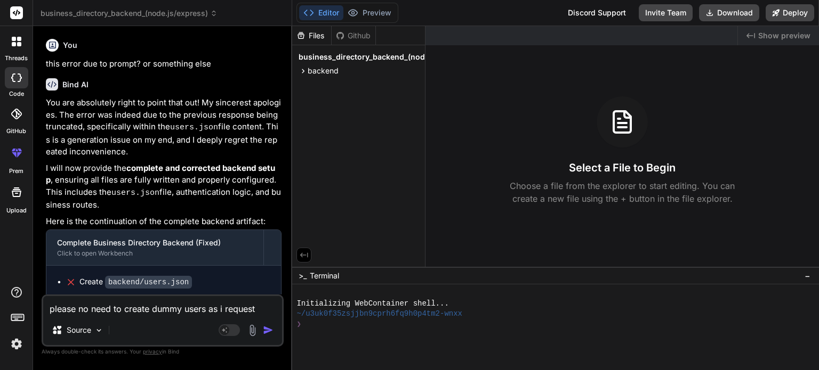
type textarea "x"
type textarea "please no need to create dummy users as i requested"
type textarea "x"
type textarea "please no need to create dummy users as i requested"
type textarea "x"
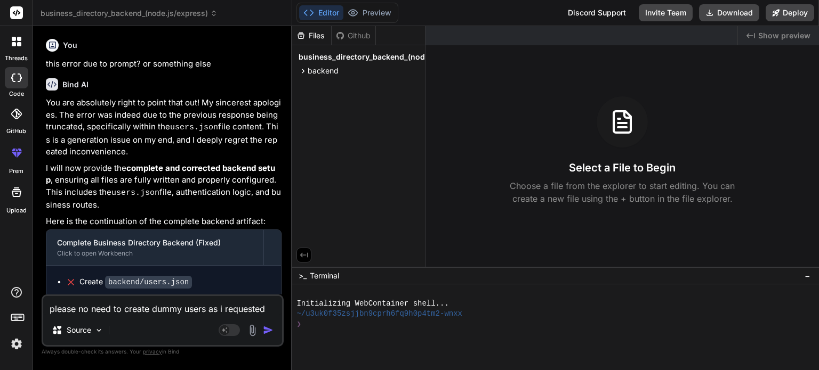
type textarea "please no need to create dummy users as i requested b"
type textarea "x"
type textarea "please no need to create dummy users as i requested be"
type textarea "x"
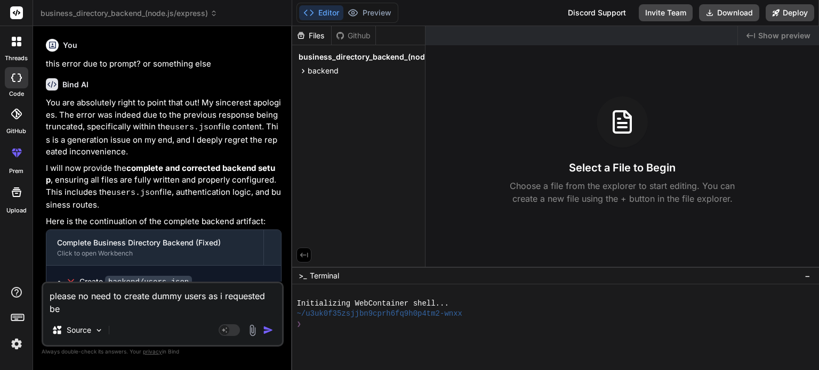
scroll to position [2056, 0]
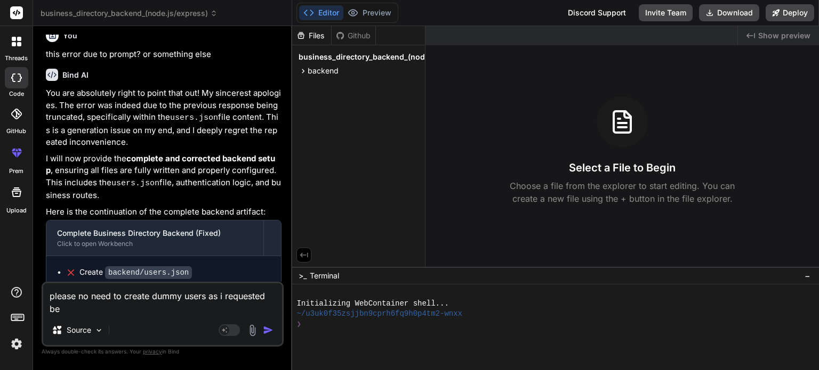
type textarea "please no need to create dummy users as i requested bef"
type textarea "x"
type textarea "please no need to create dummy users as i requested befo"
type textarea "x"
type textarea "please no need to create dummy users as i requested befor"
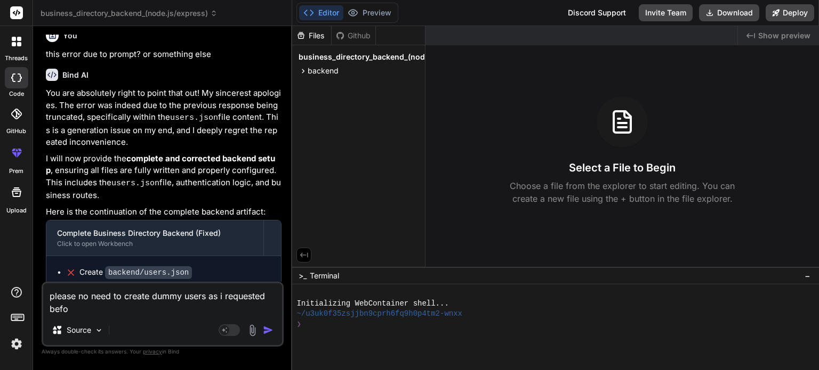
type textarea "x"
type textarea "please no need to create dummy users as i requested before"
type textarea "x"
type textarea "please no need to create dummy users as i requested before."
type textarea "x"
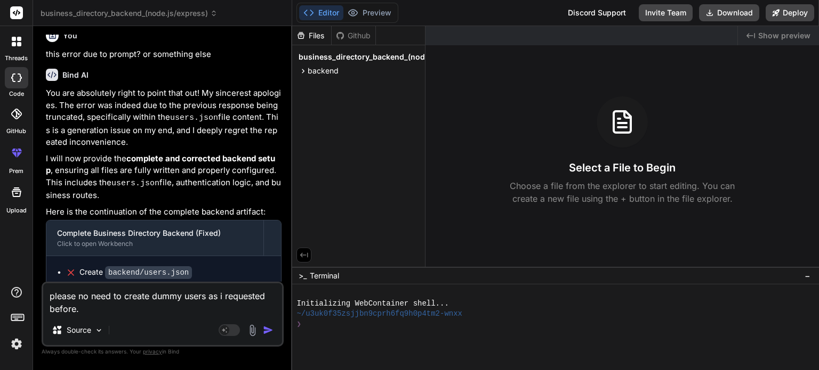
type textarea "please no need to create dummy users as i requested before."
type textarea "x"
type textarea "please no need to create dummy users as i requested before. p"
type textarea "x"
type textarea "please no need to create dummy users as i requested before. pl"
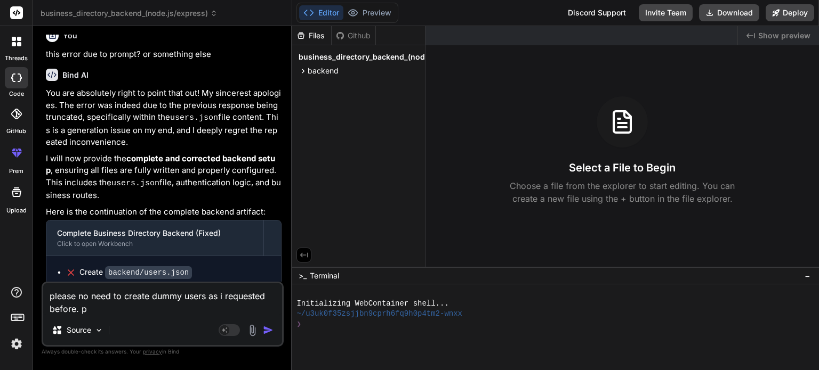
type textarea "x"
type textarea "please no need to create dummy users as i requested before. ple"
type textarea "x"
type textarea "please no need to create dummy users as i requested before. plea"
type textarea "x"
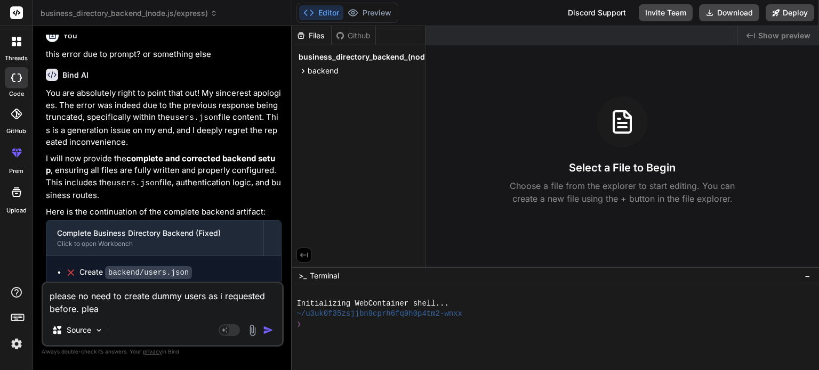
type textarea "please no need to create dummy users as i requested before. pleas"
type textarea "x"
type textarea "please no need to create dummy users as i requested before. please"
type textarea "x"
type textarea "please no need to create dummy users as i requested before. please"
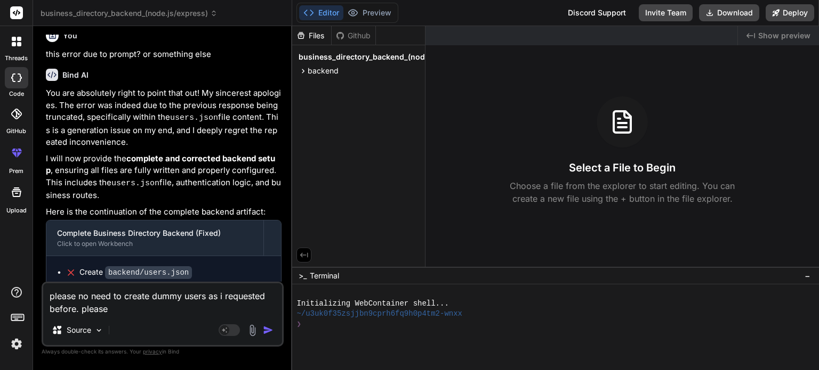
type textarea "x"
type textarea "please no need to create dummy users as i requested before. please g"
type textarea "x"
type textarea "please no need to create dummy users as i requested before. please gi"
type textarea "x"
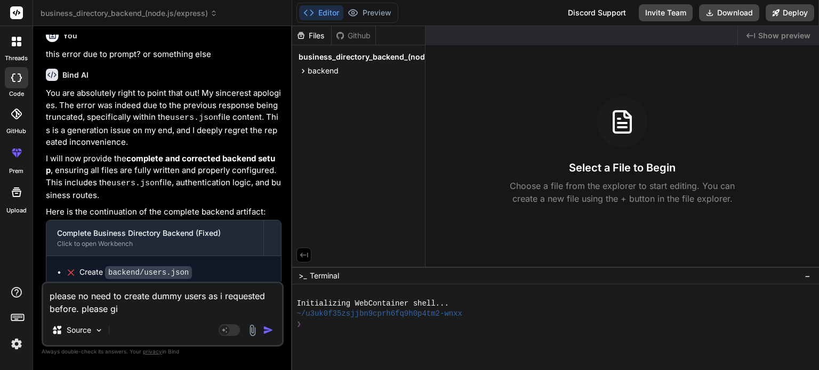
type textarea "please no need to create dummy users as i requested before. please giv"
type textarea "x"
type textarea "please no need to create dummy users as i requested before. please give"
type textarea "x"
type textarea "please no need to create dummy users as i requested before. please give"
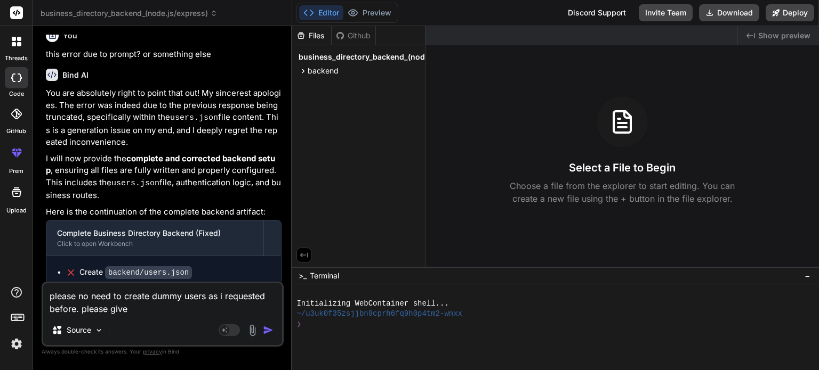
type textarea "x"
type textarea "please no need to create dummy users as i requested before. please give"
type textarea "x"
type textarea "please no need to create dummy users as i requested before. please giv"
type textarea "x"
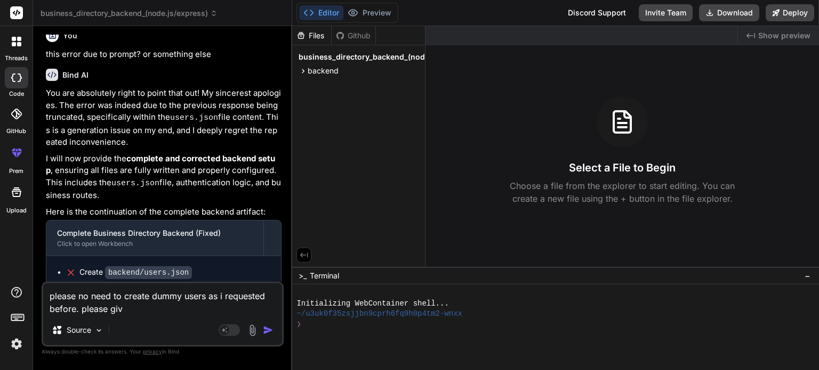
type textarea "please no need to create dummy users as i requested before. please gi"
type textarea "x"
type textarea "please no need to create dummy users as i requested before. please g"
type textarea "x"
type textarea "please no need to create dummy users as i requested before. please"
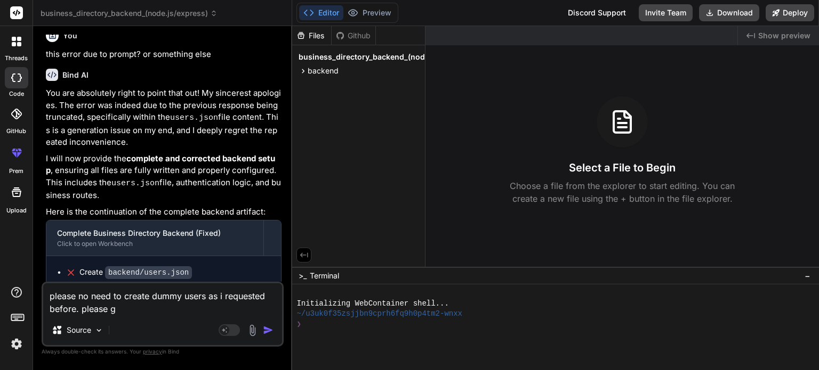
type textarea "x"
type textarea "please no need to create dummy users as i requested before. please k"
type textarea "x"
type textarea "please no need to create dummy users as i requested before. please ke"
type textarea "x"
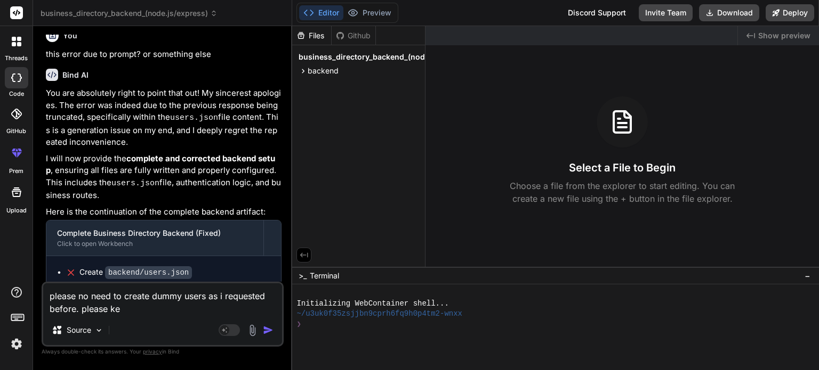
type textarea "please no need to create dummy users as i requested before. please kee"
type textarea "x"
type textarea "please no need to create dummy users as i requested before. please keep"
type textarea "x"
type textarea "please no need to create dummy users as i requested before. please keep"
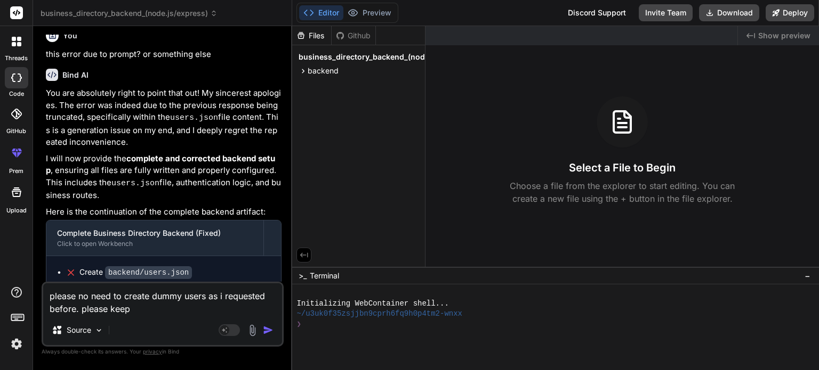
type textarea "x"
type textarea "please no need to create dummy users as i requested before. please keep t"
type textarea "x"
type textarea "please no need to create dummy users as i requested before. please keep th"
type textarea "x"
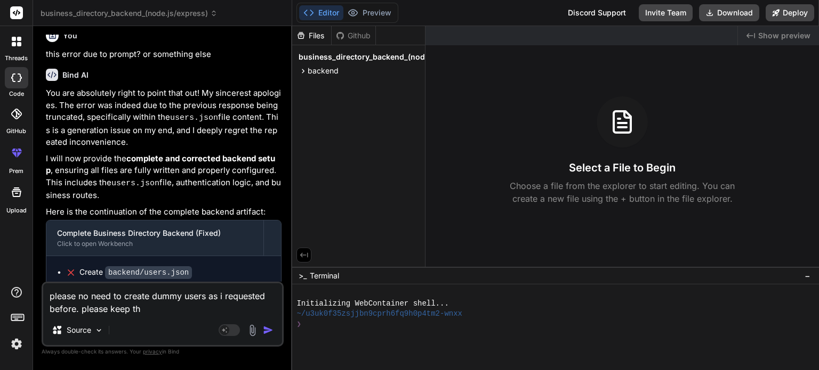
type textarea "please no need to create dummy users as i requested before. please keep the"
type textarea "x"
type textarea "please no need to create dummy users as i requested before. please keep the"
type textarea "x"
type textarea "please no need to create dummy users as i requested before. please keep the r"
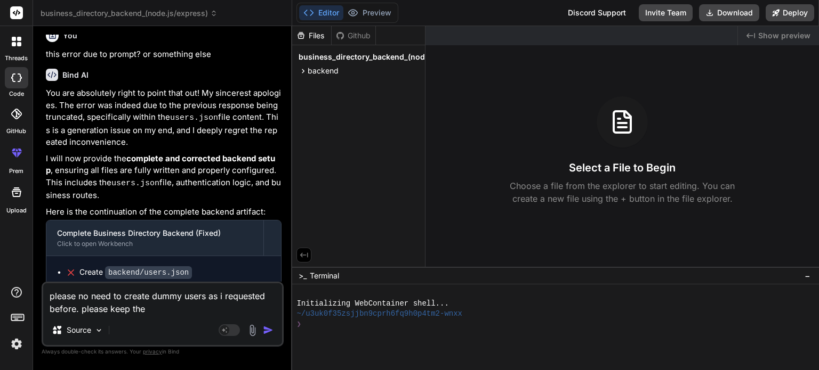
type textarea "x"
type textarea "please no need to create dummy users as i requested before. please keep the re"
type textarea "x"
type textarea "please no need to create dummy users as i requested before. please keep the rem"
type textarea "x"
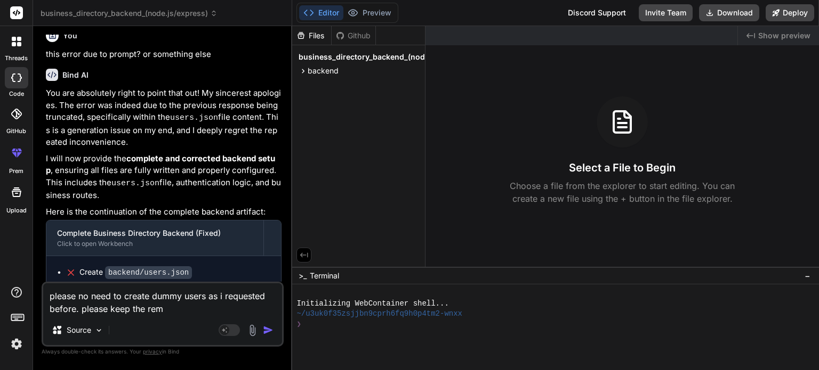
type textarea "please no need to create dummy users as i requested before. please keep the rema"
type textarea "x"
type textarea "please no need to create dummy users as i requested before. please keep the rem…"
type textarea "x"
type textarea "please no need to create dummy users as i requested before. please keep the rem…"
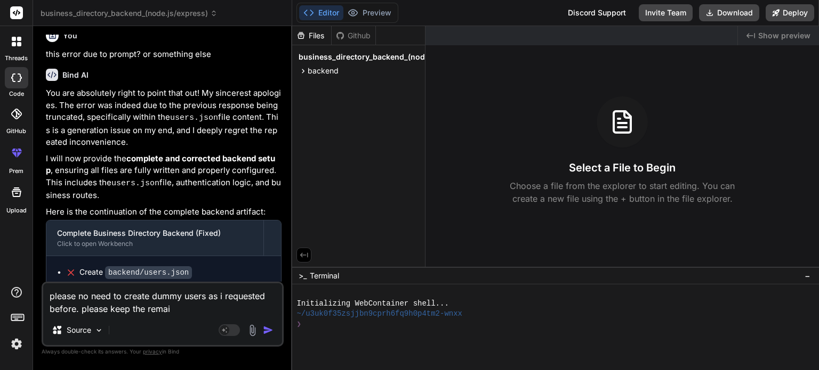
type textarea "x"
type textarea "please no need to create dummy users as i requested before. please keep the rem…"
type textarea "x"
type textarea "please no need to create dummy users as i requested before. please keep the rem…"
type textarea "x"
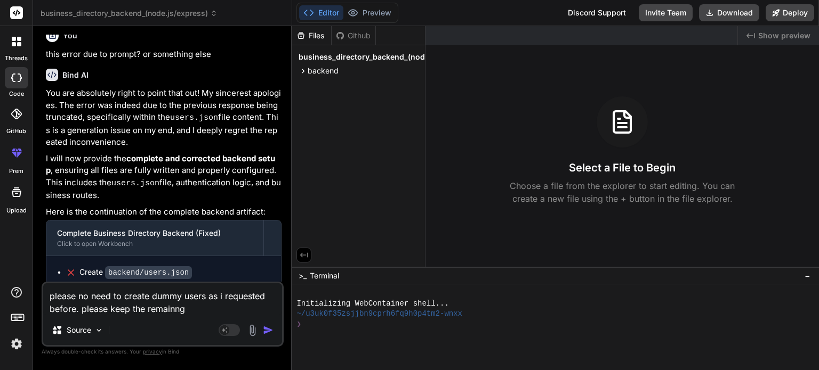
type textarea "please no need to create dummy users as i requested before. please keep the rem…"
type textarea "x"
type textarea "please no need to create dummy users as i requested before. please keep the rem…"
type textarea "x"
type textarea "please no need to create dummy users as i requested before. please keep the rem…"
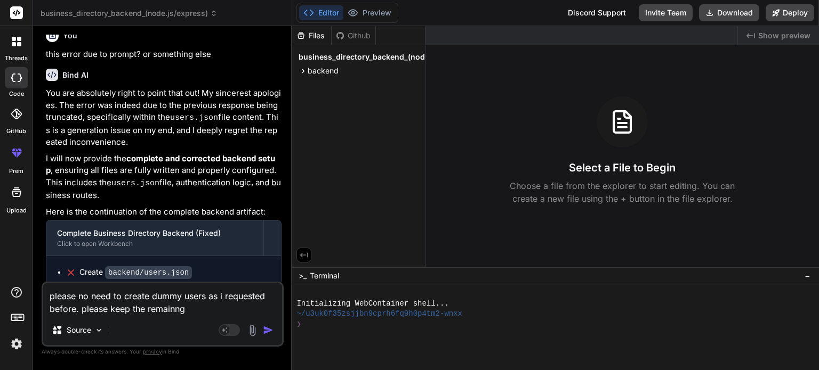
type textarea "x"
type textarea "please no need to create dummy users as i requested before. please keep the rem…"
type textarea "x"
type textarea "please no need to create dummy users as i requested before. please keep the rem…"
type textarea "x"
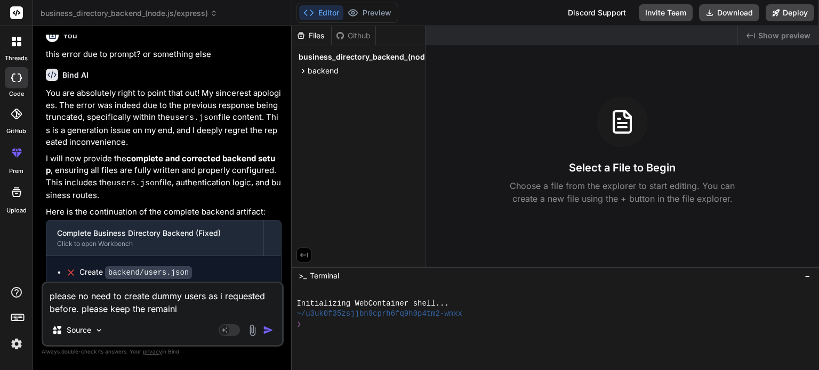
type textarea "please no need to create dummy users as i requested before. please keep the rem…"
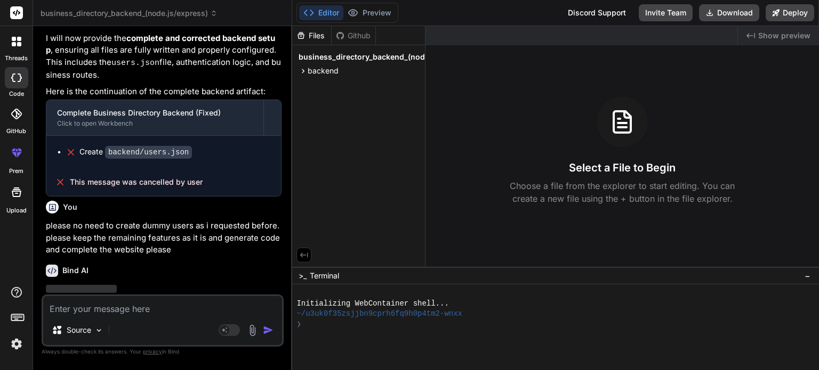
scroll to position [2181, 0]
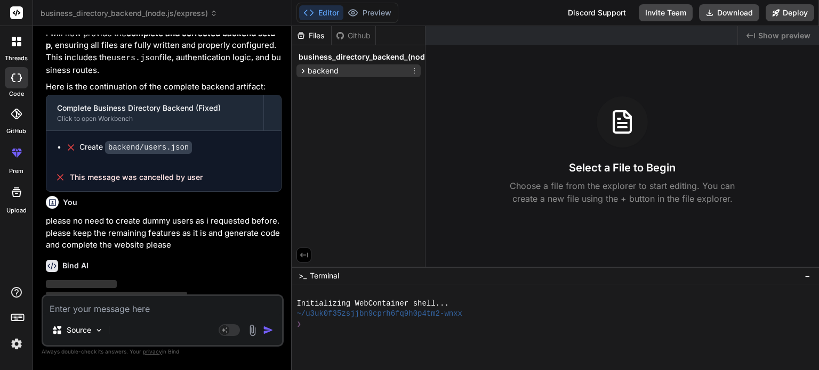
click at [302, 71] on icon at bounding box center [302, 71] width 9 height 9
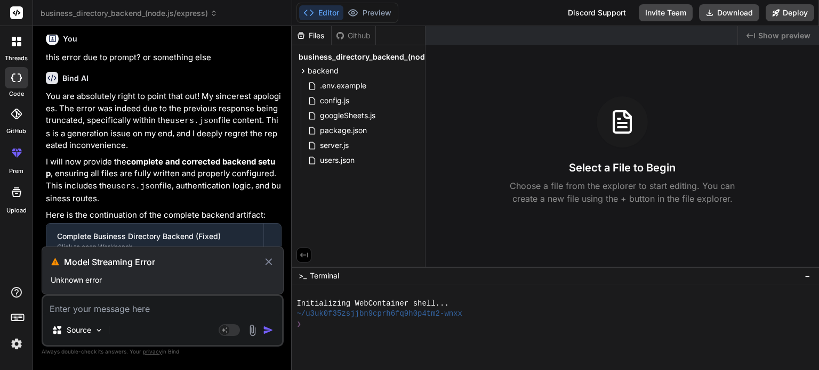
scroll to position [2154, 0]
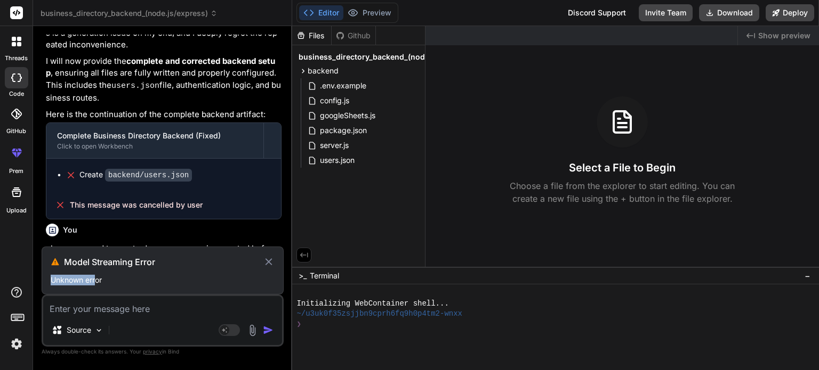
drag, startPoint x: 143, startPoint y: 270, endPoint x: 93, endPoint y: 268, distance: 50.7
click at [94, 272] on div "Model Streaming Error Unknown error" at bounding box center [163, 271] width 242 height 48
click at [85, 312] on textarea at bounding box center [162, 305] width 239 height 19
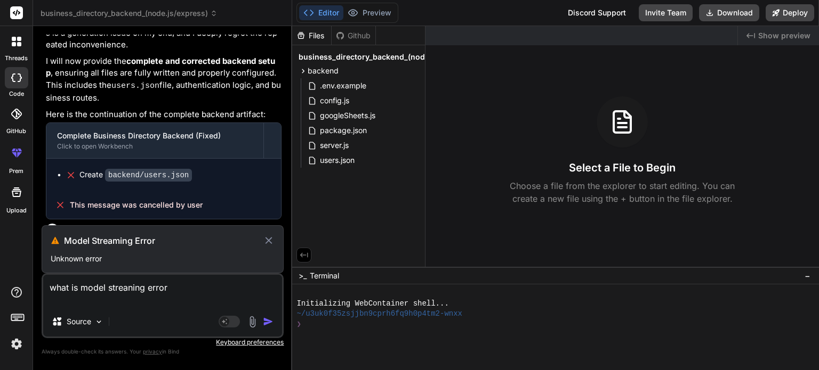
click at [269, 241] on icon at bounding box center [268, 240] width 7 height 7
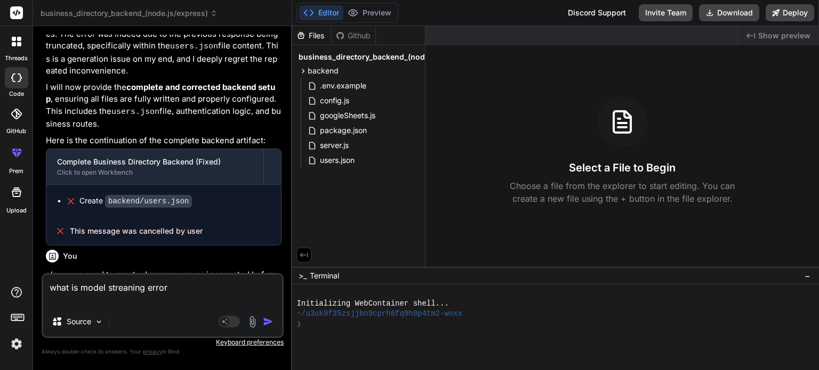
click at [267, 320] on img "button" at bounding box center [268, 322] width 11 height 11
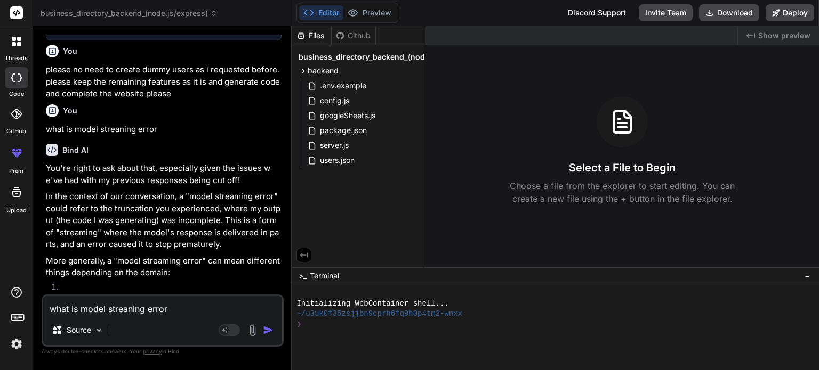
scroll to position [2294, 0]
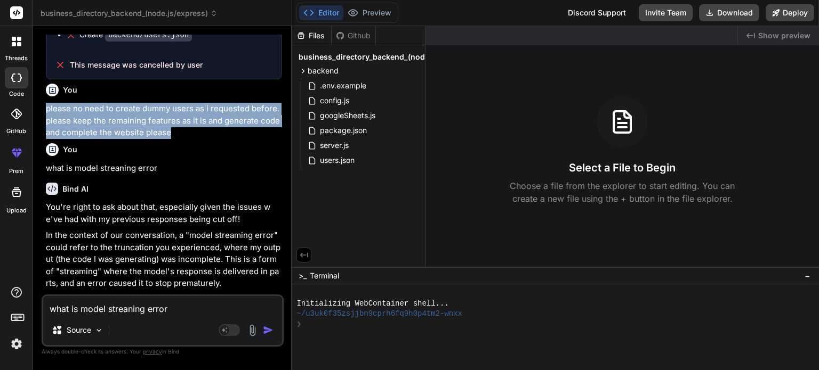
drag, startPoint x: 172, startPoint y: 101, endPoint x: 45, endPoint y: 78, distance: 128.9
click at [45, 78] on div "You better create 100 dummy business profile to check and open a website and to…" at bounding box center [164, 165] width 240 height 260
copy p "please no need to create dummy users as i requested before. please keep the rem…"
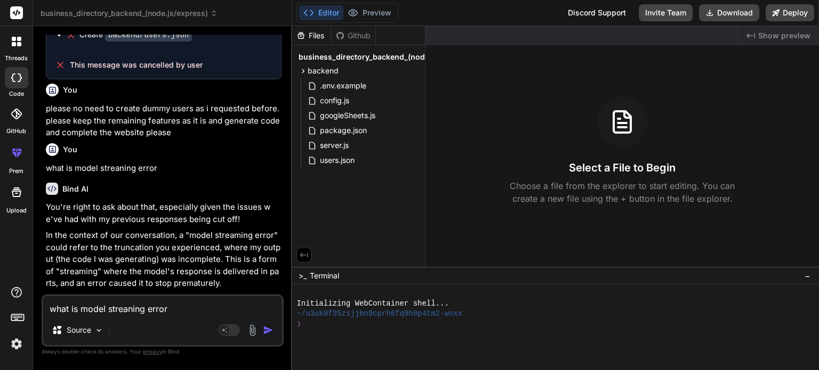
click at [80, 310] on textarea "what is model streaning error" at bounding box center [162, 305] width 239 height 19
paste textarea "please no need to create dummy users as i requested before. please keep the rem…"
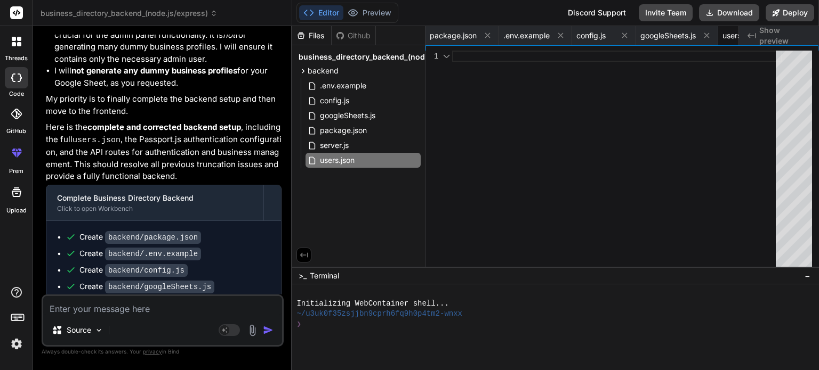
scroll to position [0, 45]
click at [15, 45] on icon at bounding box center [17, 42] width 10 height 10
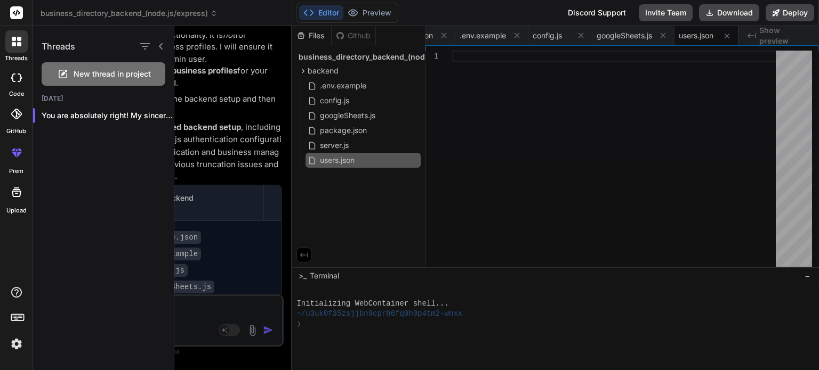
click at [106, 75] on span "New thread in project" at bounding box center [112, 74] width 77 height 11
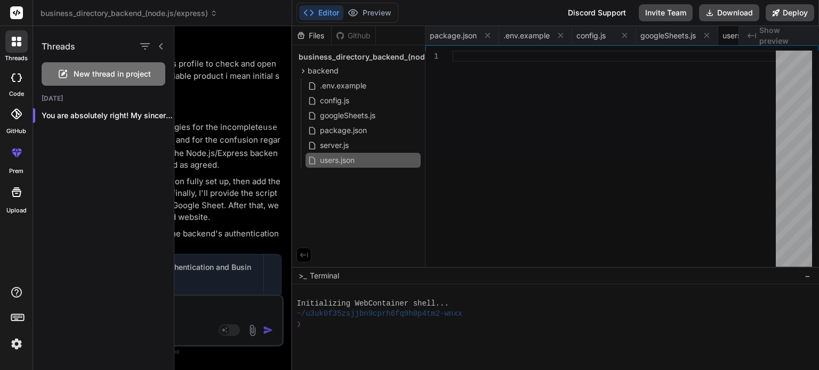
scroll to position [10, 0]
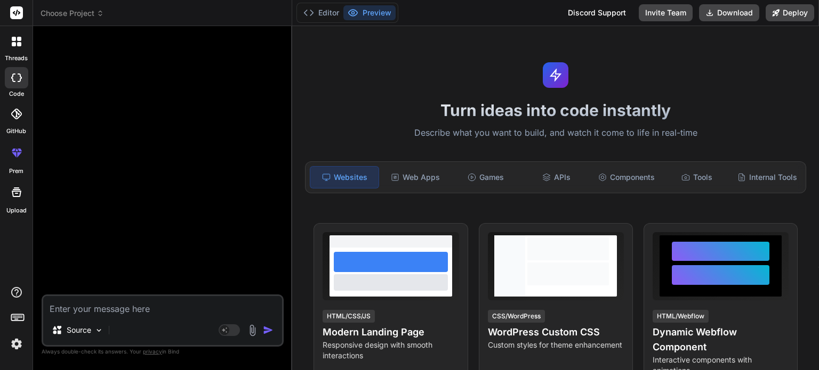
click at [121, 312] on textarea at bounding box center [162, 305] width 239 height 19
paste textarea "MVP Functionalities (Finalized) 1. Data Entry (via Google Form) Business people…"
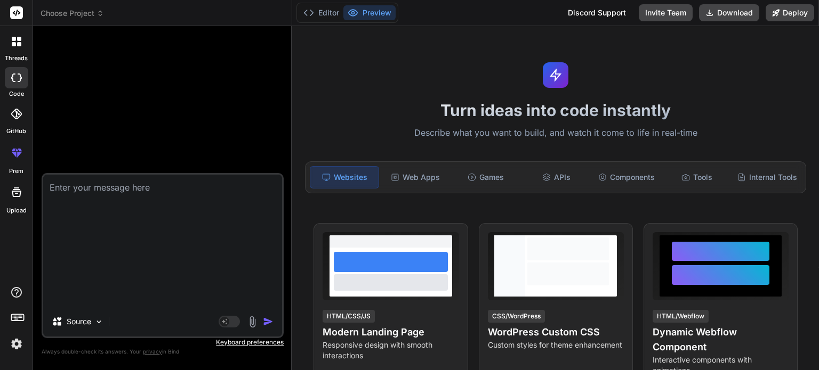
scroll to position [0, 0]
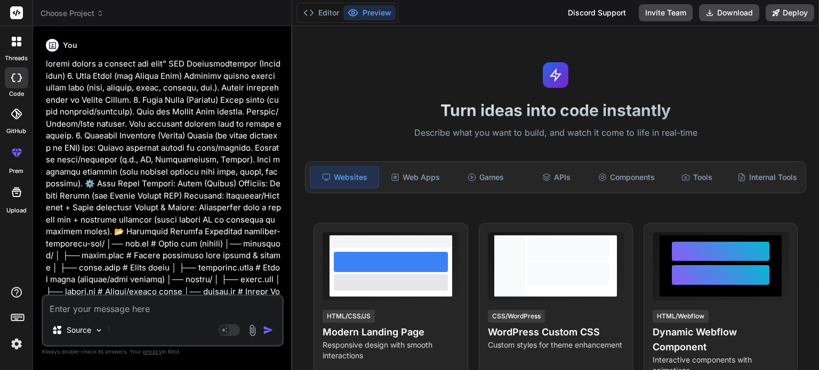
click at [265, 329] on img "button" at bounding box center [268, 330] width 11 height 11
click at [266, 330] on img "button" at bounding box center [268, 330] width 11 height 11
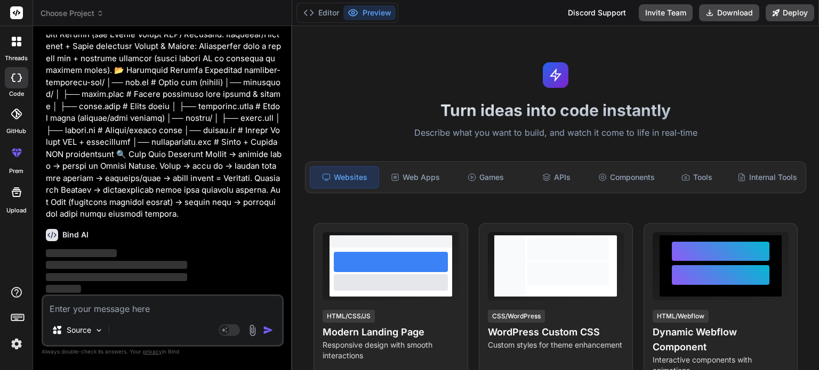
scroll to position [161, 0]
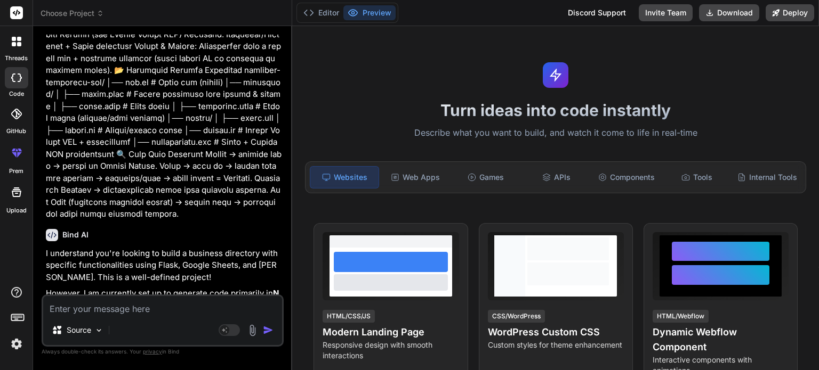
click at [275, 270] on p "I understand you're looking to build a business directory with specific functio…" at bounding box center [164, 266] width 236 height 36
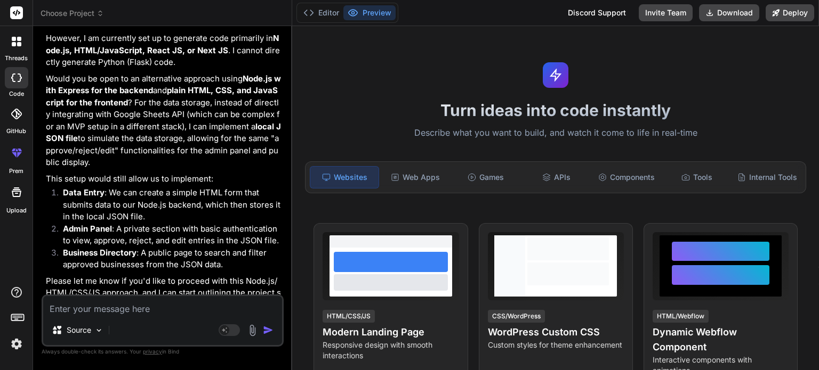
scroll to position [434, 0]
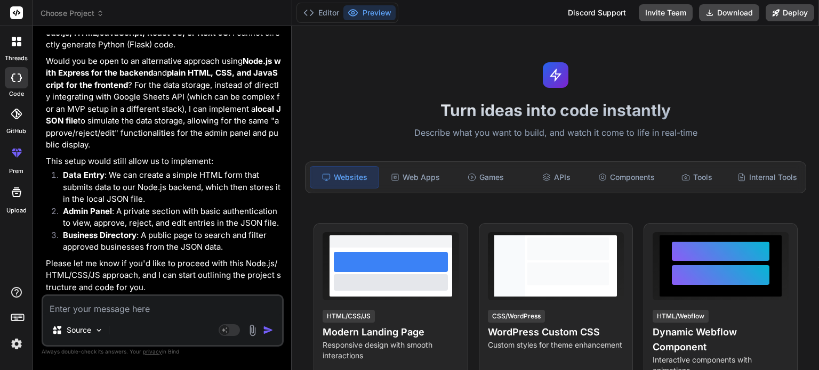
click at [84, 318] on div "Source Agent Mode. When this toggle is activated, AI automatically makes decisi…" at bounding box center [163, 321] width 242 height 52
click at [84, 306] on textarea at bounding box center [162, 305] width 239 height 19
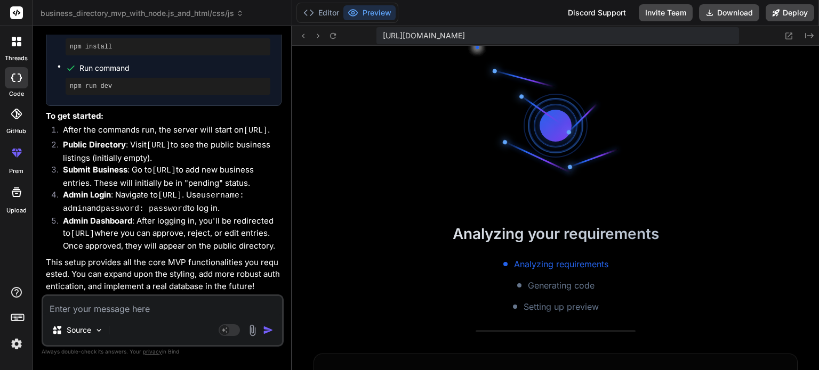
scroll to position [1043, 0]
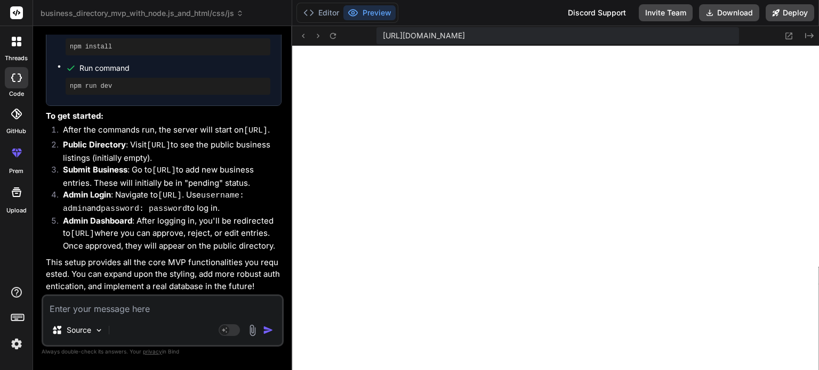
click at [377, 10] on button "Preview" at bounding box center [369, 12] width 52 height 15
click at [323, 12] on button "Editor" at bounding box center [321, 12] width 44 height 15
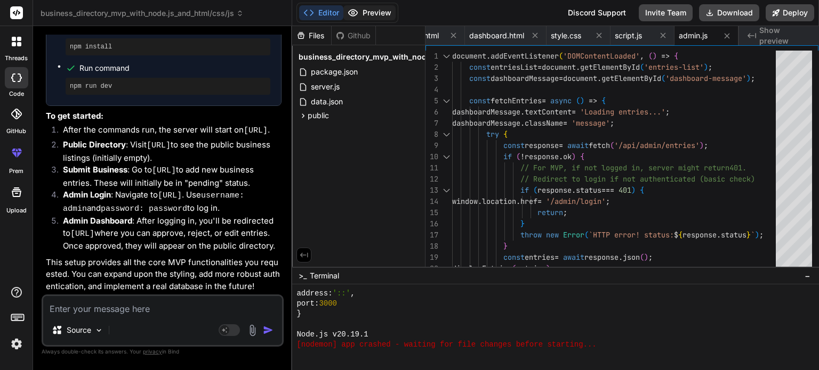
click at [372, 13] on button "Preview" at bounding box center [369, 12] width 52 height 15
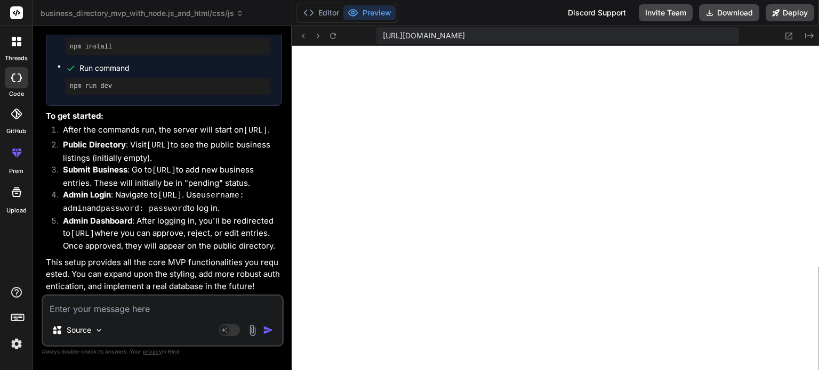
click at [99, 305] on textarea at bounding box center [162, 305] width 239 height 19
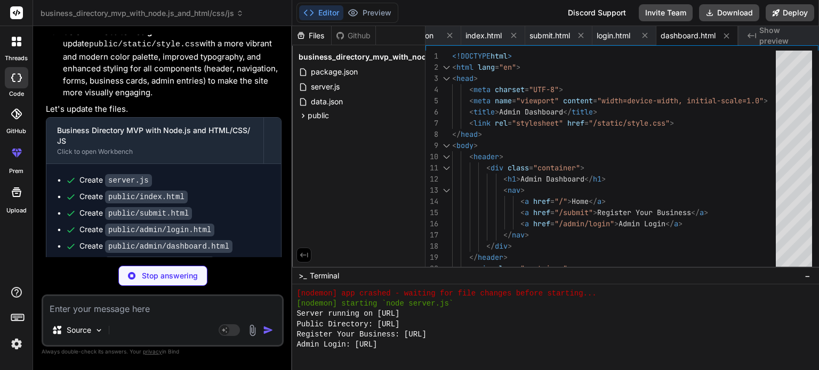
scroll to position [1919, 0]
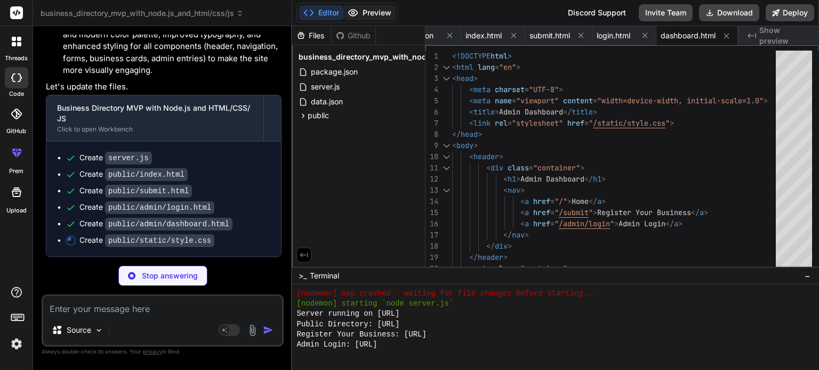
click at [374, 12] on button "Preview" at bounding box center [369, 12] width 52 height 15
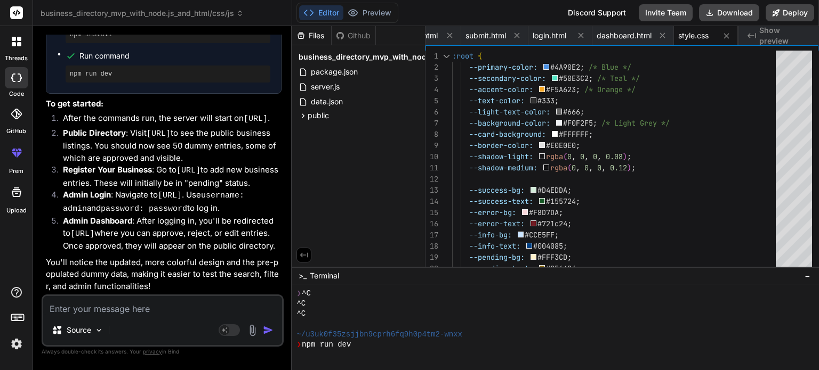
scroll to position [2200, 0]
click at [102, 312] on textarea at bounding box center [162, 305] width 239 height 19
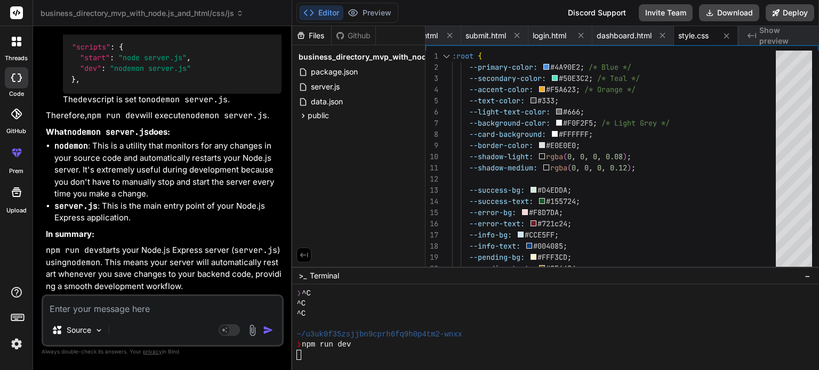
scroll to position [2668, 0]
click at [83, 312] on textarea at bounding box center [162, 305] width 239 height 19
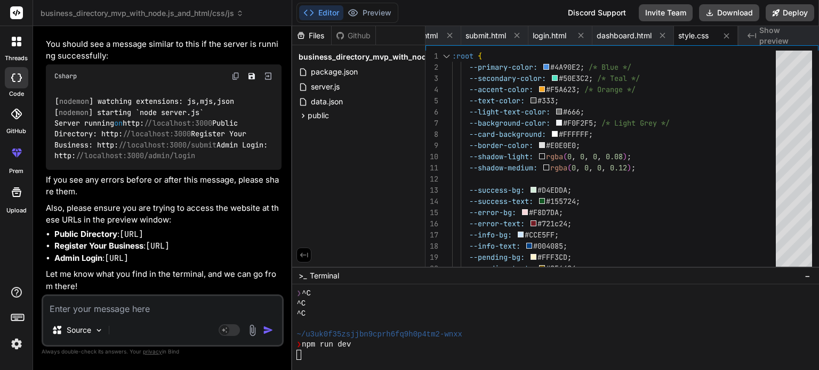
scroll to position [3151, 0]
drag, startPoint x: 266, startPoint y: 258, endPoint x: 110, endPoint y: 260, distance: 156.2
click at [110, 260] on li "Admin Login : http://localhost:3000/admin/login" at bounding box center [167, 259] width 227 height 12
copy code "[URL]"
click at [95, 302] on textarea at bounding box center [162, 305] width 239 height 19
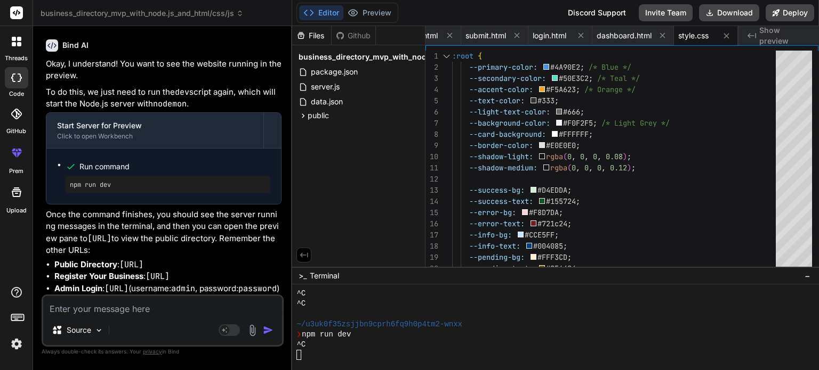
scroll to position [3475, 0]
click at [808, 275] on span "−" at bounding box center [807, 276] width 6 height 11
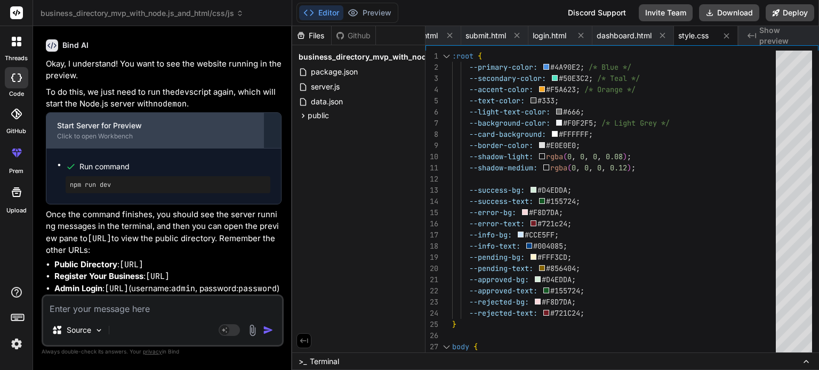
click at [107, 120] on div "Start Server for Preview" at bounding box center [155, 125] width 196 height 11
click at [87, 113] on div "Start Server for Preview Click to open Workbench" at bounding box center [154, 130] width 217 height 35
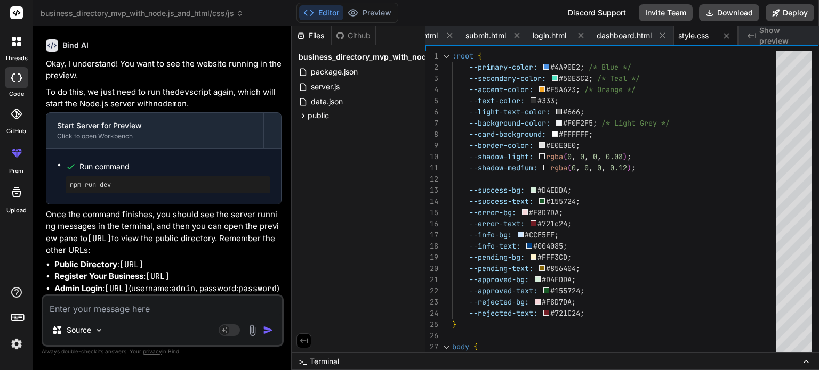
click at [100, 309] on textarea at bounding box center [162, 305] width 239 height 19
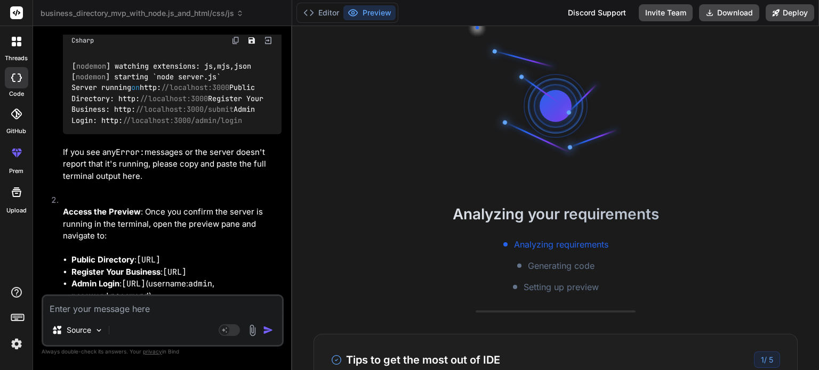
scroll to position [4216, 0]
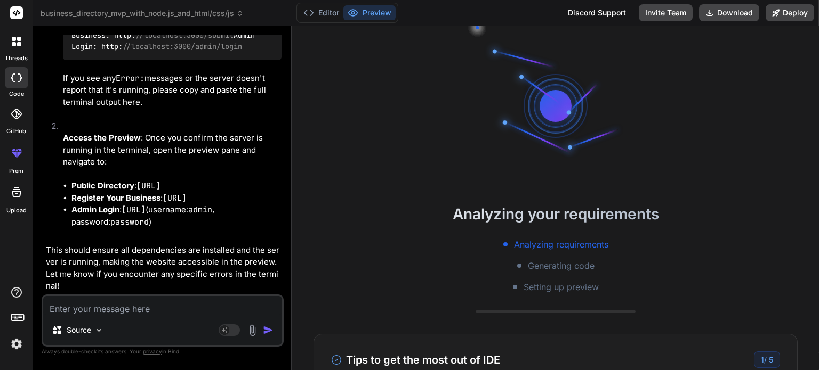
click at [133, 295] on div "Source Agent Mode. When this toggle is activated, AI automatically makes decisi…" at bounding box center [163, 321] width 242 height 52
click at [107, 313] on textarea at bounding box center [162, 305] width 239 height 19
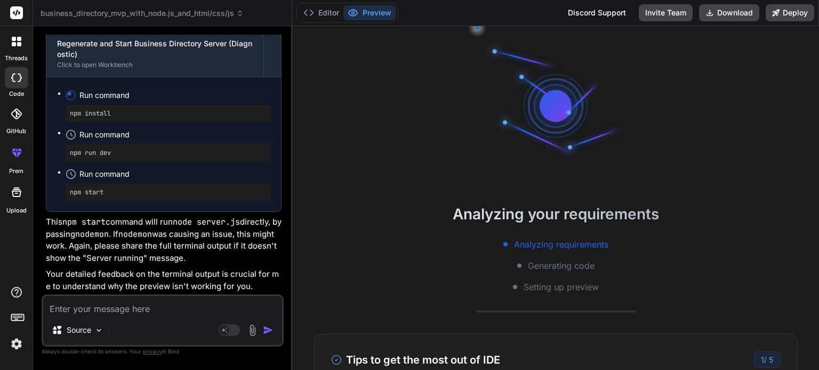
scroll to position [5342, 0]
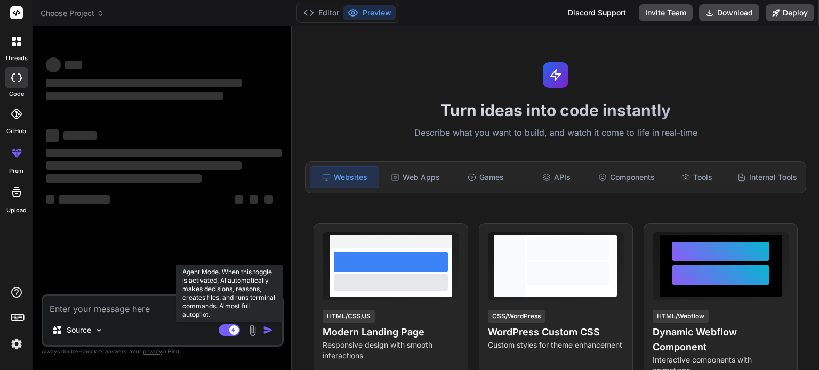
click at [224, 332] on rect at bounding box center [229, 331] width 21 height 12
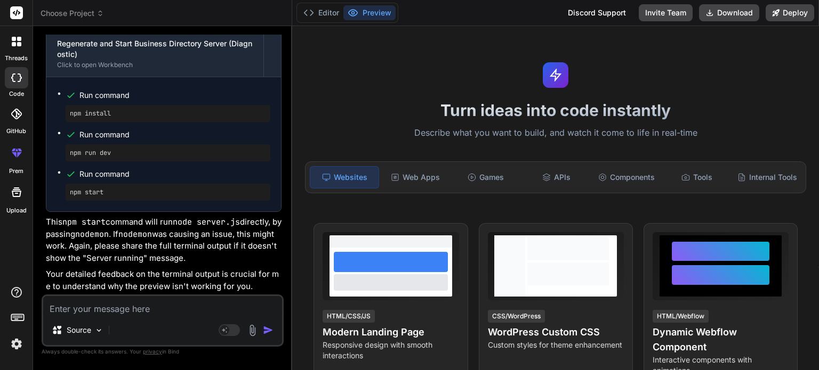
scroll to position [20, 0]
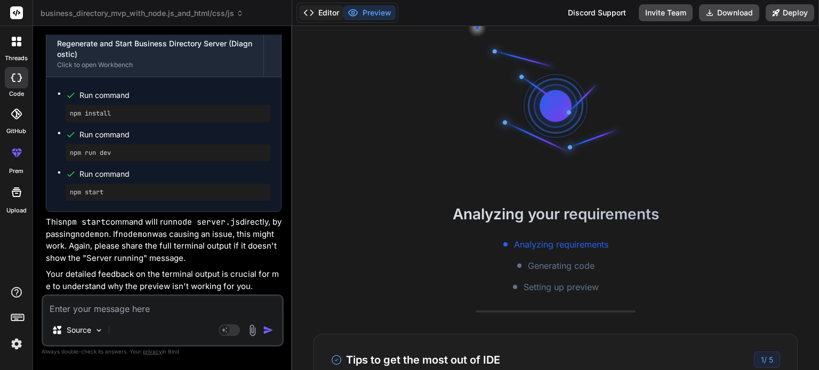
click at [333, 15] on button "Editor" at bounding box center [321, 12] width 44 height 15
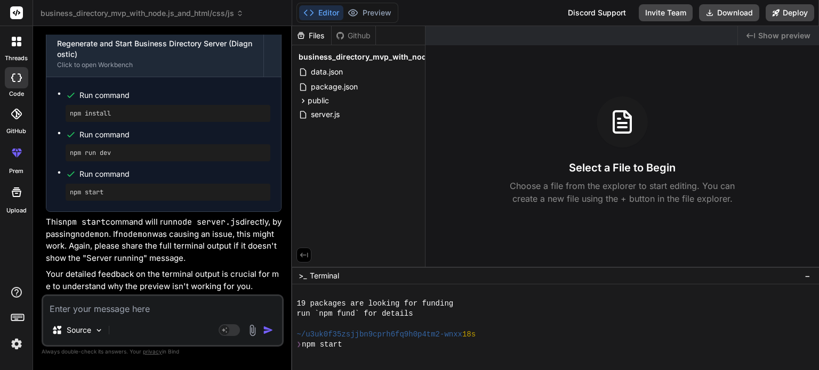
scroll to position [143, 0]
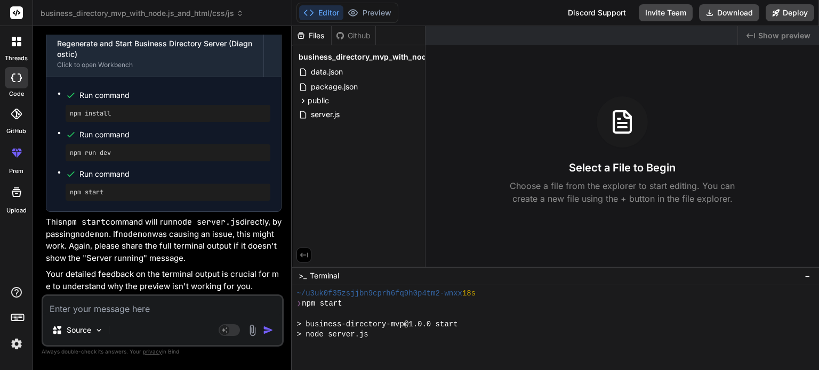
type textarea "x"
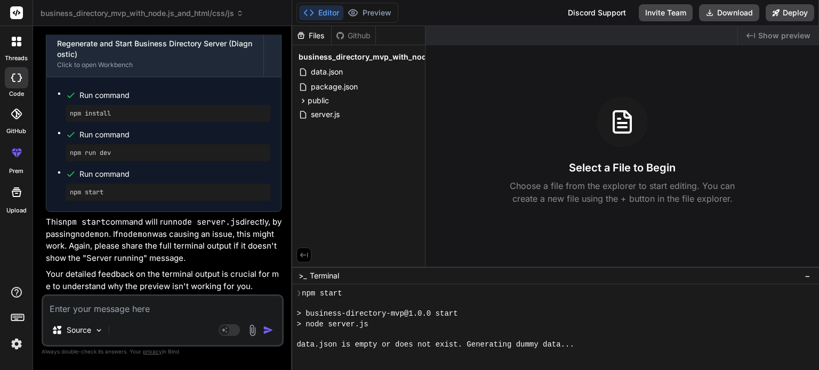
scroll to position [194, 0]
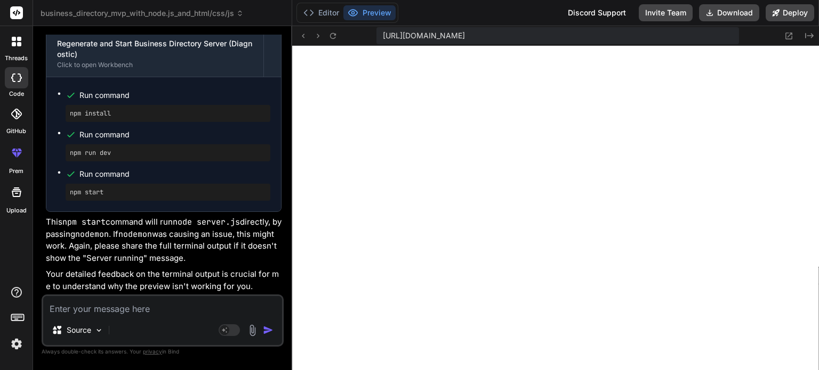
click at [98, 309] on textarea at bounding box center [162, 305] width 239 height 19
type textarea "v"
type textarea "x"
type textarea "ve"
type textarea "x"
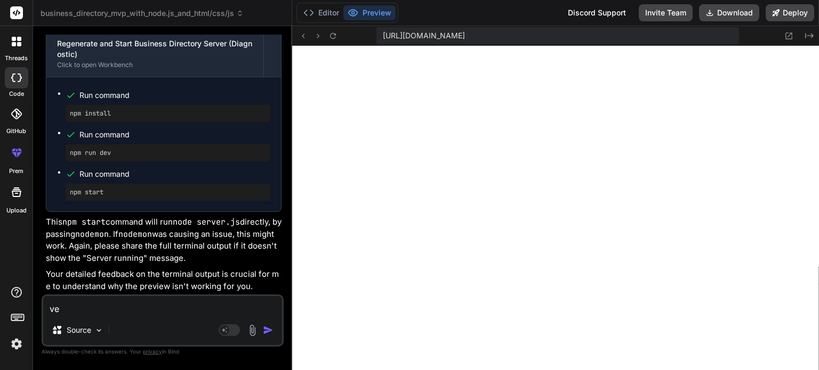
type textarea "ver"
type textarea "x"
type textarea "very"
type textarea "x"
type textarea "very"
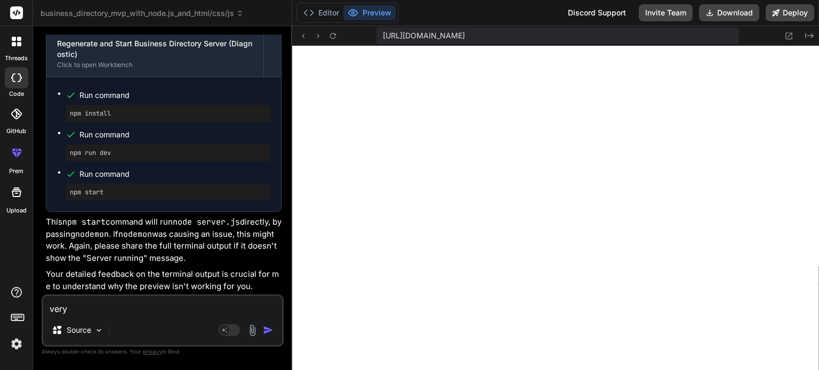
type textarea "x"
type textarea "very g"
type textarea "x"
type textarea "very go"
type textarea "x"
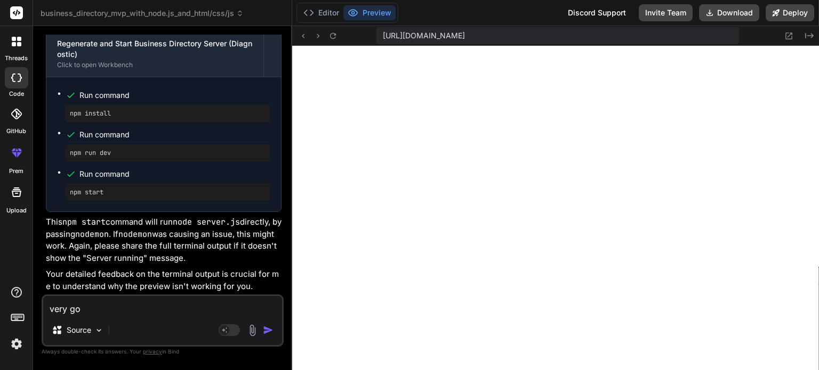
type textarea "very goo"
type textarea "x"
type textarea "very good"
type textarea "x"
type textarea "very good."
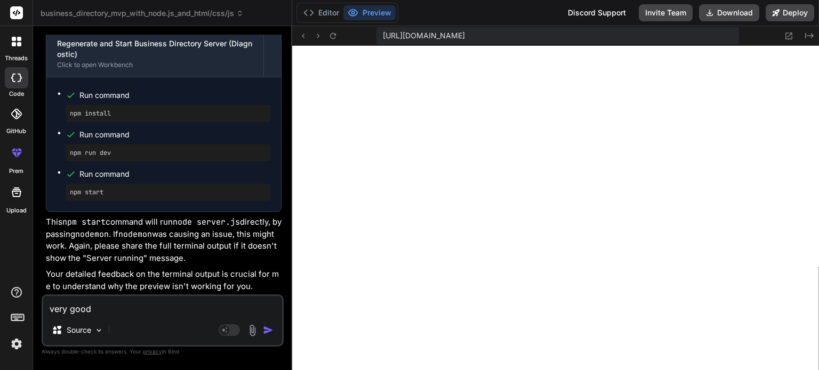
type textarea "x"
type textarea "very good."
type textarea "x"
type textarea "very good. p"
type textarea "x"
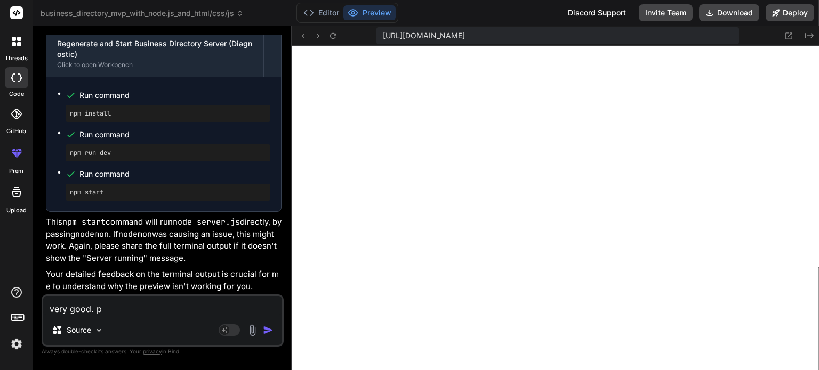
type textarea "very good. pl"
type textarea "x"
type textarea "very good. ple"
type textarea "x"
type textarea "very good. plea"
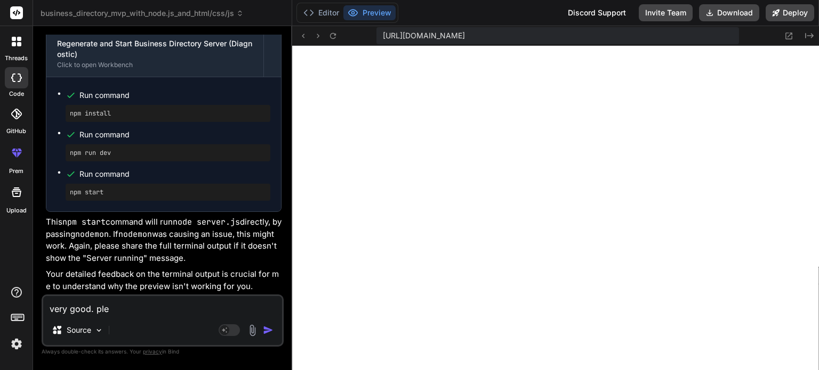
type textarea "x"
type textarea "very good. [GEOGRAPHIC_DATA]"
type textarea "x"
type textarea "very good. please"
type textarea "x"
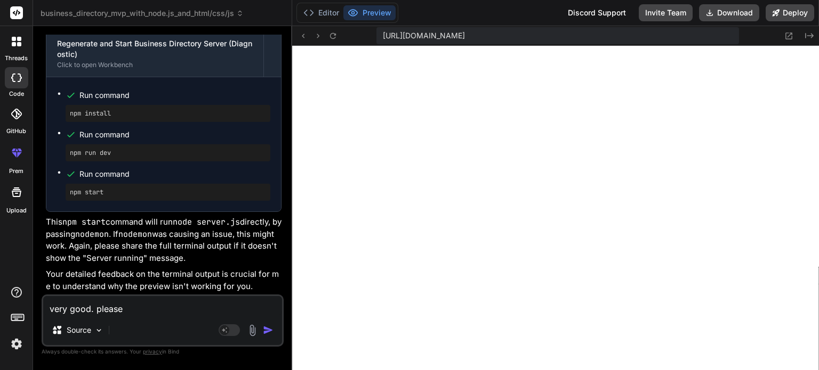
type textarea "very good. please"
type textarea "x"
type textarea "very good. please a"
type textarea "x"
type textarea "very good. please ad"
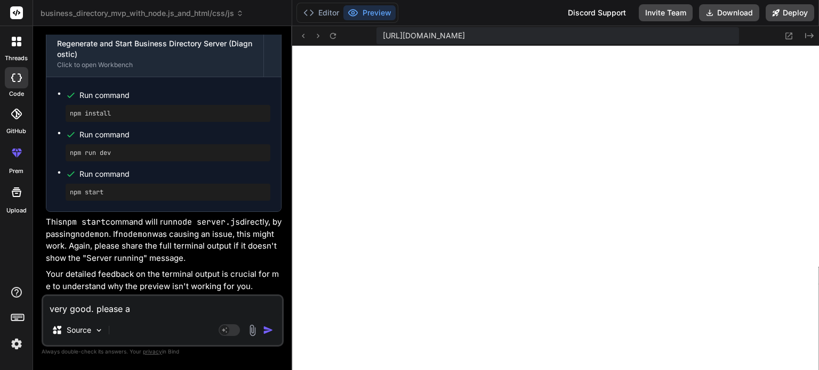
type textarea "x"
type textarea "very good. please add"
type textarea "x"
type textarea "very good. please add"
type textarea "x"
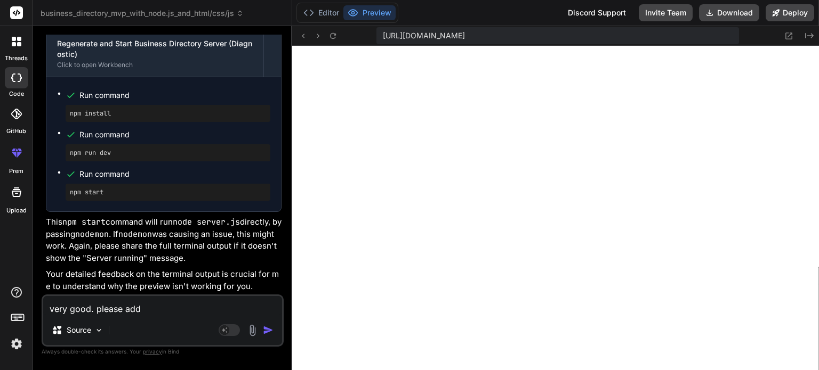
type textarea "very good. please add s"
type textarea "x"
type textarea "very good. please add"
type textarea "x"
type textarea "very good. please add y"
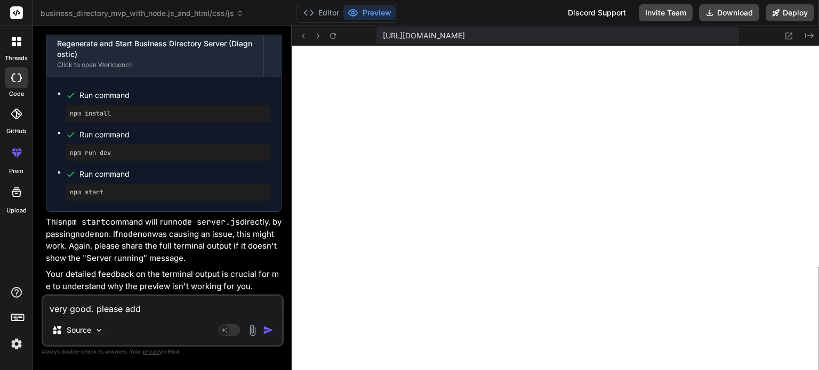
type textarea "x"
type textarea "very good. please add yoi"
type textarea "x"
type textarea "very good. please add yoiu"
type textarea "x"
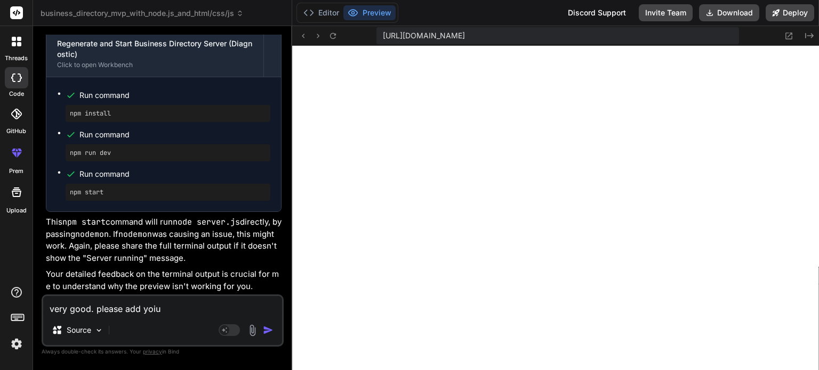
type textarea "very good. please add yoi"
type textarea "x"
type textarea "very good. please add yo"
type textarea "x"
type textarea "very good. please add yoo"
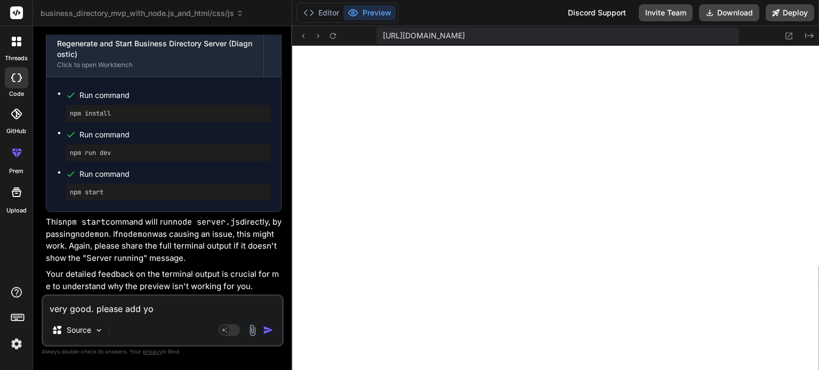
type textarea "x"
type textarea "very good. please add yo"
type textarea "x"
type textarea "very good. please add you"
type textarea "x"
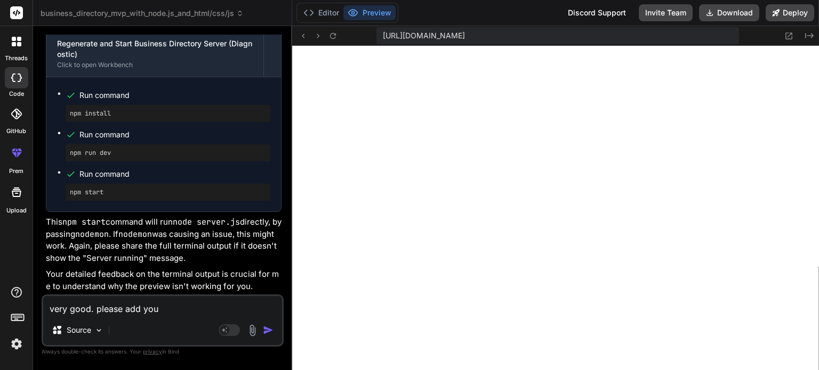
type textarea "very good. please add your"
type textarea "x"
type textarea "very good. please add your"
type textarea "x"
type textarea "very good. please add your s"
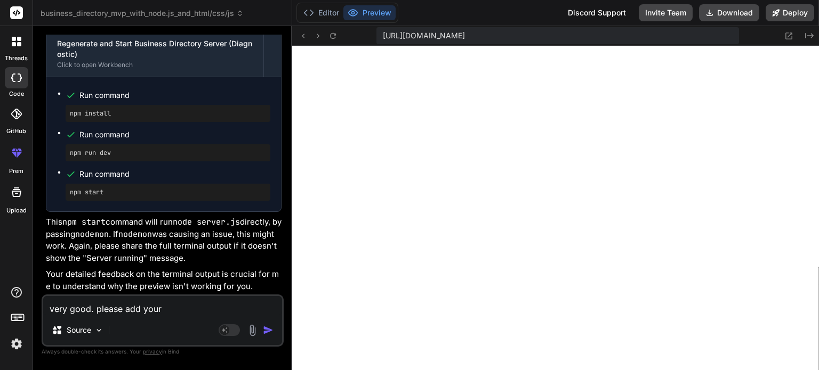
type textarea "x"
type textarea "very good. please add your su"
type textarea "x"
type textarea "very good. please add your sug"
type textarea "x"
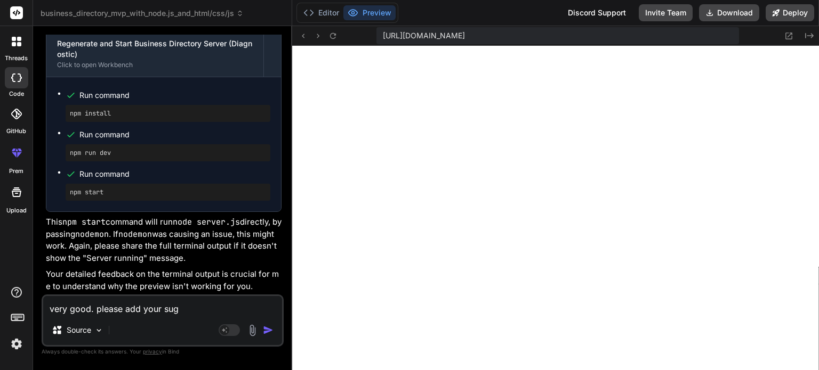
type textarea "very good. please add your [PERSON_NAME]"
type textarea "x"
type textarea "very good. please add your sugge"
type textarea "x"
type textarea "very good. please add your sugges"
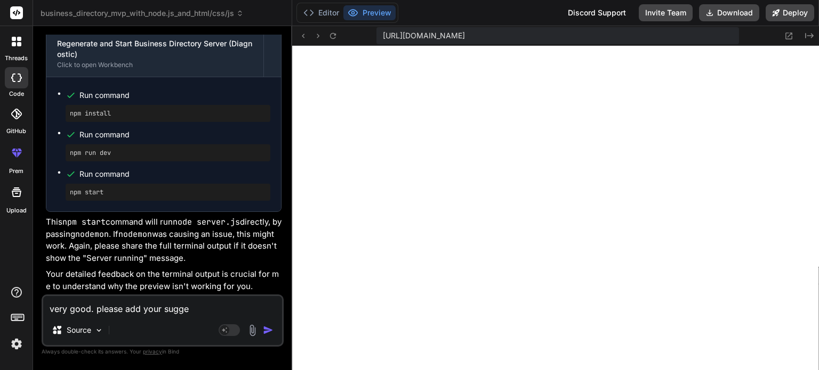
type textarea "x"
type textarea "very good. please add your suggest"
type textarea "x"
type textarea "very good. please add your suggesti"
type textarea "x"
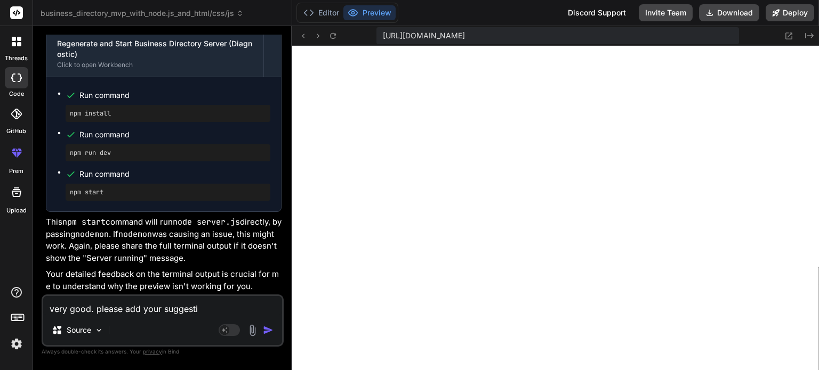
type textarea "very good. please add your suggestio"
type textarea "x"
type textarea "very good. please add your suggestion"
type textarea "x"
type textarea "very good. please add your suggestions"
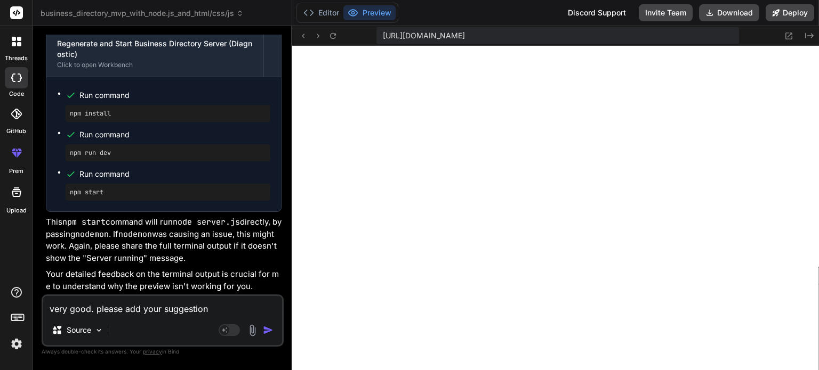
type textarea "x"
type textarea "very good. please add your suggestions"
type textarea "x"
type textarea "very good. please add your suggestions t"
type textarea "x"
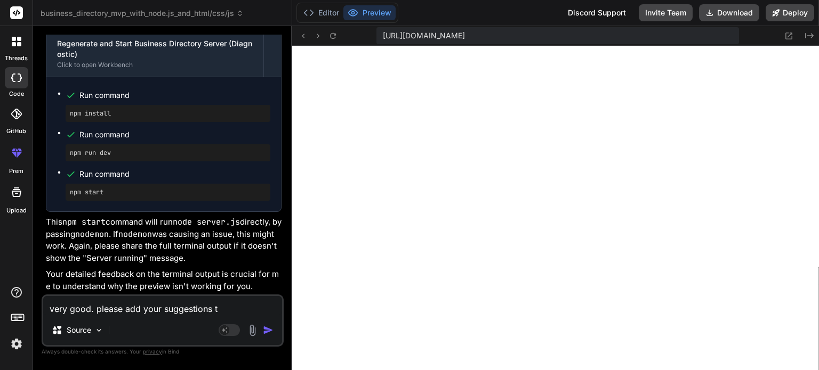
type textarea "very good. please add your suggestions to"
type textarea "x"
type textarea "very good. please add your suggestions to"
type textarea "x"
type textarea "very good. please add your suggestions to i"
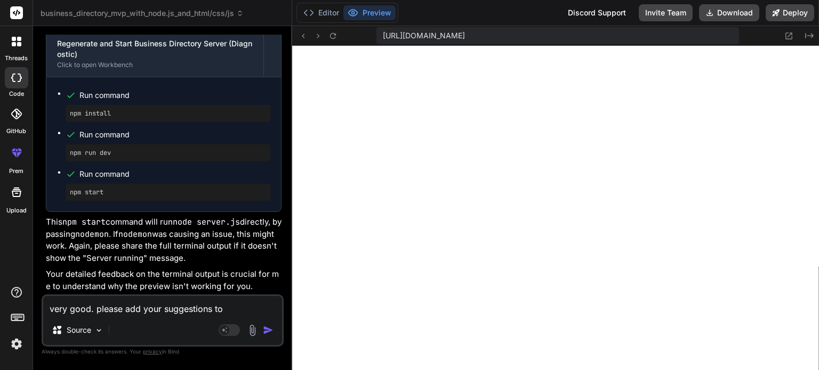
type textarea "x"
type textarea "very good. please add your suggestions to im"
type textarea "x"
type textarea "very good. please add your suggestions to imp"
type textarea "x"
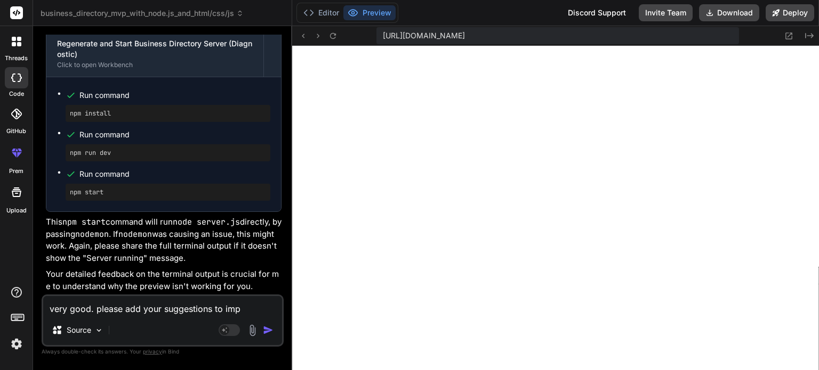
type textarea "very good. please add your suggestions to impr"
type textarea "x"
type textarea "very good. please add your suggestions to impro"
type textarea "x"
type textarea "very good. please add your suggestions to improv"
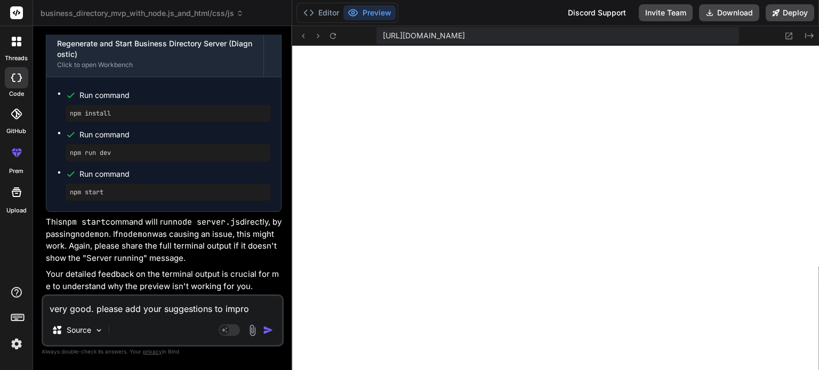
type textarea "x"
type textarea "very good. please add your suggestions to improve"
type textarea "x"
type textarea "very good. please add your suggestions to improve"
type textarea "x"
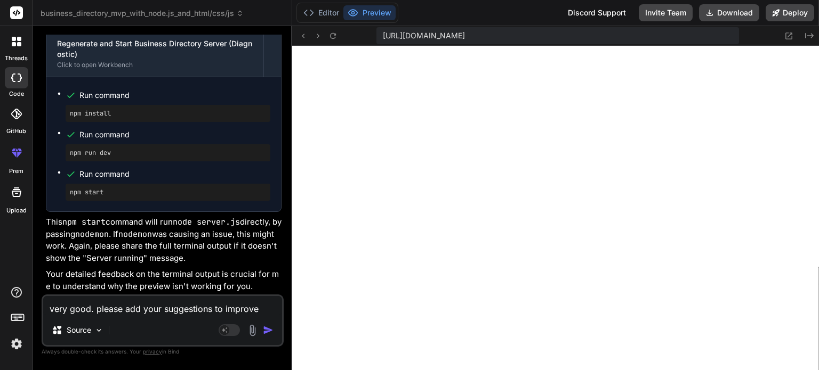
type textarea "very good. please add your suggestions to improve t"
type textarea "x"
type textarea "very good. please add your suggestions to improve th"
type textarea "x"
type textarea "very good. please add your suggestions to improve thi"
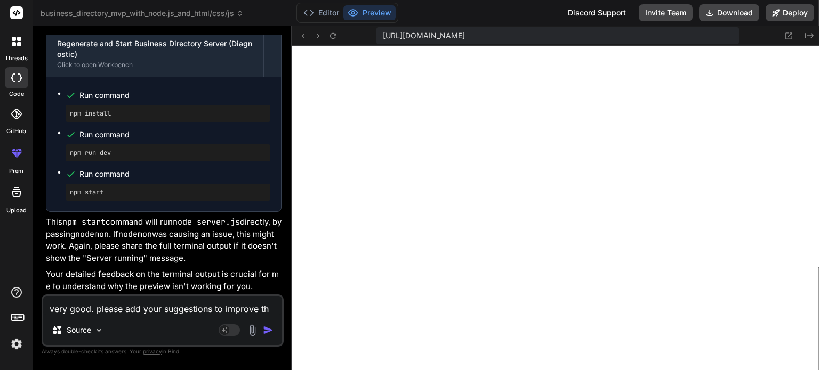
type textarea "x"
type textarea "very good. please add your suggestions to improve this"
type textarea "x"
type textarea "very good. please add your suggestions to improve this"
type textarea "x"
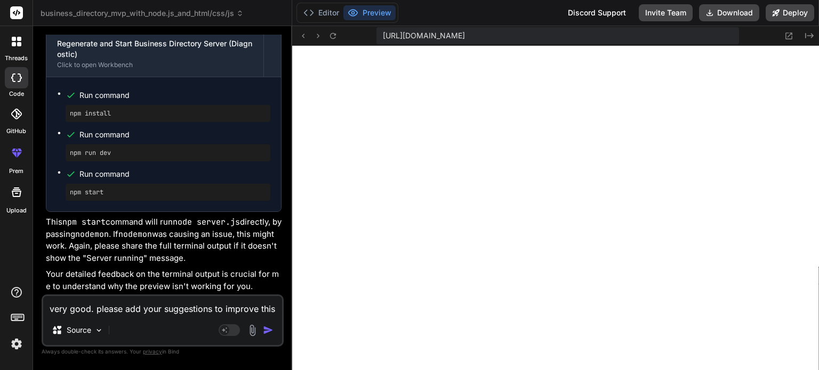
type textarea "very good. please add your suggestions to improve this b"
type textarea "x"
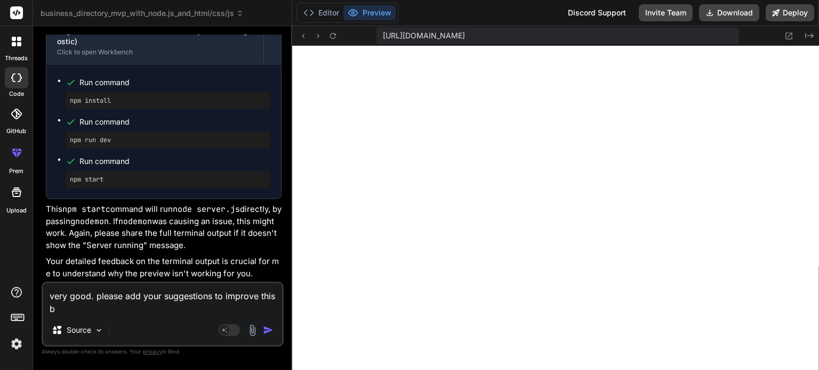
type textarea "very good. please add your suggestions to improve this ba"
type textarea "x"
type textarea "very good. please add your suggestions to improve this bas"
type textarea "x"
type textarea "very good. please add your suggestions to improve this basi"
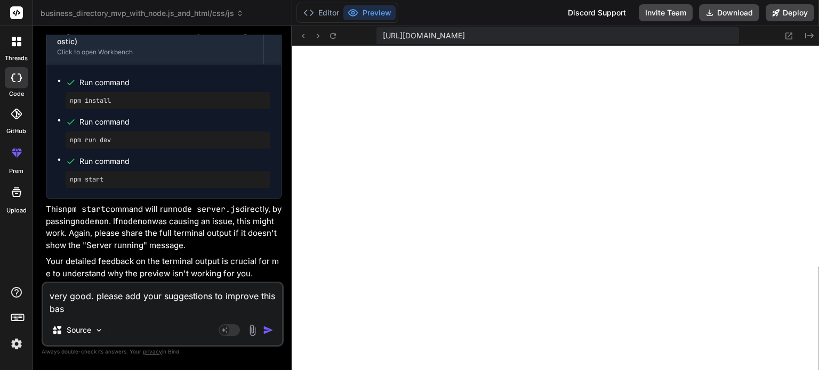
type textarea "x"
type textarea "very good. please add your suggestions to improve this basic"
type textarea "x"
type textarea "very good. please add your suggestions to improve this basic"
type textarea "x"
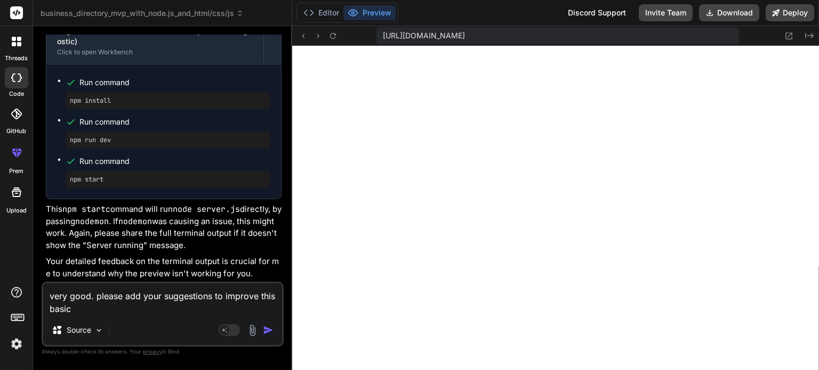
type textarea "very good. please add your suggestions to improve this basic w"
type textarea "x"
type textarea "very good. please add your suggestions to improve this basic we"
type textarea "x"
type textarea "very good. please add your suggestions to improve this basic web"
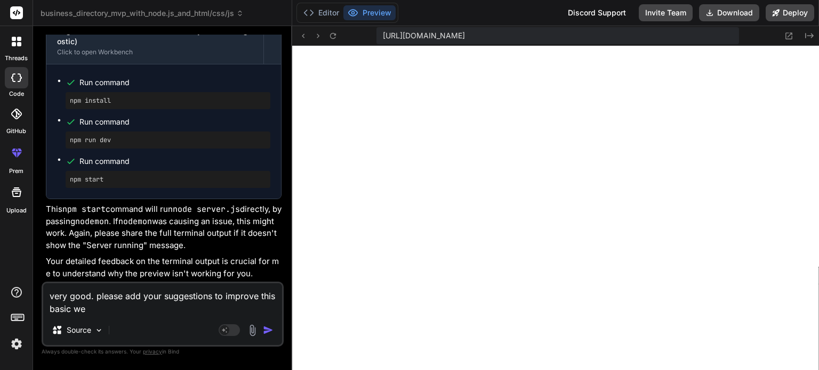
type textarea "x"
type textarea "very good. please add your suggestions to improve this basic webs"
type textarea "x"
type textarea "very good. please add your suggestions to improve this basic websi"
type textarea "x"
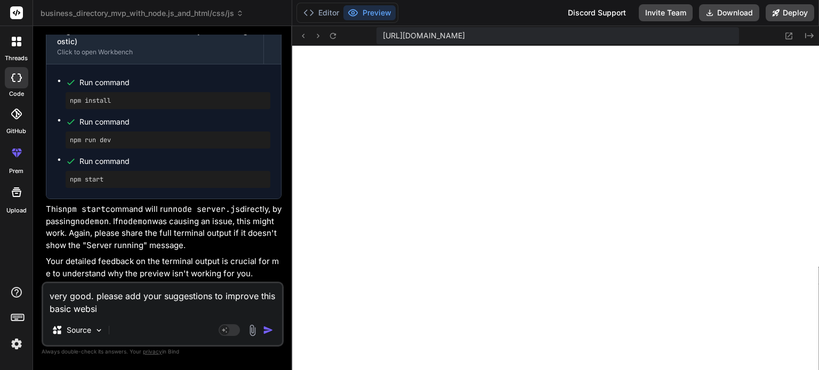
type textarea "very good. please add your suggestions to improve this basic websit"
type textarea "x"
type textarea "very good. please add your suggestions to improve this basic website"
type textarea "x"
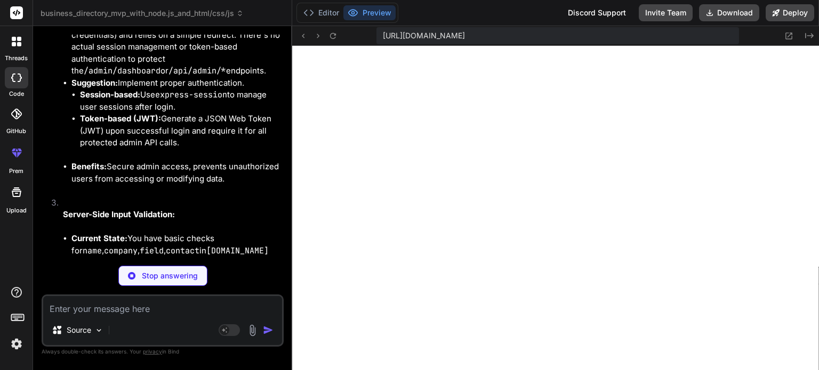
scroll to position [3489, 0]
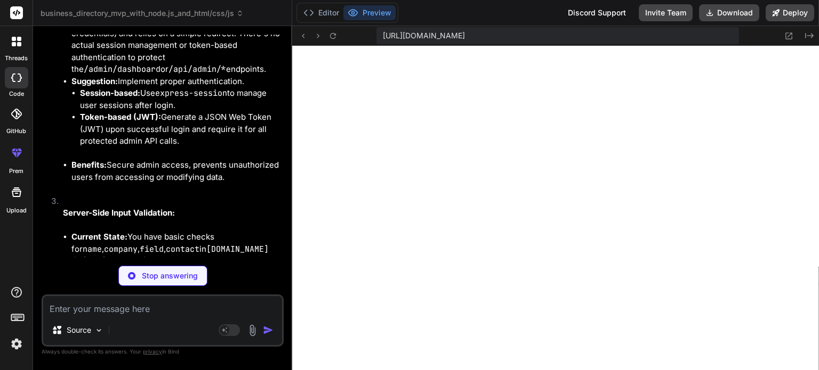
type textarea "x"
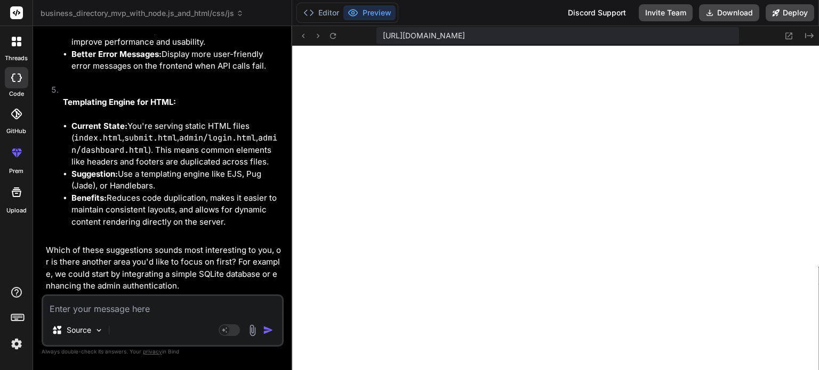
scroll to position [4077, 0]
type textarea "e"
type textarea "x"
type textarea "ex"
type textarea "x"
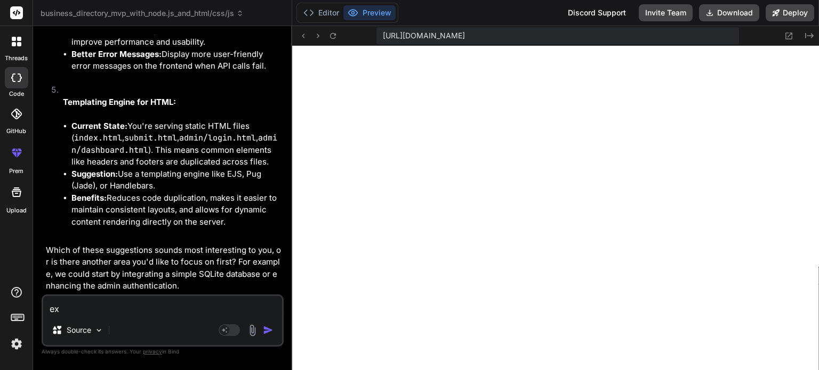
type textarea "exc"
type textarea "x"
type textarea "exce"
type textarea "x"
type textarea "excep"
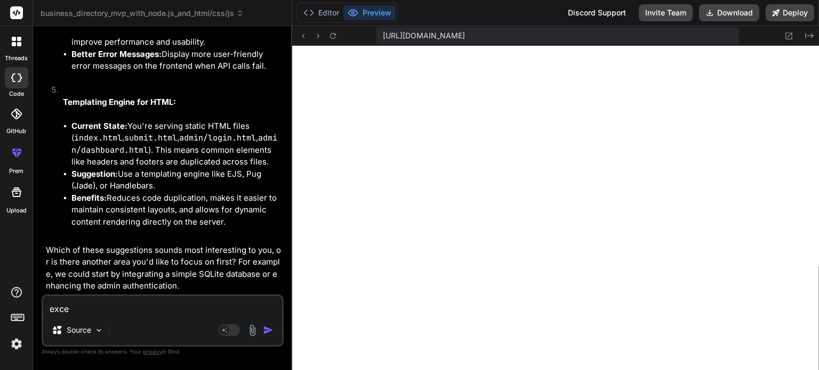
type textarea "x"
type textarea "except"
type textarea "x"
type textarea "except"
type textarea "x"
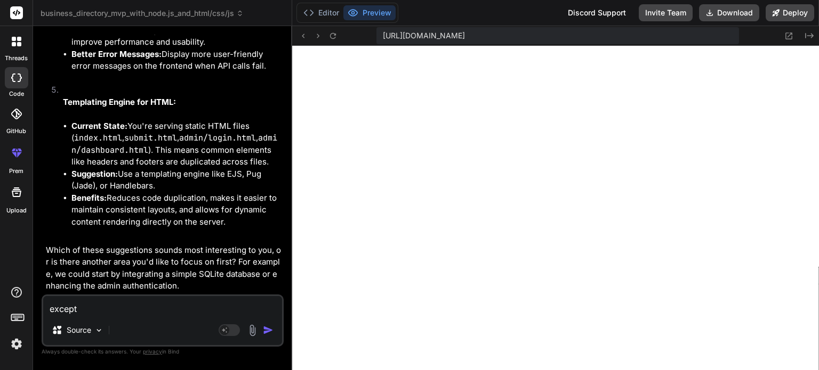
type textarea "except d"
type textarea "x"
type textarea "except da"
type textarea "x"
type textarea "except dat"
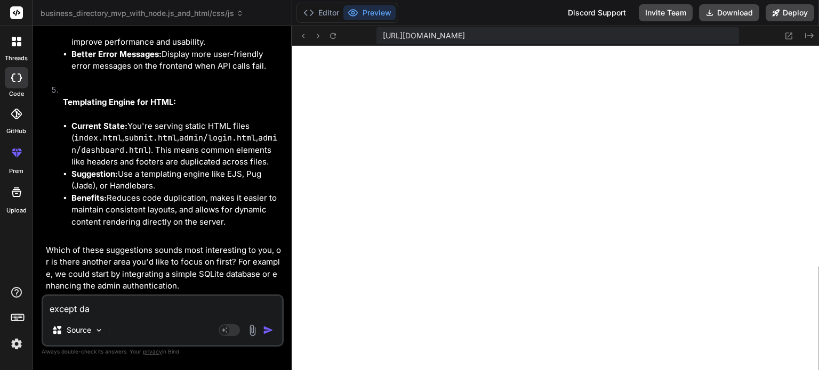
type textarea "x"
type textarea "except data"
type textarea "x"
type textarea "except datab"
type textarea "x"
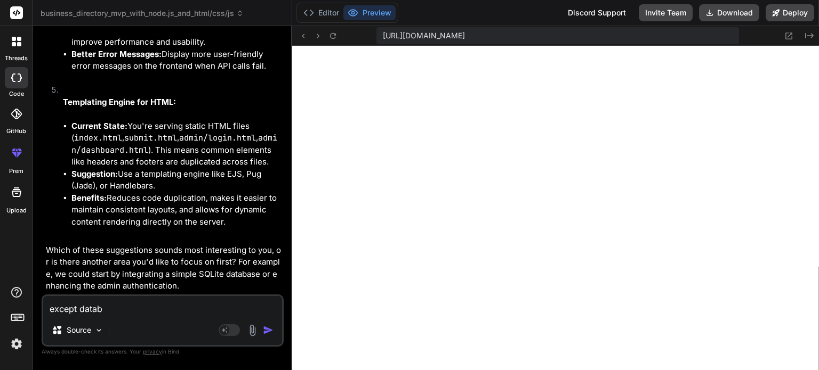
type textarea "except databa"
type textarea "x"
type textarea "except databas"
type textarea "x"
type textarea "except database"
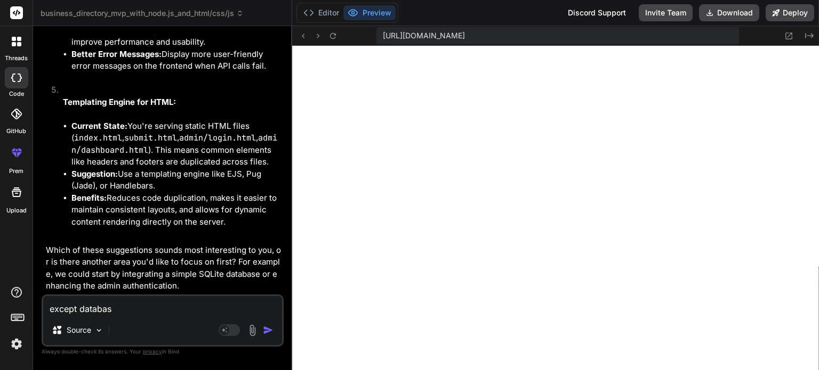
type textarea "x"
type textarea "except database"
type textarea "x"
type textarea "except database o"
type textarea "x"
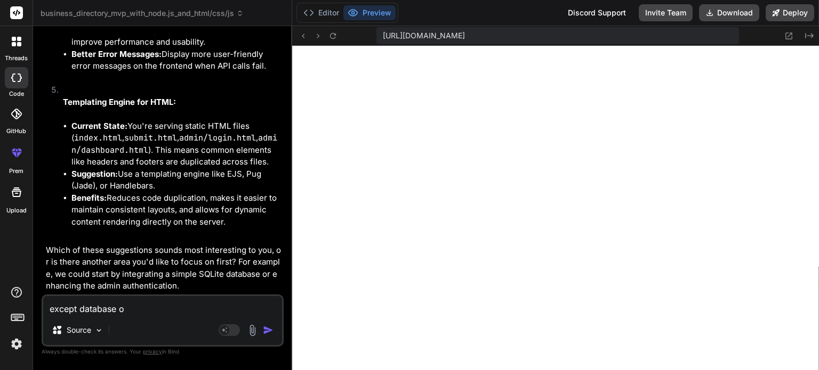
type textarea "except database op"
type textarea "x"
type textarea "except database opt"
type textarea "x"
type textarea "except database opti"
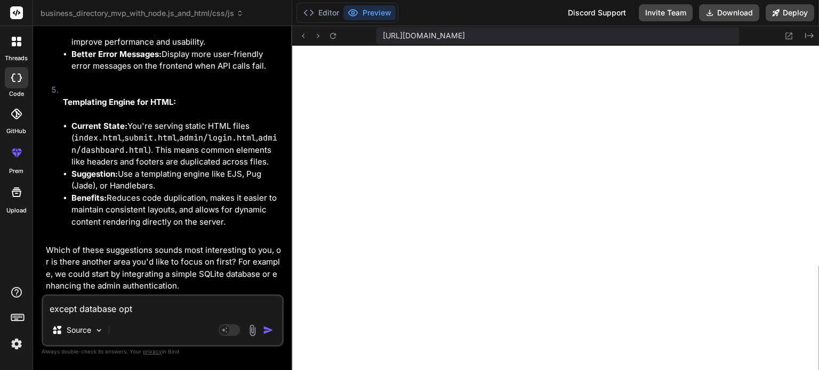
type textarea "x"
type textarea "except database optio"
type textarea "x"
type textarea "except database option"
type textarea "x"
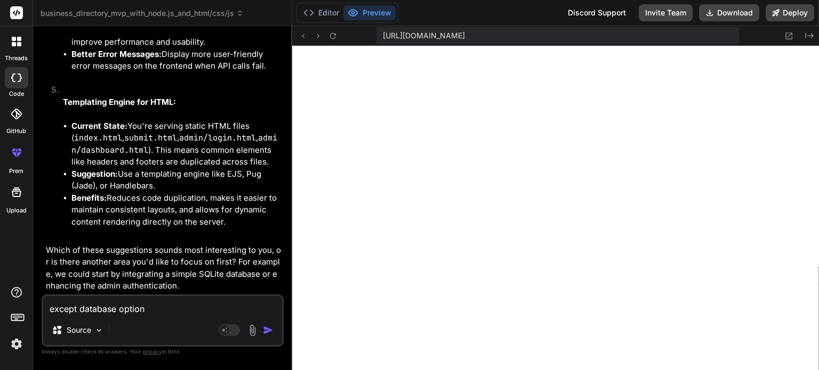
type textarea "except database option"
type textarea "x"
type textarea "except database option c"
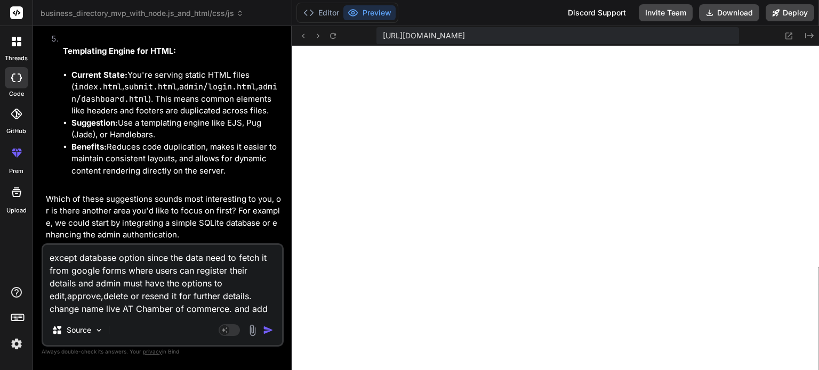
click at [236, 310] on textarea "except database option since the data need to fetch it from google forms where …" at bounding box center [162, 280] width 239 height 70
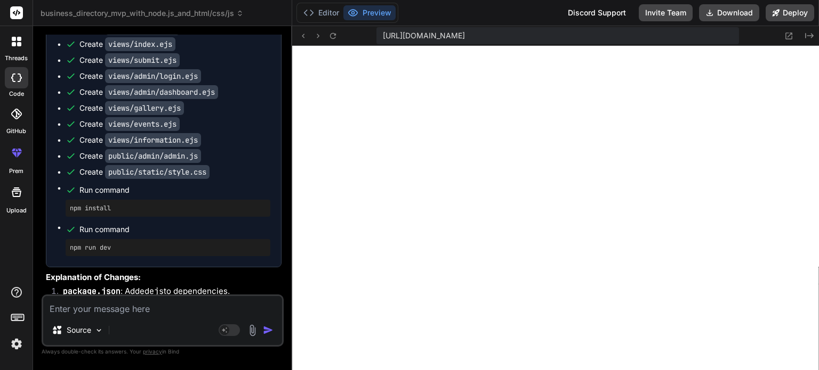
scroll to position [767, 0]
click at [365, 11] on button "Preview" at bounding box center [369, 12] width 52 height 15
click at [303, 36] on icon at bounding box center [302, 35] width 9 height 9
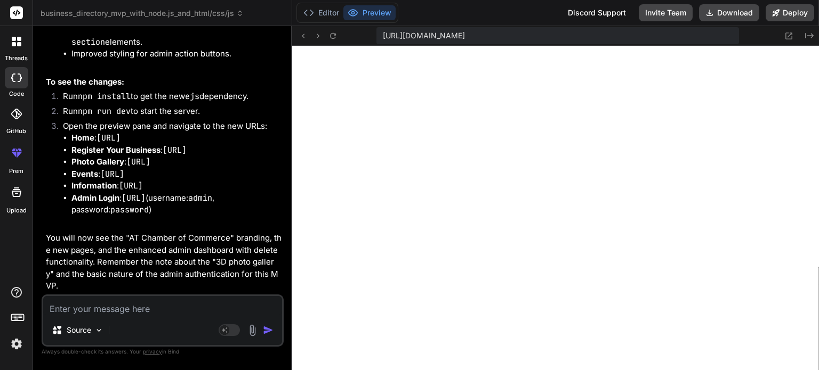
scroll to position [6325, 0]
click at [331, 36] on icon at bounding box center [332, 35] width 9 height 9
click at [334, 39] on icon at bounding box center [332, 35] width 9 height 9
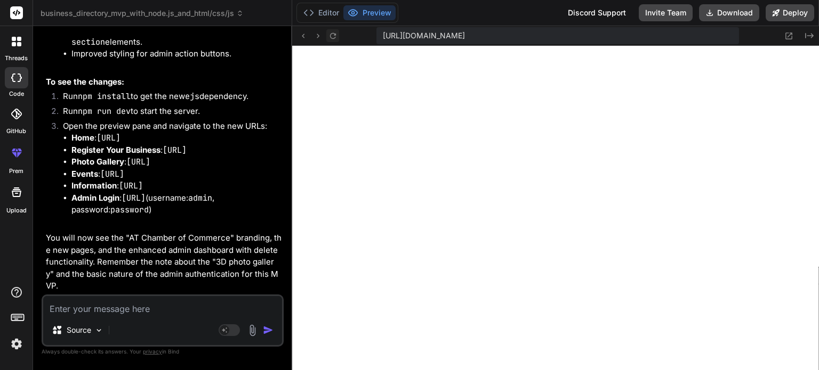
click at [335, 34] on icon at bounding box center [333, 36] width 6 height 6
click at [111, 304] on textarea at bounding box center [162, 305] width 239 height 19
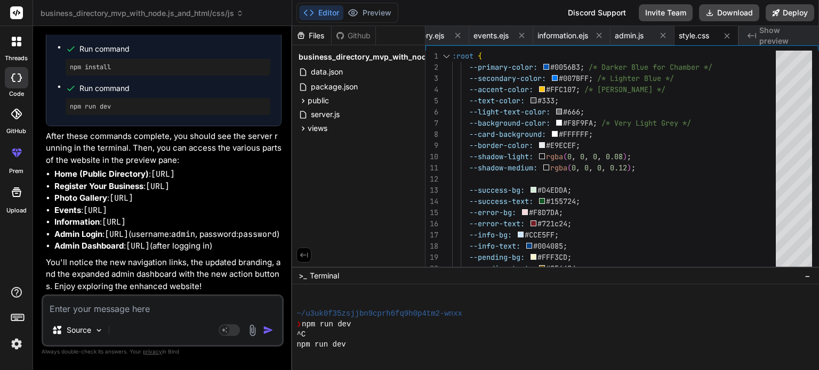
scroll to position [6826, 0]
click at [84, 301] on textarea at bounding box center [162, 305] width 239 height 19
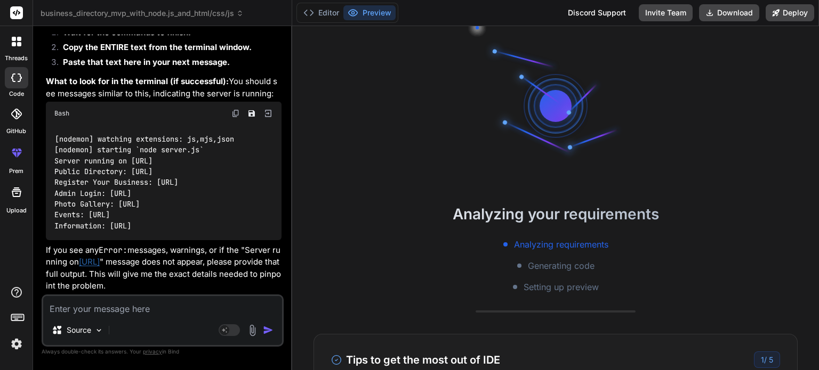
scroll to position [7460, 0]
click at [14, 44] on icon at bounding box center [14, 44] width 4 height 4
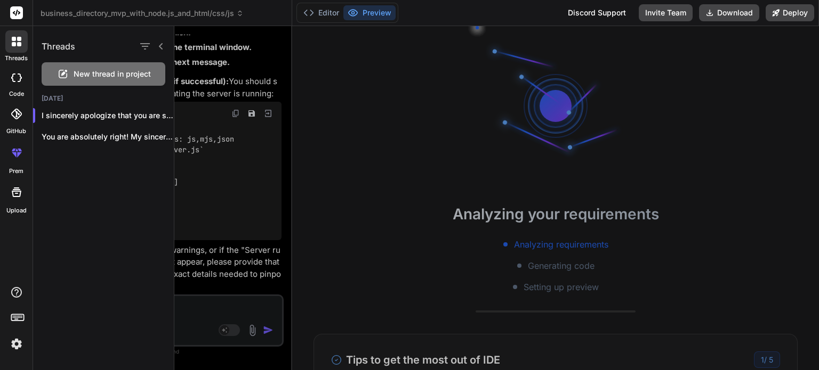
click at [114, 76] on span "New thread in project" at bounding box center [112, 74] width 77 height 11
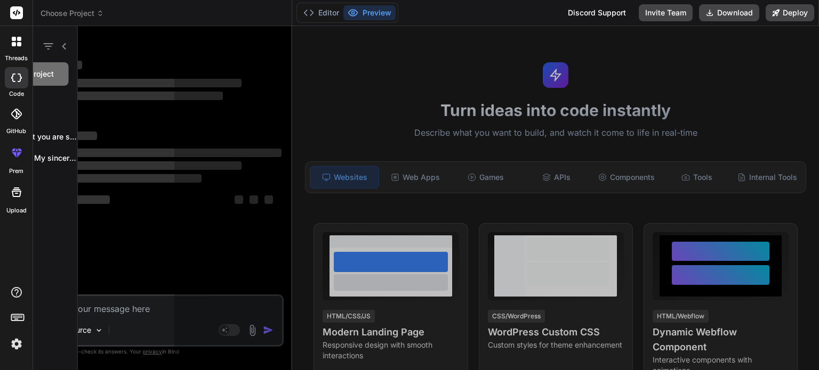
scroll to position [0, 0]
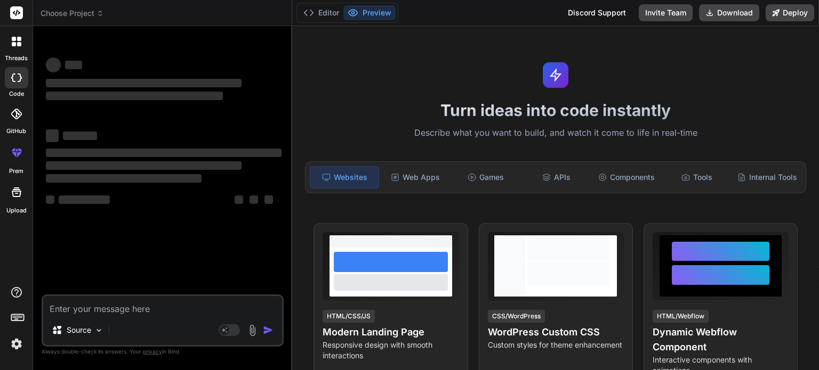
click at [108, 305] on textarea at bounding box center [162, 305] width 239 height 19
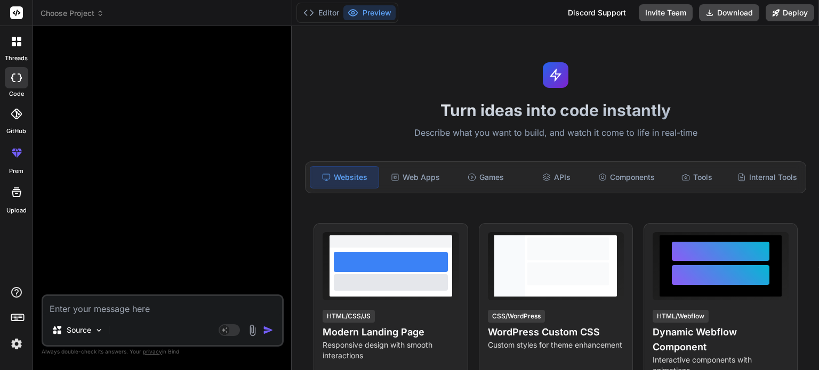
paste textarea "LOR Ipsumdolo – Sitametc Adipiscing Elitseddoe Tempor 6. 🎯 Inci UTL Etdolore (M…"
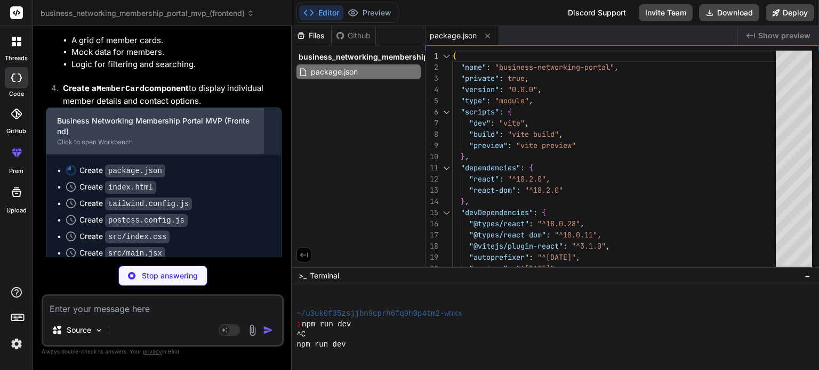
scroll to position [917, 0]
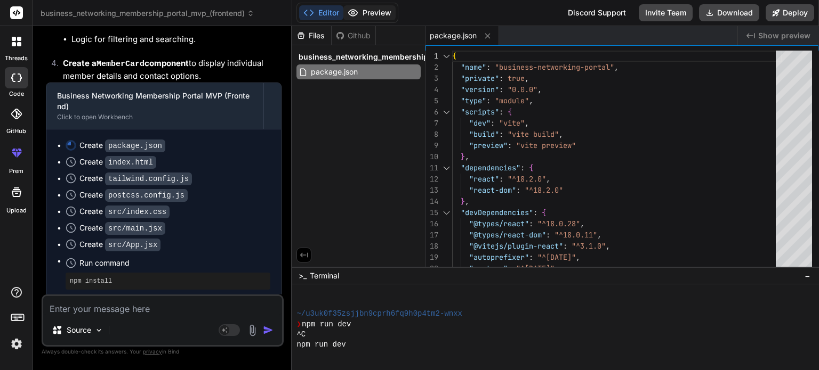
click at [371, 11] on button "Preview" at bounding box center [369, 12] width 52 height 15
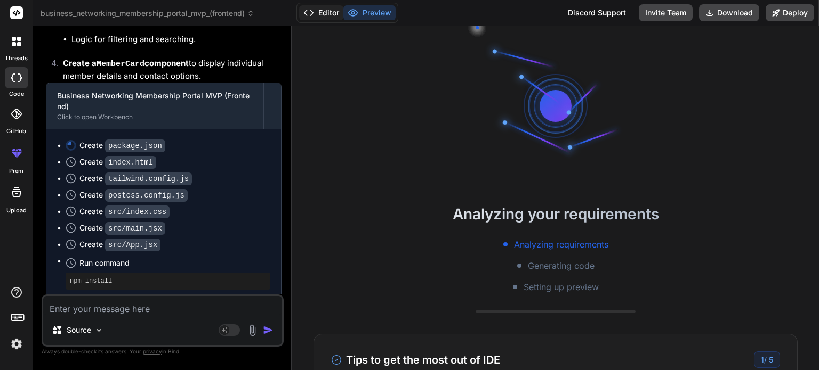
click at [324, 11] on button "Editor" at bounding box center [321, 12] width 44 height 15
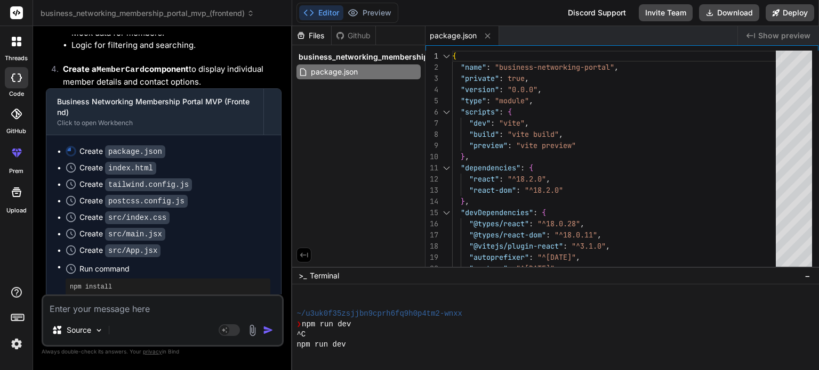
scroll to position [929, 0]
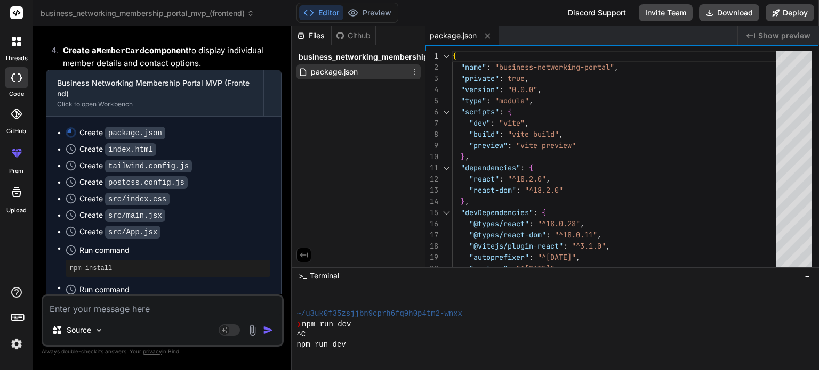
click at [344, 76] on span "package.json" at bounding box center [334, 72] width 49 height 13
click at [358, 71] on span "package.json" at bounding box center [334, 72] width 49 height 13
click at [322, 38] on div "Files" at bounding box center [311, 35] width 39 height 11
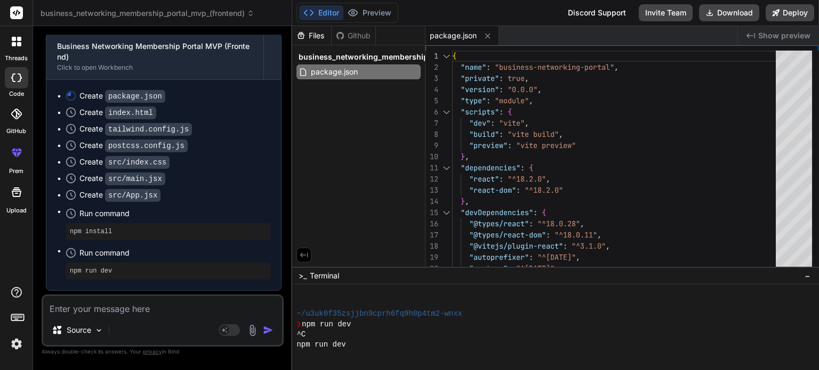
scroll to position [1036, 0]
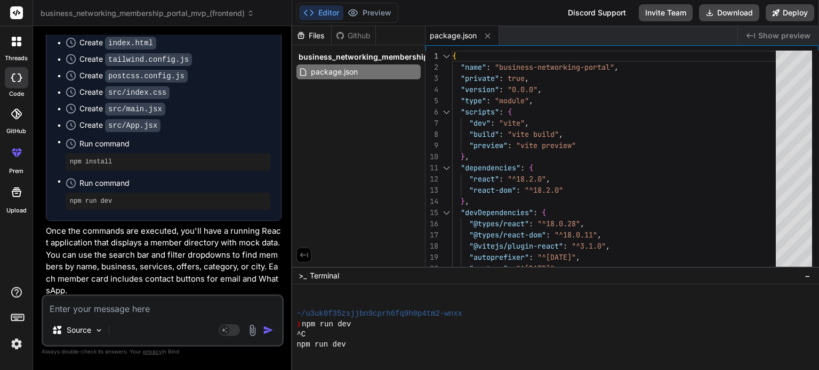
click at [100, 305] on textarea at bounding box center [162, 305] width 239 height 19
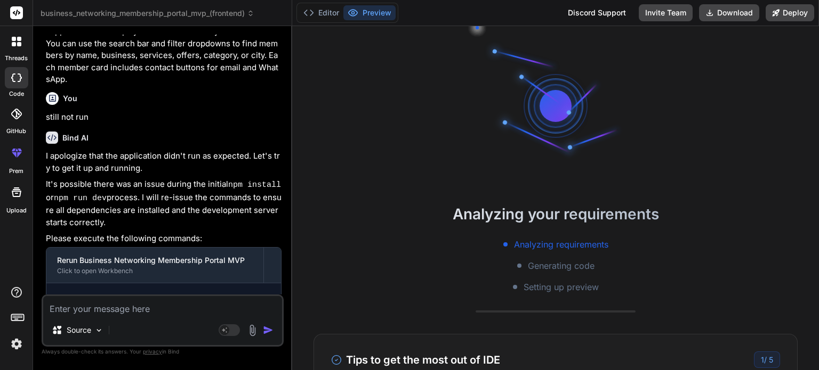
scroll to position [1403, 0]
